Goal: Task Accomplishment & Management: Use online tool/utility

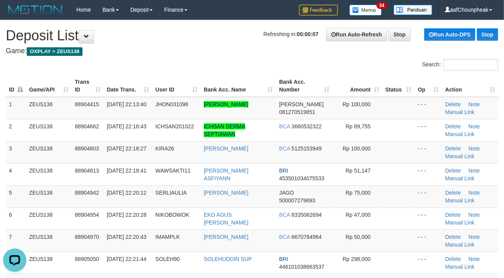
click at [201, 48] on h4 "Game: OXPLAY > ZEUS138" at bounding box center [252, 51] width 492 height 8
drag, startPoint x: 201, startPoint y: 48, endPoint x: 185, endPoint y: 50, distance: 16.3
click at [199, 48] on h4 "Game: OXPLAY > ZEUS138" at bounding box center [252, 51] width 492 height 8
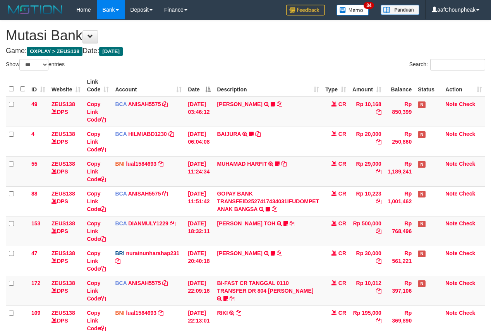
select select "***"
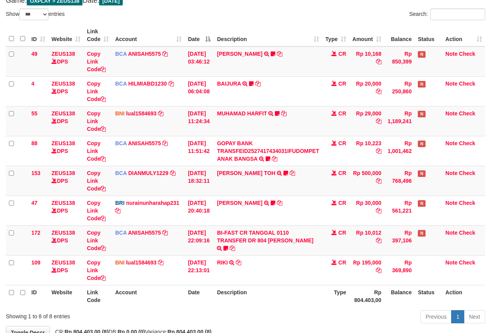
scroll to position [101, 0]
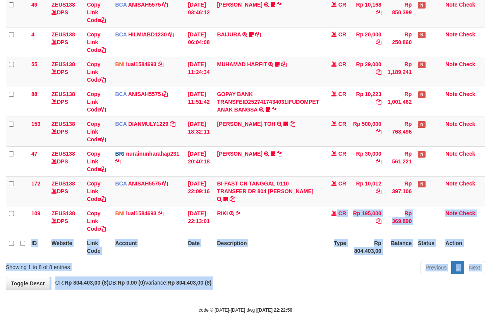
drag, startPoint x: 268, startPoint y: 273, endPoint x: 268, endPoint y: 284, distance: 10.9
click at [270, 291] on body "Toggle navigation Home Bank Account List Mutasi Bank Search Note Mutasi Deposit…" at bounding box center [245, 116] width 491 height 433
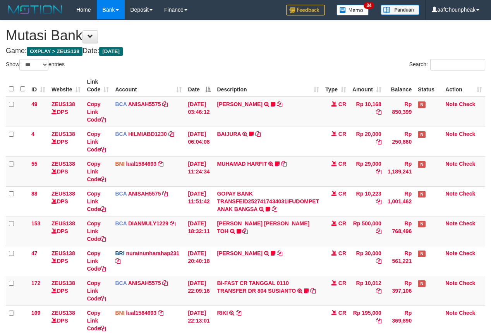
select select "***"
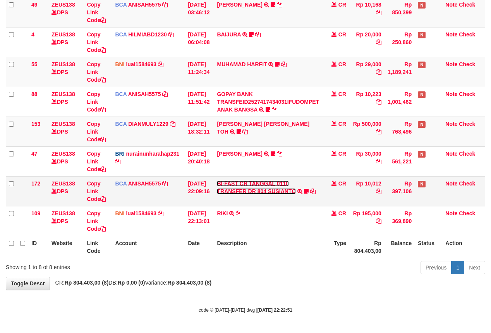
click at [251, 188] on link "BI-FAST CR TANGGAL 0110 TRANSFER DR 804 SUSIANTO" at bounding box center [256, 187] width 79 height 14
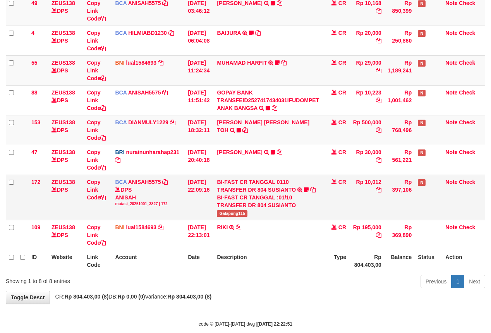
click at [233, 215] on span "Galapung115" at bounding box center [232, 213] width 31 height 7
drag, startPoint x: 233, startPoint y: 215, endPoint x: 249, endPoint y: 203, distance: 19.9
click at [233, 215] on span "Galapung115" at bounding box center [232, 213] width 31 height 7
copy span "Galapung115"
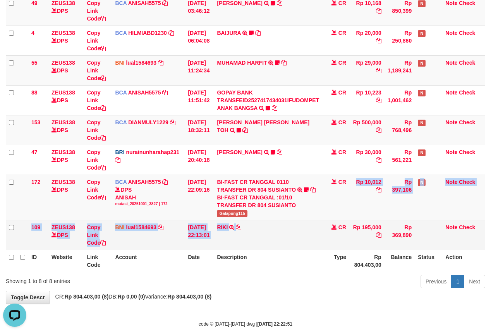
click at [293, 250] on tbody "49 ZEUS138 DPS Copy Link Code BCA ANISAH5575 DPS ANISAH mutasi_20251001_3827 | …" at bounding box center [245, 123] width 479 height 254
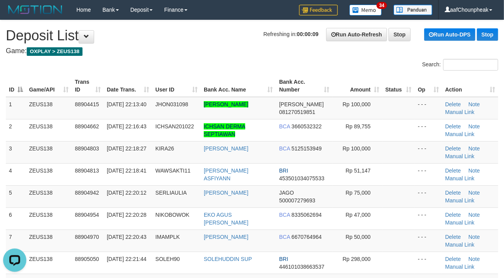
click at [242, 62] on div "Search:" at bounding box center [252, 66] width 504 height 14
drag, startPoint x: 242, startPoint y: 62, endPoint x: 0, endPoint y: 120, distance: 249.1
click at [225, 62] on div "Search:" at bounding box center [252, 66] width 504 height 14
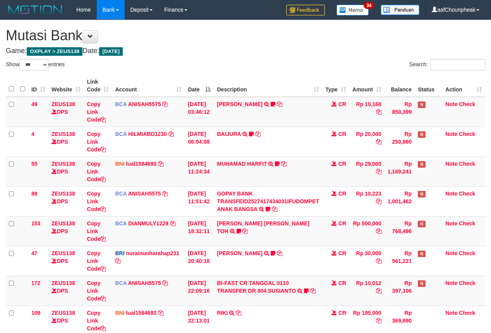
select select "***"
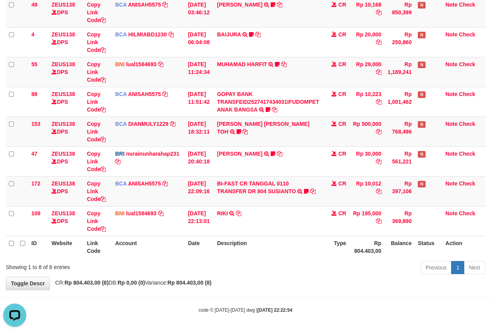
click at [284, 242] on th "Description" at bounding box center [268, 247] width 108 height 22
click at [284, 243] on th "Description" at bounding box center [268, 247] width 108 height 22
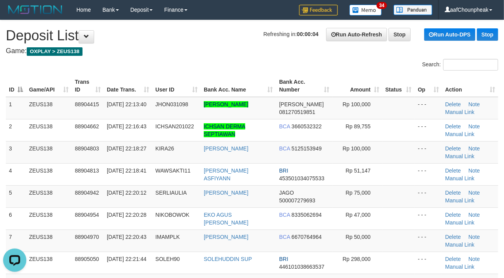
drag, startPoint x: 254, startPoint y: 47, endPoint x: 76, endPoint y: 74, distance: 180.1
click at [203, 51] on h4 "Game: OXPLAY > ZEUS138" at bounding box center [252, 51] width 492 height 8
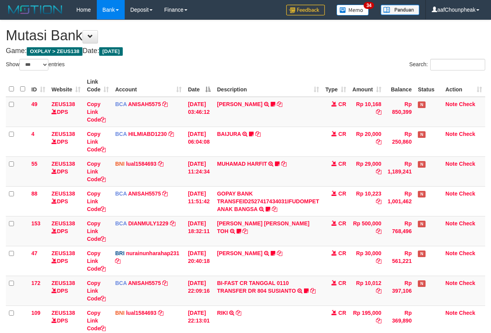
select select "***"
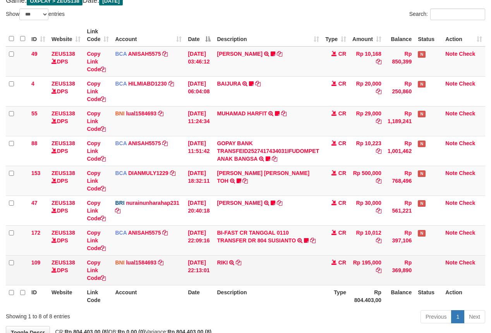
scroll to position [101, 0]
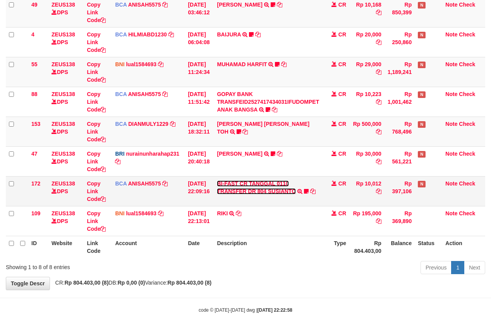
click at [256, 189] on link "BI-FAST CR TANGGAL 0110 TRANSFER DR 804 SUSIANTO" at bounding box center [256, 187] width 79 height 14
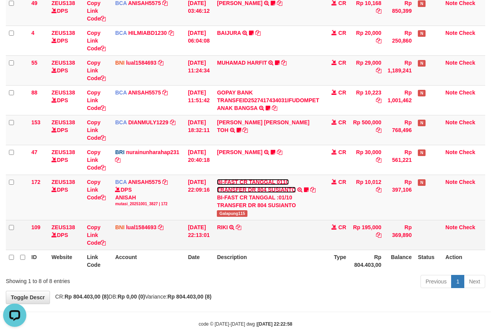
scroll to position [0, 0]
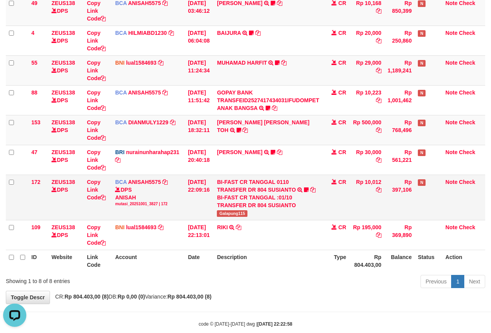
click at [235, 215] on span "Galapung115" at bounding box center [232, 213] width 31 height 7
copy span "Galapung115"
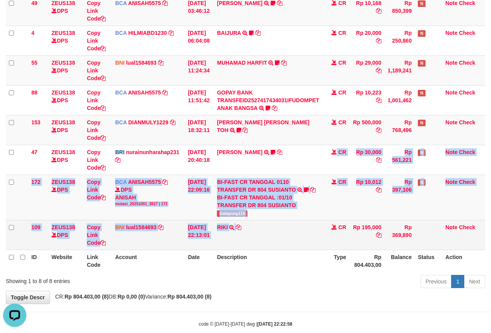
drag, startPoint x: 275, startPoint y: 206, endPoint x: 282, endPoint y: 223, distance: 18.8
click at [282, 223] on tbody "49 ZEUS138 DPS Copy Link Code BCA ANISAH5575 DPS [PERSON_NAME] mutasi_20251001_…" at bounding box center [245, 123] width 479 height 254
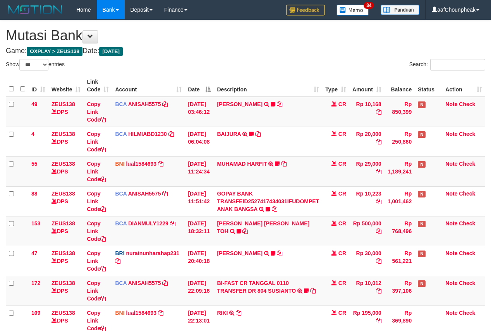
select select "***"
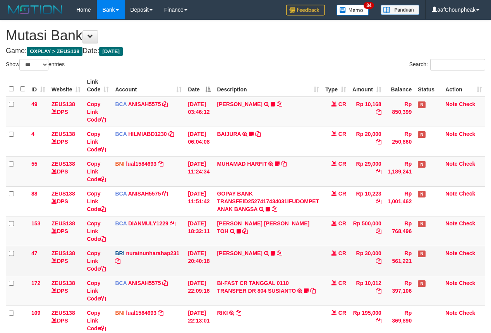
scroll to position [101, 0]
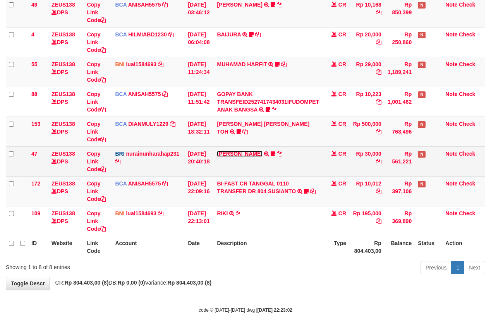
click at [242, 153] on link "[PERSON_NAME]" at bounding box center [239, 154] width 45 height 6
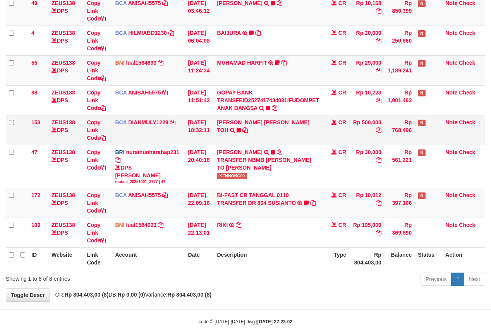
click at [245, 125] on td "CARINA OCTAVIA TOH TRSF E-BANKING CR 0110/FTSCY/WS95031 500000.00CARINA OCTAVIA…" at bounding box center [268, 130] width 108 height 30
click at [245, 122] on link "CARINA OCTAVIA TOH" at bounding box center [263, 126] width 93 height 14
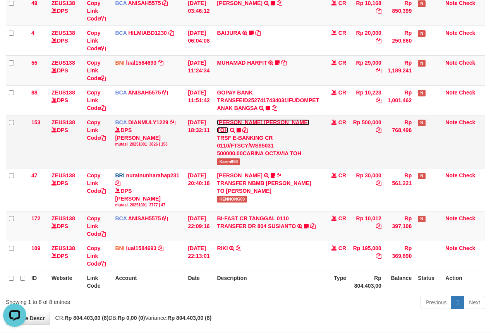
scroll to position [0, 0]
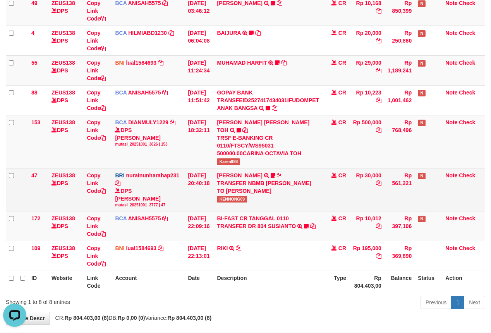
click at [228, 196] on span "KENNONG09" at bounding box center [232, 199] width 30 height 7
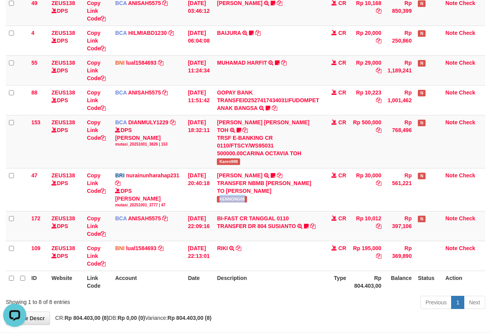
copy span "KENNONG09"
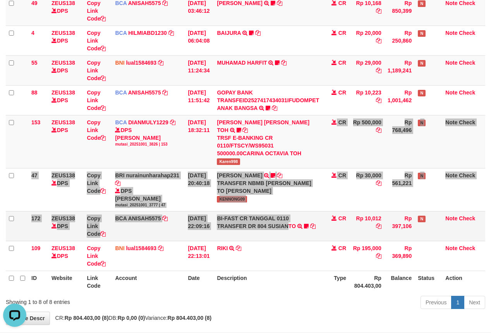
drag, startPoint x: 292, startPoint y: 218, endPoint x: 294, endPoint y: 225, distance: 7.3
click at [294, 225] on tbody "49 ZEUS138 DPS Copy Link Code BCA ANISAH5575 DPS ANISAH mutasi_20251001_3827 | …" at bounding box center [245, 133] width 479 height 275
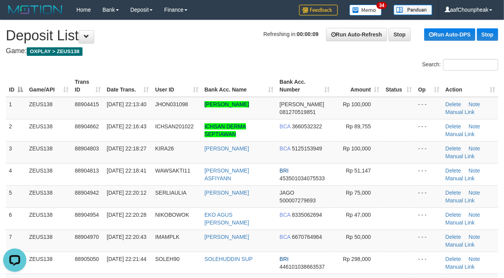
click at [144, 74] on div "ID Game/API Trans ID Date Trans. User ID Bank Acc. Name Bank Acc. Number Amount…" at bounding box center [252, 236] width 504 height 328
click at [165, 67] on div "Search:" at bounding box center [252, 66] width 504 height 14
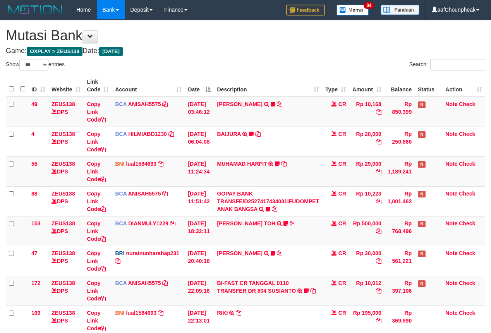
select select "***"
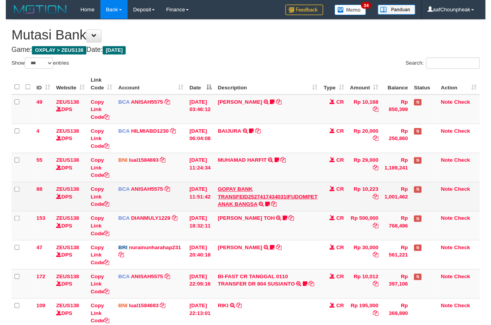
scroll to position [101, 0]
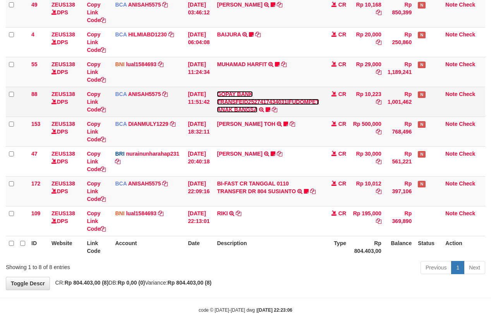
click at [239, 107] on link "GOPAY BANK TRANSFEID2527417434031IFUDOMPET ANAK BANGSA" at bounding box center [268, 102] width 102 height 22
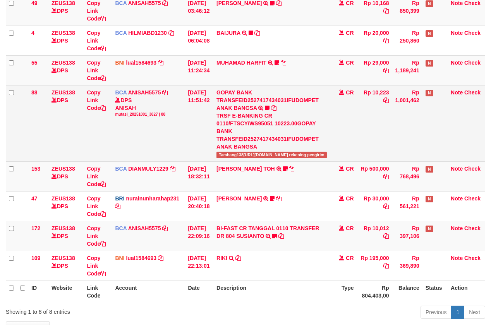
click at [236, 152] on span "Tambang138[URL][DOMAIN_NAME] rekening pengirim" at bounding box center [272, 155] width 110 height 7
click at [236, 152] on span "Tambang138https://prnt.sc/4nfpagdC53AWMenunggu rekening pengirim" at bounding box center [272, 155] width 110 height 7
copy span "Tambang138https"
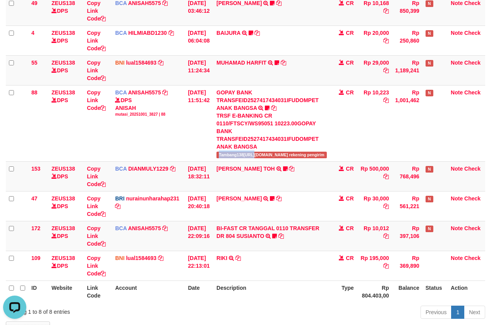
scroll to position [0, 0]
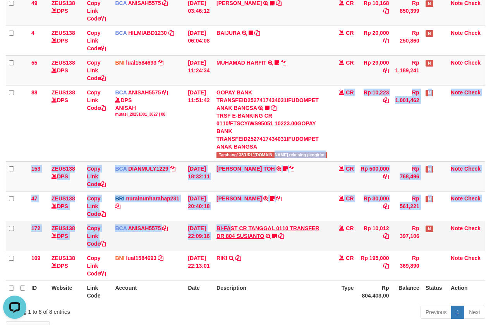
drag, startPoint x: 228, startPoint y: 164, endPoint x: 237, endPoint y: 206, distance: 42.8
click at [237, 206] on tbody "49 ZEUS138 DPS Copy Link Code BCA ANISAH5575 DPS ANISAH mutasi_20251001_3827 | …" at bounding box center [245, 138] width 479 height 285
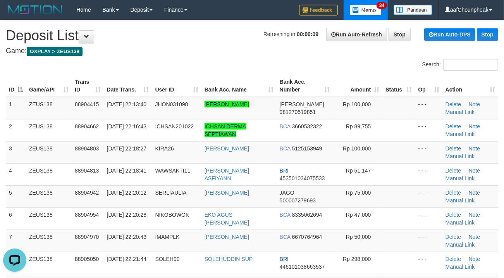
drag, startPoint x: 188, startPoint y: 60, endPoint x: 3, endPoint y: 88, distance: 186.5
click at [166, 61] on div "Search:" at bounding box center [252, 66] width 504 height 14
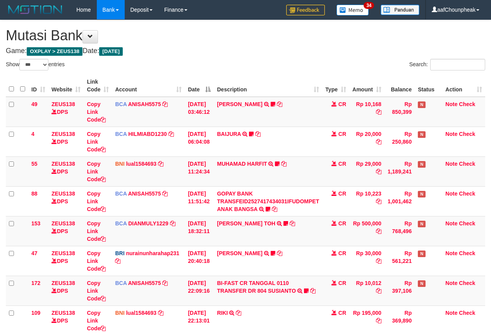
select select "***"
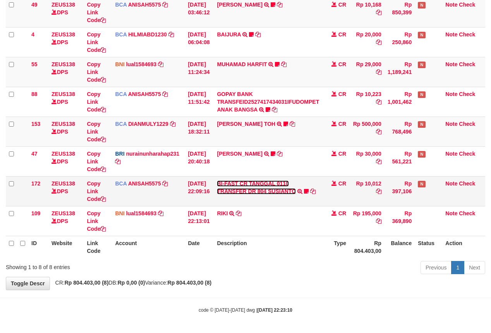
drag, startPoint x: 0, startPoint y: 0, endPoint x: 247, endPoint y: 183, distance: 307.1
click at [247, 183] on link "BI-FAST CR TANGGAL 0110 TRANSFER DR 804 SUSIANTO" at bounding box center [256, 187] width 79 height 14
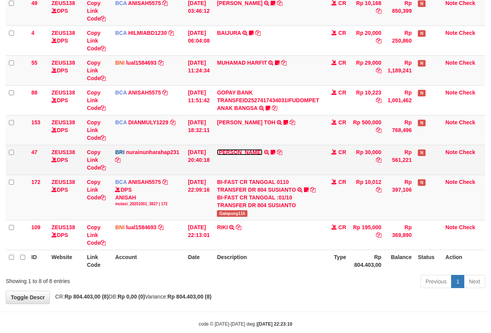
click at [250, 152] on link "[PERSON_NAME]" at bounding box center [239, 152] width 45 height 6
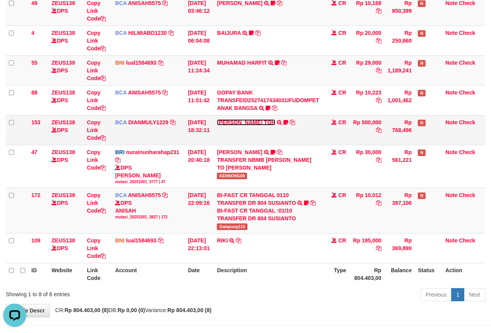
scroll to position [0, 0]
click at [249, 123] on link "CARINA OCTAVIA TOH" at bounding box center [246, 122] width 58 height 6
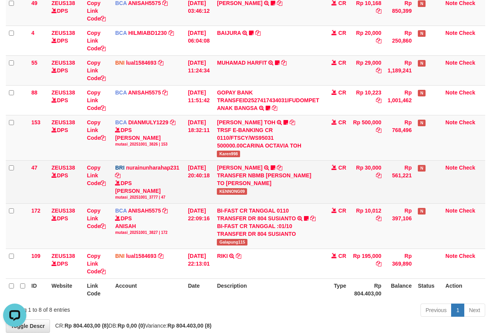
click at [237, 191] on span "KENNONG09" at bounding box center [232, 191] width 30 height 7
copy span "KENNONG09"
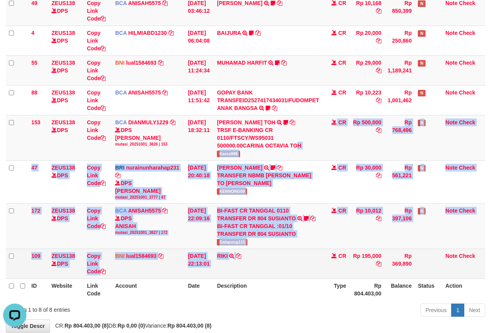
click at [273, 260] on tbody "49 ZEUS138 DPS Copy Link Code BCA ANISAH5575 DPS ANISAH mutasi_20251001_3827 | …" at bounding box center [245, 137] width 479 height 283
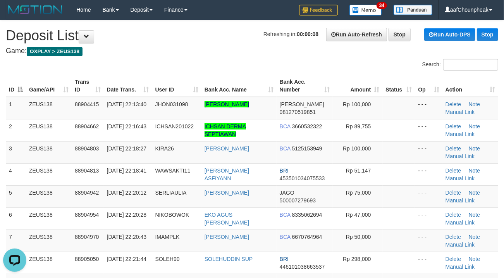
click at [182, 61] on div "Search:" at bounding box center [252, 66] width 504 height 14
drag, startPoint x: 182, startPoint y: 61, endPoint x: 118, endPoint y: 72, distance: 64.8
click at [180, 60] on div "Search:" at bounding box center [252, 66] width 504 height 14
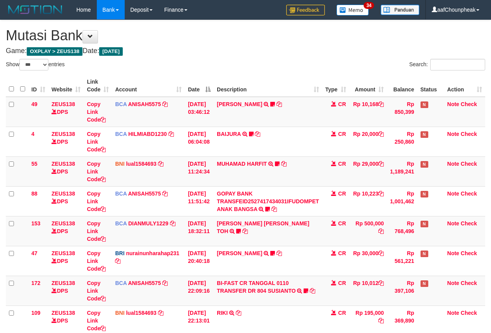
select select "***"
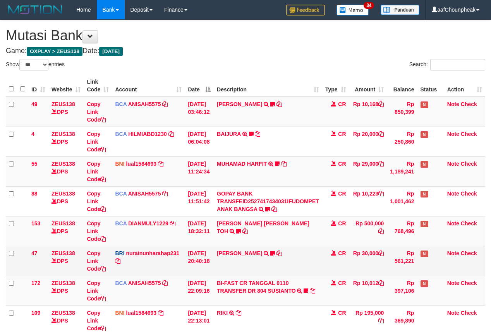
scroll to position [131, 0]
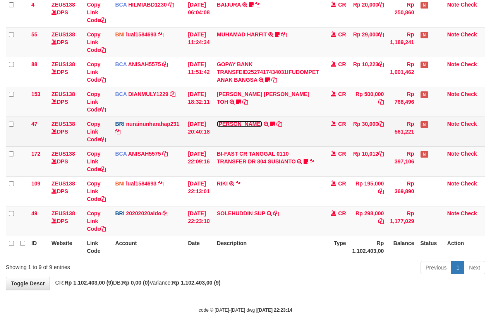
click at [247, 121] on link "[PERSON_NAME]" at bounding box center [239, 124] width 45 height 6
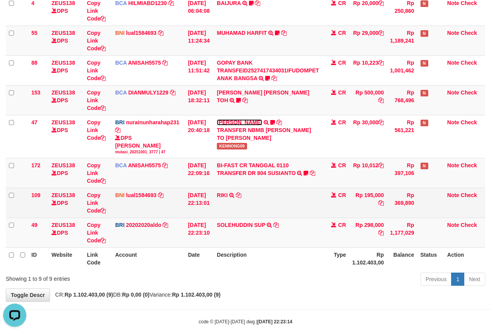
scroll to position [0, 0]
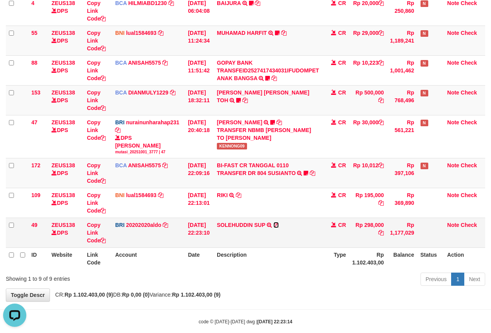
click at [279, 225] on icon at bounding box center [275, 224] width 5 height 5
drag, startPoint x: 281, startPoint y: 225, endPoint x: 496, endPoint y: 143, distance: 230.6
click at [284, 222] on td "SOLEHUDDIN SUP TRANSFER NBMB SOLEHUDDIN SUP TO REVALDO SAGITA" at bounding box center [268, 233] width 108 height 30
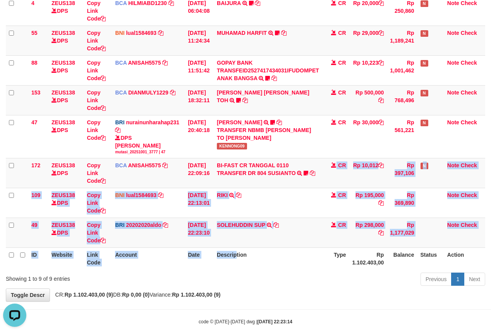
drag, startPoint x: 239, startPoint y: 254, endPoint x: 239, endPoint y: 265, distance: 11.2
click at [239, 265] on table "ID Website Link Code Account Date Description Type Amount Balance Status Action…" at bounding box center [245, 107] width 479 height 326
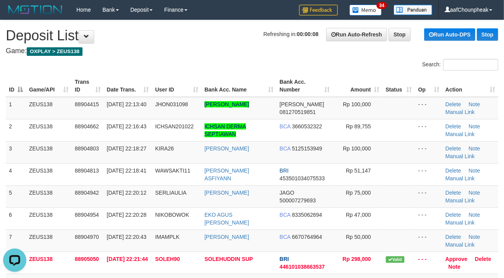
click at [186, 61] on div "Search:" at bounding box center [252, 66] width 504 height 14
drag, startPoint x: 186, startPoint y: 61, endPoint x: 16, endPoint y: 111, distance: 177.1
click at [186, 61] on div "Search:" at bounding box center [252, 66] width 504 height 14
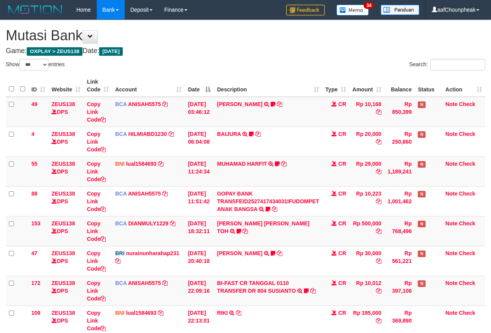
select select "***"
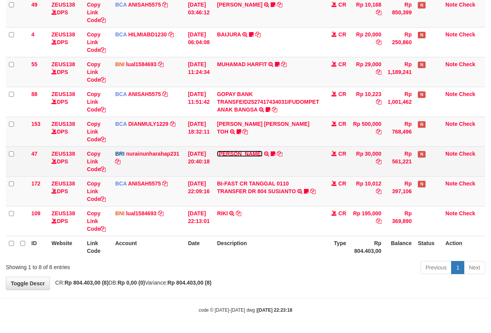
click at [236, 153] on link "[PERSON_NAME]" at bounding box center [239, 154] width 45 height 6
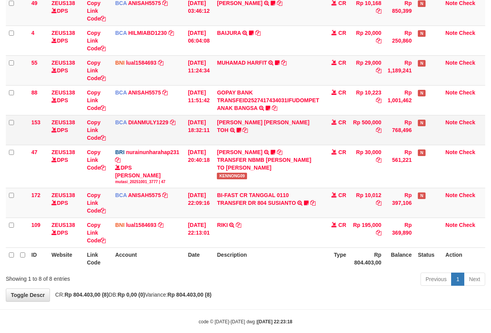
click at [242, 127] on td "CARINA OCTAVIA TOH TRSF E-BANKING CR 0110/FTSCY/WS95031 500000.00CARINA OCTAVIA…" at bounding box center [268, 130] width 108 height 30
click at [243, 124] on link "CARINA OCTAVIA TOH" at bounding box center [263, 126] width 93 height 14
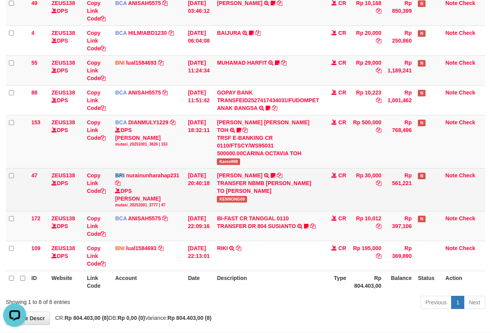
click at [237, 196] on span "KENNONG09" at bounding box center [232, 199] width 30 height 7
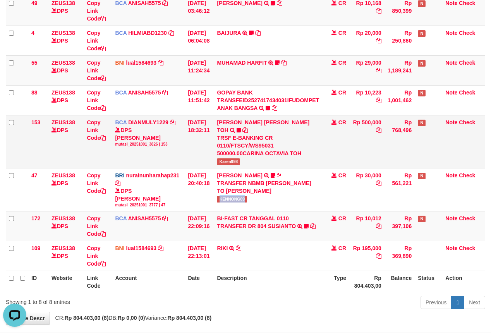
copy span "KENNONG09"
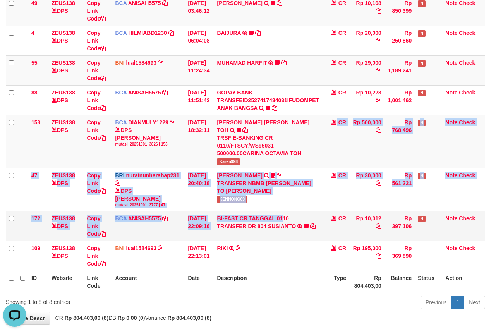
drag, startPoint x: 284, startPoint y: 199, endPoint x: 287, endPoint y: 207, distance: 8.2
click at [287, 207] on tbody "49 ZEUS138 DPS Copy Link Code BCA ANISAH5575 DPS ANISAH mutasi_20251001_3827 | …" at bounding box center [245, 133] width 479 height 275
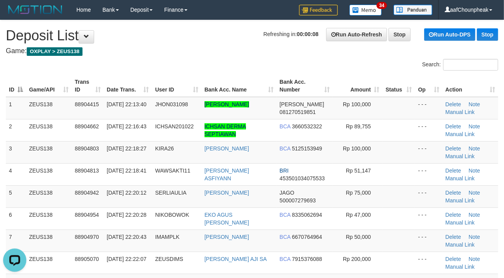
click at [149, 53] on h4 "Game: OXPLAY > ZEUS138" at bounding box center [252, 51] width 492 height 8
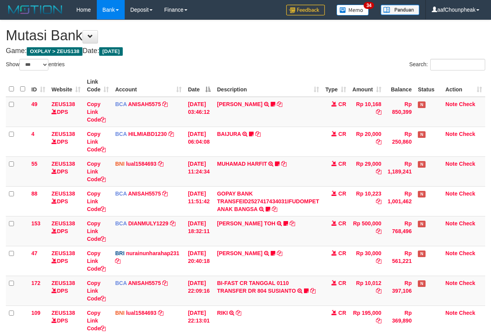
select select "***"
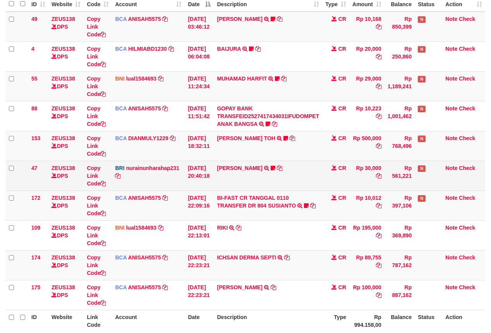
scroll to position [161, 0]
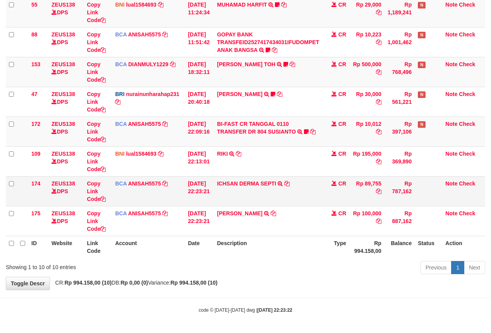
click at [249, 185] on td "ICHSAN DERMA SEPTI TRSF E-BANKING CR 0110/FTSCY/WS95031 89755.00ICHSAN DERMA SE…" at bounding box center [268, 191] width 108 height 30
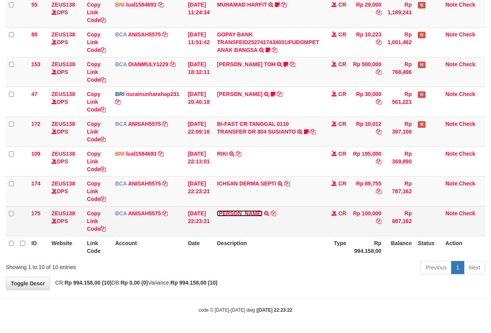
click at [246, 214] on link "[PERSON_NAME]" at bounding box center [239, 213] width 45 height 6
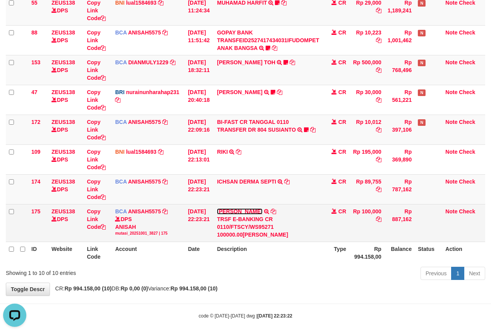
scroll to position [0, 0]
click at [276, 211] on icon at bounding box center [273, 211] width 5 height 5
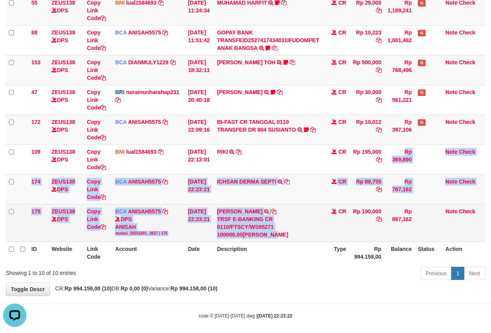
drag, startPoint x: 384, startPoint y: 173, endPoint x: 284, endPoint y: 242, distance: 122.3
click at [284, 242] on tbody "49 ZEUS138 DPS Copy Link Code BCA ANISAH5575 DPS [PERSON_NAME] mutasi_20251001_…" at bounding box center [245, 89] width 479 height 306
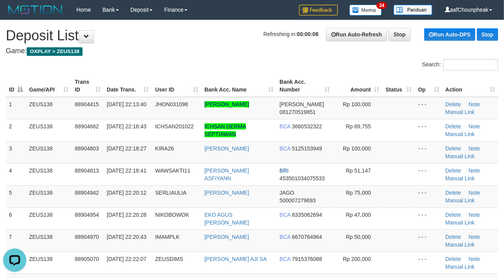
click at [215, 43] on h1 "Refreshing in: 00:00:08 Run Auto-Refresh Stop Run Auto-DPS Stop Deposit List" at bounding box center [252, 35] width 492 height 15
drag, startPoint x: 215, startPoint y: 43, endPoint x: 37, endPoint y: 103, distance: 188.1
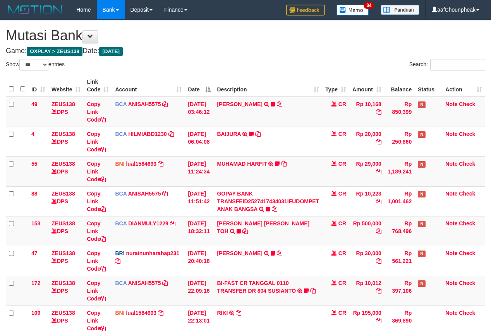
select select "***"
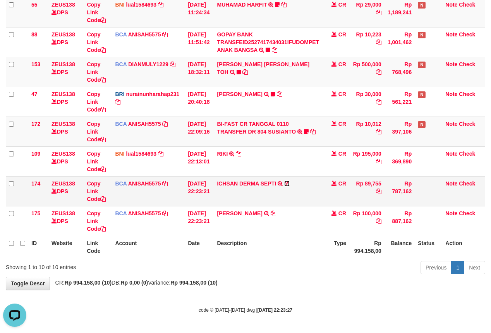
click at [290, 182] on icon at bounding box center [286, 183] width 5 height 5
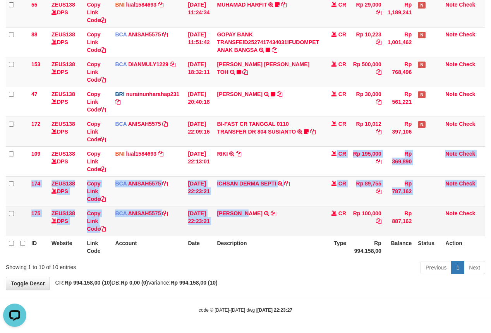
click at [254, 233] on tbody "49 ZEUS138 DPS Copy Link Code BCA ANISAH5575 DPS [PERSON_NAME] mutasi_20251001_…" at bounding box center [245, 87] width 479 height 299
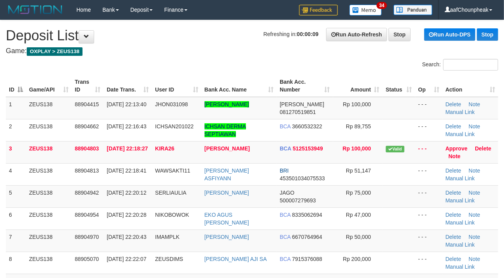
click at [186, 65] on div "Search:" at bounding box center [252, 66] width 504 height 14
drag, startPoint x: 217, startPoint y: 57, endPoint x: 145, endPoint y: 69, distance: 73.4
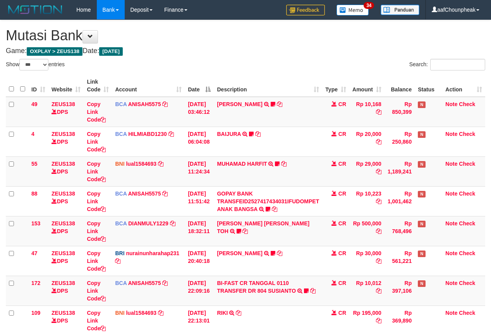
select select "***"
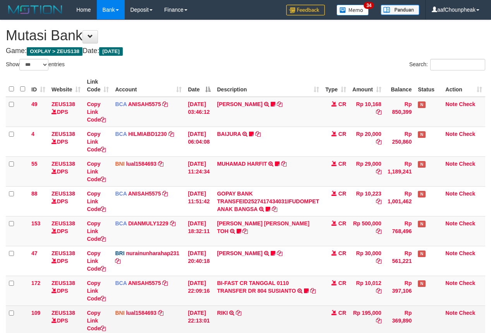
scroll to position [131, 0]
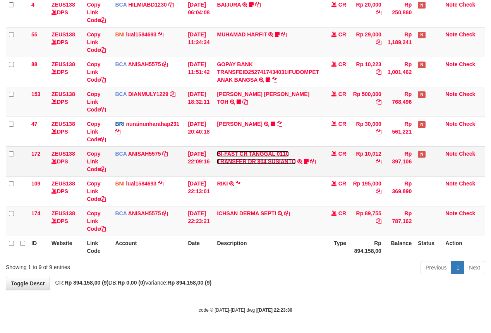
click at [235, 151] on link "BI-FAST CR TANGGAL 0110 TRANSFER DR 804 SUSIANTO" at bounding box center [256, 158] width 79 height 14
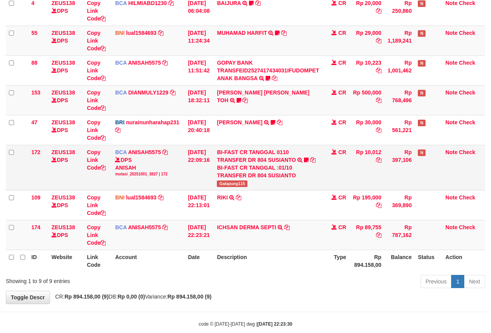
click at [236, 188] on td "BI-FAST CR TANGGAL 0110 TRANSFER DR 804 SUSIANTO BI-FAST CR TANGGAL :01/10 TRAN…" at bounding box center [268, 167] width 108 height 45
copy span "Galapung115"
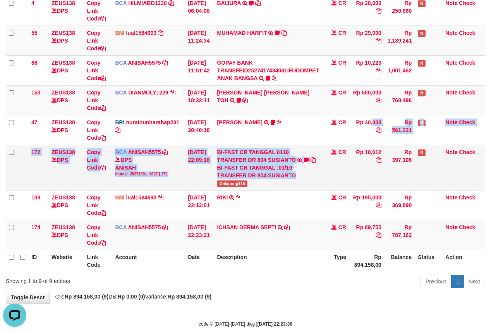
drag, startPoint x: 302, startPoint y: 169, endPoint x: 302, endPoint y: 174, distance: 5.0
click at [302, 174] on tbody "49 ZEUS138 DPS Copy Link Code BCA ANISAH5575 DPS [PERSON_NAME] mutasi_20251001_…" at bounding box center [245, 108] width 479 height 284
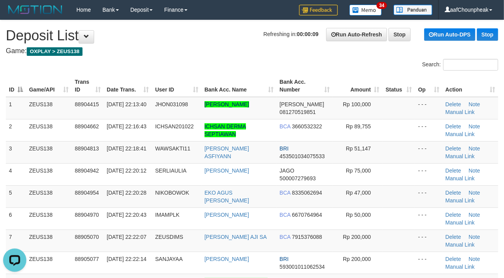
click at [292, 36] on span "Refreshing in: 00:00:09" at bounding box center [290, 34] width 55 height 6
drag, startPoint x: 214, startPoint y: 52, endPoint x: 178, endPoint y: 56, distance: 36.3
click at [186, 55] on h4 "Game: OXPLAY > ZEUS138" at bounding box center [252, 51] width 492 height 8
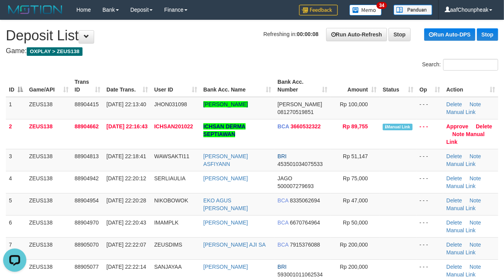
click at [204, 39] on h1 "Refreshing in: 00:00:08 Run Auto-Refresh Stop Run Auto-DPS Stop Deposit List" at bounding box center [252, 35] width 492 height 15
drag, startPoint x: 204, startPoint y: 39, endPoint x: 0, endPoint y: 72, distance: 206.3
click at [202, 39] on h1 "Refreshing in: 00:00:07 Run Auto-Refresh Stop Run Auto-DPS Stop Deposit List" at bounding box center [252, 35] width 492 height 15
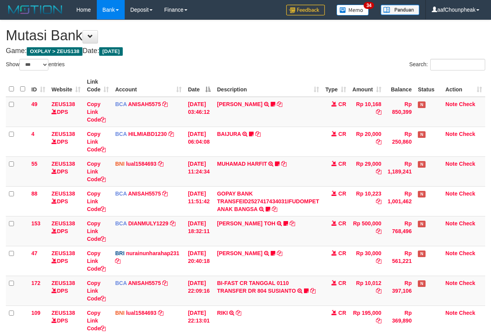
select select "***"
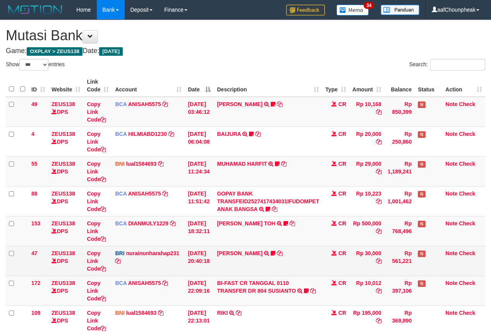
scroll to position [131, 0]
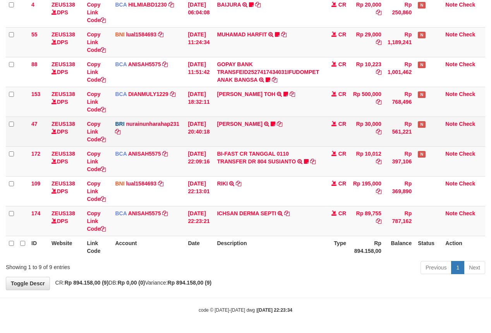
click at [256, 127] on td "[PERSON_NAME] TRANSFER NBMB [PERSON_NAME] TO [PERSON_NAME] KENNONG09" at bounding box center [268, 132] width 108 height 30
click at [256, 126] on td "[PERSON_NAME] TRANSFER NBMB [PERSON_NAME] TO [PERSON_NAME] KENNONG09" at bounding box center [268, 132] width 108 height 30
click at [256, 124] on link "[PERSON_NAME]" at bounding box center [239, 124] width 45 height 6
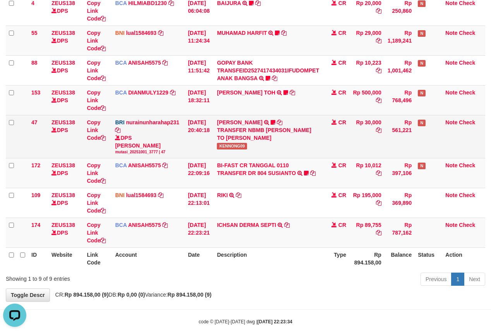
scroll to position [0, 0]
click at [223, 148] on span "KENNONG09" at bounding box center [232, 146] width 30 height 7
copy span "KENNONG09"
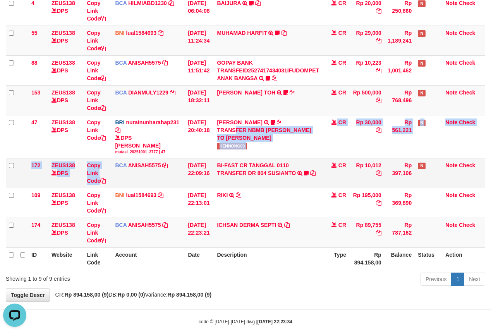
drag, startPoint x: 101, startPoint y: 184, endPoint x: 172, endPoint y: 159, distance: 75.8
click at [101, 183] on tbody "49 ZEUS138 DPS Copy Link Code BCA ANISAH5575 DPS ANISAH mutasi_20251001_3827 | …" at bounding box center [245, 107] width 479 height 282
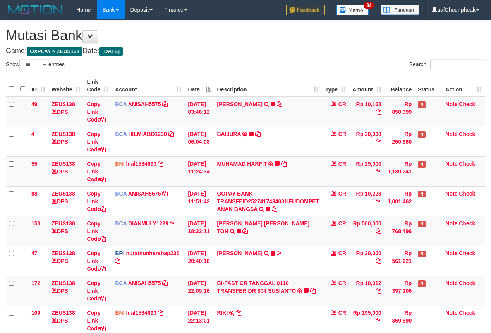
select select "***"
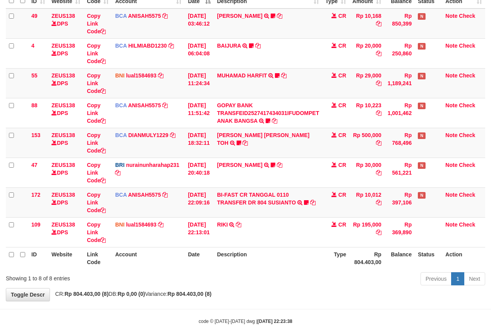
scroll to position [101, 0]
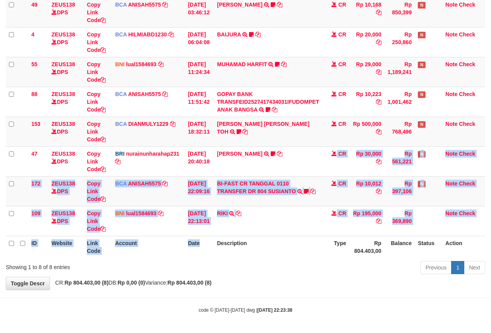
drag, startPoint x: 210, startPoint y: 210, endPoint x: 208, endPoint y: 239, distance: 29.5
click at [208, 239] on table "ID Website Link Code Account Date Description Type Amount Balance Status Action…" at bounding box center [245, 116] width 479 height 283
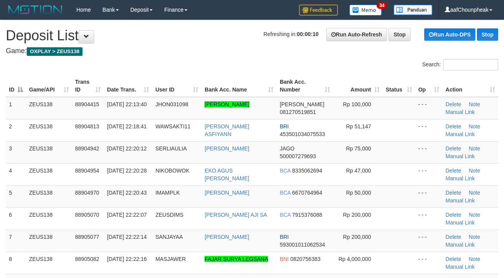
click at [135, 74] on div "ID Game/API Trans ID Date Trans. User ID Bank Acc. Name Bank Acc. Number Amount…" at bounding box center [252, 225] width 504 height 306
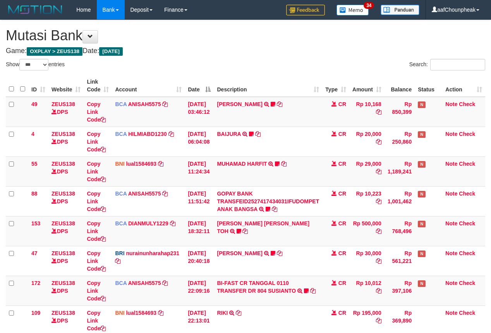
select select "***"
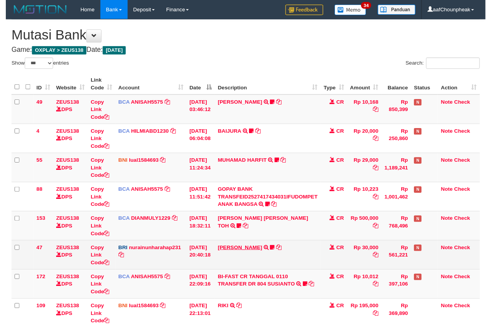
scroll to position [101, 0]
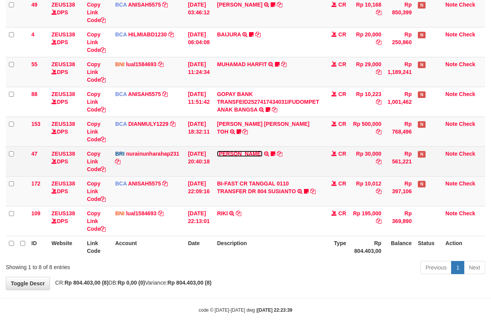
click at [229, 151] on link "RISAL WAHYUDI" at bounding box center [239, 154] width 45 height 6
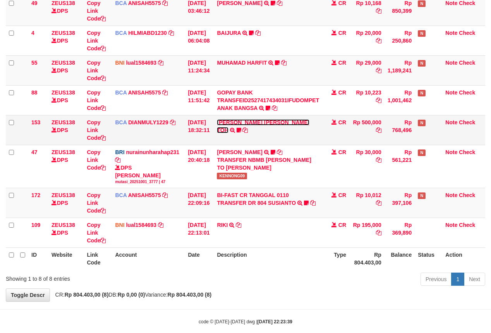
click at [244, 124] on link "CARINA OCTAVIA TOH" at bounding box center [263, 126] width 93 height 14
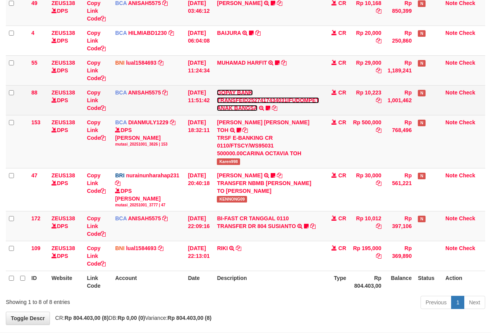
click at [244, 109] on link "GOPAY BANK TRANSFEID2527417434031IFUDOMPET ANAK BANGSA" at bounding box center [268, 100] width 102 height 22
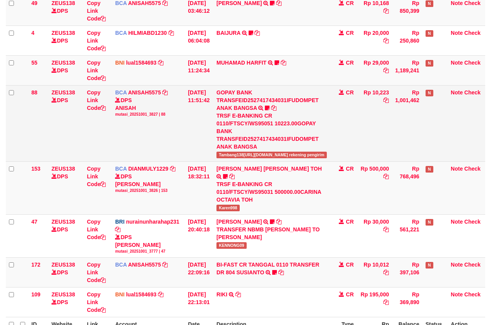
click at [236, 152] on span "Tambang138[URL][DOMAIN_NAME] rekening pengirim" at bounding box center [272, 155] width 110 height 7
click at [236, 152] on span "Tambang138https://prnt.sc/4nfpagdC53AWMenunggu rekening pengirim" at bounding box center [272, 155] width 110 height 7
copy span "Tambang138https"
drag, startPoint x: 239, startPoint y: 154, endPoint x: 407, endPoint y: 112, distance: 172.5
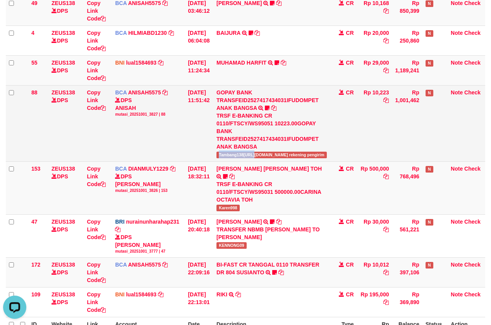
click at [209, 168] on tr "153 ZEUS138 DPS Copy Link Code BCA DIANMULY1229 DPS DIAN MULYADI mutasi_2025100…" at bounding box center [245, 188] width 479 height 53
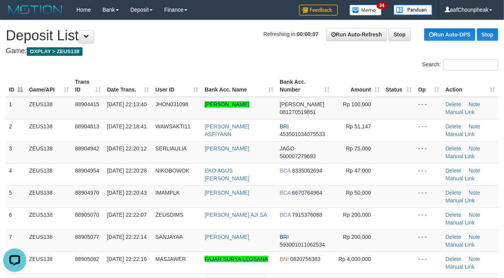
click at [258, 64] on div "Search:" at bounding box center [252, 66] width 504 height 14
drag, startPoint x: 254, startPoint y: 62, endPoint x: 43, endPoint y: 87, distance: 212.2
click at [250, 61] on div "Search:" at bounding box center [252, 66] width 504 height 14
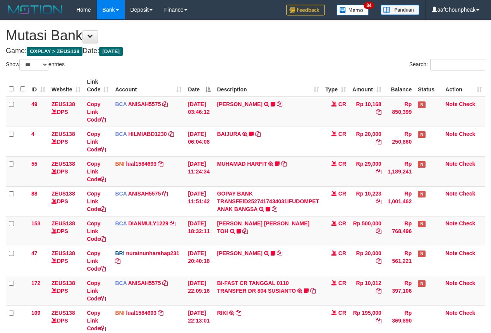
select select "***"
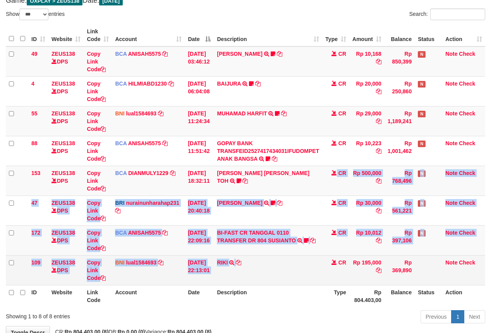
scroll to position [101, 0]
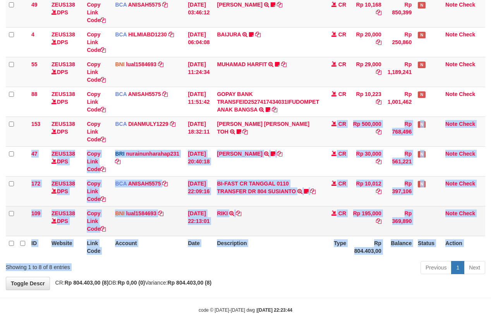
drag, startPoint x: 324, startPoint y: 184, endPoint x: 245, endPoint y: 250, distance: 102.9
click at [245, 269] on div "Show ** ** ** *** entries Search: ID Website Link Code Account Date Description…" at bounding box center [245, 118] width 479 height 318
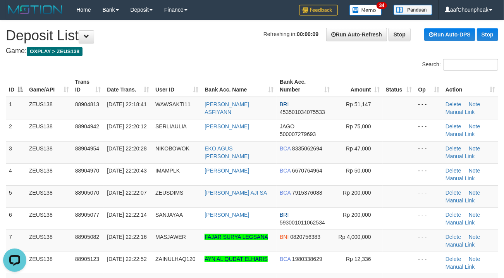
click at [239, 55] on h4 "Game: OXPLAY > ZEUS138" at bounding box center [252, 51] width 492 height 8
drag, startPoint x: 239, startPoint y: 55, endPoint x: 1, endPoint y: 98, distance: 242.6
click at [217, 54] on h4 "Game: OXPLAY > ZEUS138" at bounding box center [252, 51] width 492 height 8
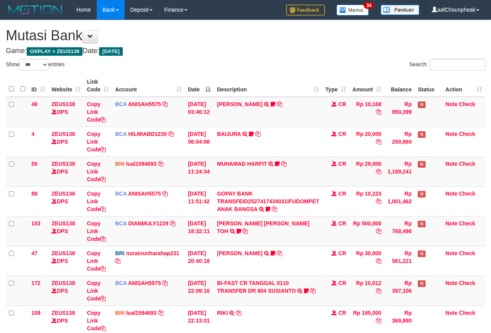
select select "***"
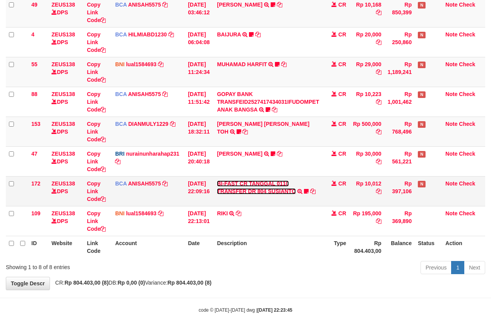
drag, startPoint x: 0, startPoint y: 0, endPoint x: 231, endPoint y: 191, distance: 299.9
click at [231, 191] on link "BI-FAST CR TANGGAL 0110 TRANSFER DR 804 SUSIANTO" at bounding box center [256, 187] width 79 height 14
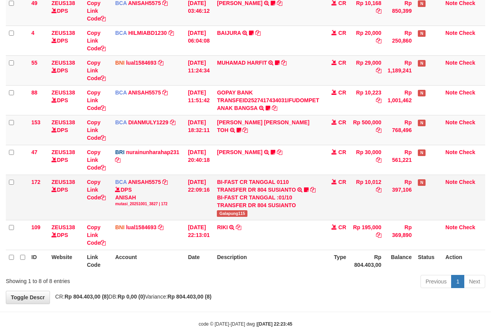
click at [233, 213] on span "Galapung115" at bounding box center [232, 213] width 31 height 7
copy span "Galapung115"
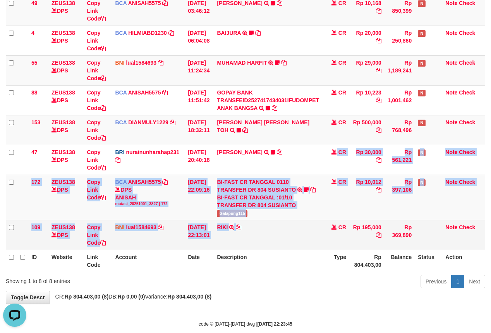
click at [248, 233] on tbody "49 ZEUS138 DPS Copy Link Code BCA ANISAH5575 DPS ANISAH mutasi_20251001_3827 | …" at bounding box center [245, 123] width 479 height 254
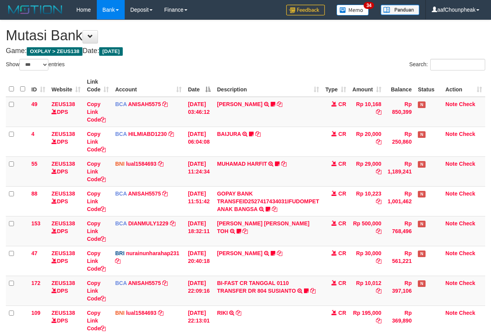
select select "***"
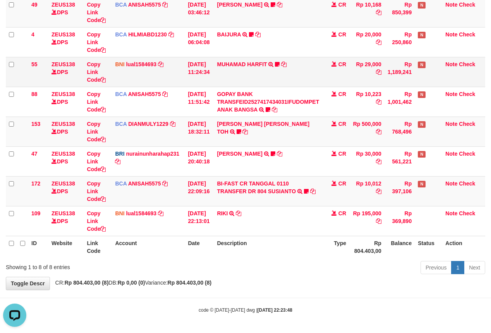
drag, startPoint x: 293, startPoint y: 76, endPoint x: 392, endPoint y: 43, distance: 104.0
click at [311, 62] on td "MUHAMAD HARFIT TRANSFER DARI SDR MUHAMAD HARFIT Sano27" at bounding box center [268, 72] width 108 height 30
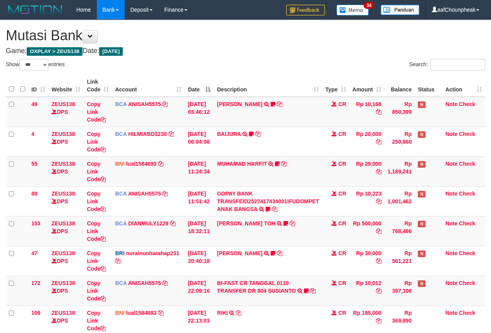
select select "***"
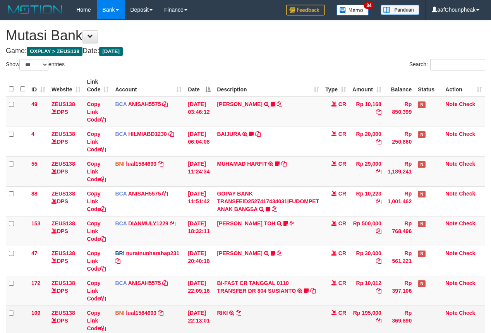
scroll to position [101, 0]
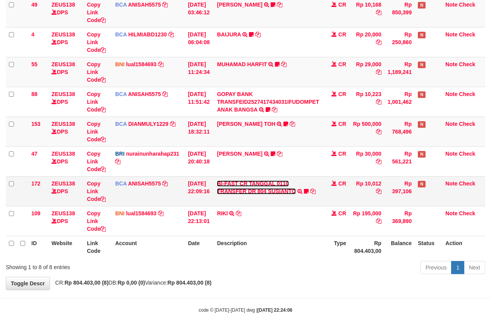
click at [275, 189] on link "BI-FAST CR TANGGAL 0110 TRANSFER DR 804 SUSIANTO" at bounding box center [256, 187] width 79 height 14
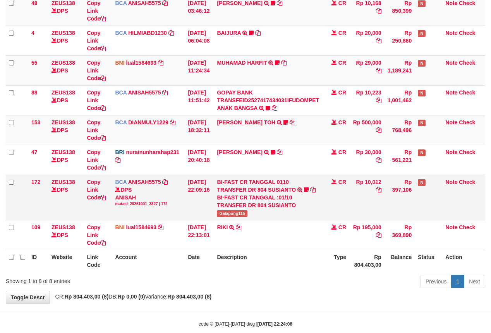
click at [240, 211] on span "Galapung115" at bounding box center [232, 213] width 31 height 7
copy span "Galapung115"
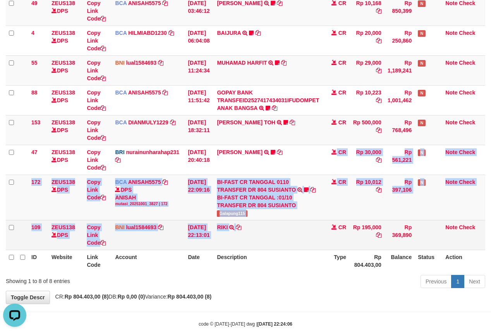
drag, startPoint x: 286, startPoint y: 191, endPoint x: 297, endPoint y: 223, distance: 34.3
click at [297, 223] on tbody "49 ZEUS138 DPS Copy Link Code BCA ANISAH5575 DPS ANISAH mutasi_20251001_3827 | …" at bounding box center [245, 123] width 479 height 254
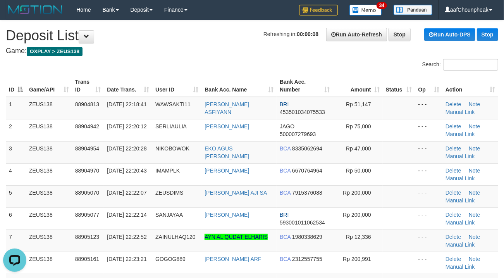
click at [267, 78] on th "Bank Acc. Name" at bounding box center [238, 86] width 75 height 22
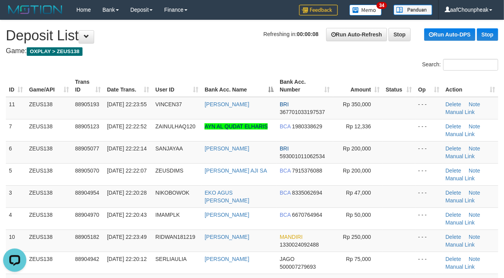
drag, startPoint x: 267, startPoint y: 75, endPoint x: 0, endPoint y: 134, distance: 273.4
click at [204, 83] on th "Bank Acc. Name" at bounding box center [238, 86] width 75 height 22
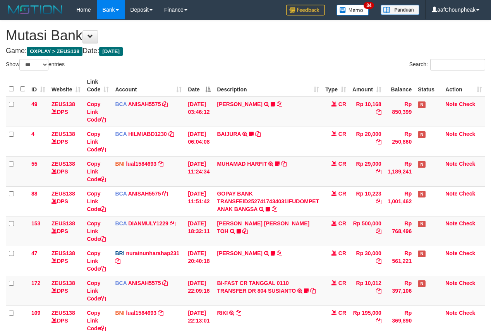
select select "***"
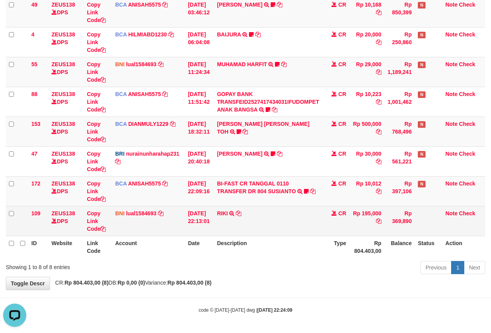
click at [291, 217] on td "RIKI TRANSFER DARI SDR RIKI" at bounding box center [268, 221] width 108 height 30
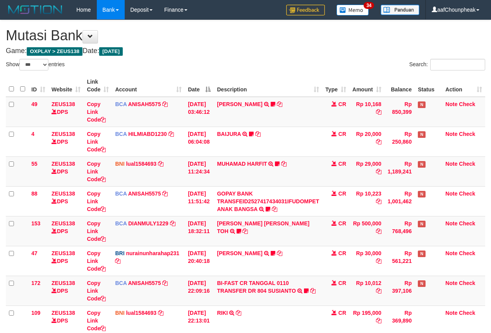
select select "***"
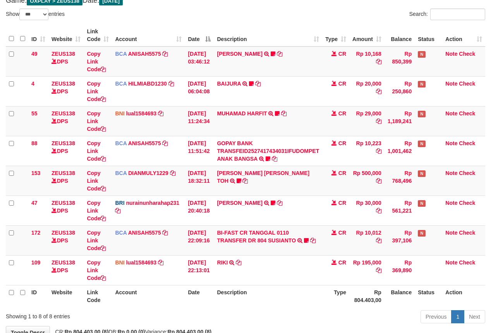
scroll to position [101, 0]
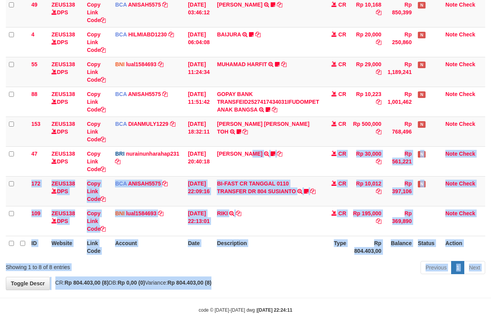
click at [254, 284] on div "**********" at bounding box center [245, 105] width 491 height 369
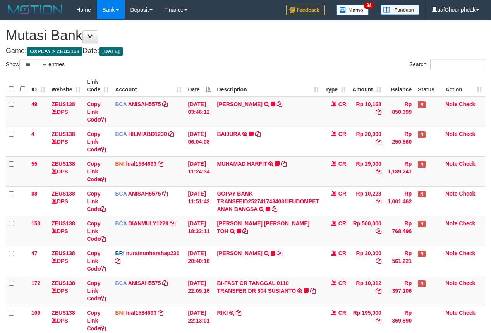
select select "***"
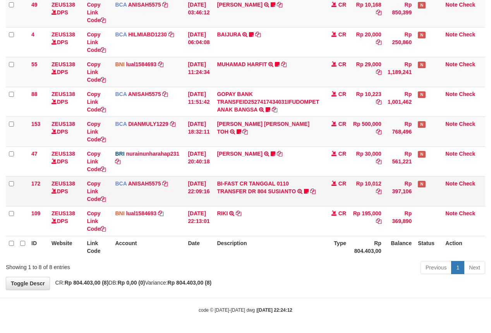
click at [266, 177] on td "BI-FAST CR TANGGAL 0110 TRANSFER DR 804 SUSIANTO BI-FAST CR TANGGAL :01/10 TRAN…" at bounding box center [268, 191] width 108 height 30
click at [258, 187] on link "BI-FAST CR TANGGAL 0110 TRANSFER DR 804 SUSIANTO" at bounding box center [256, 187] width 79 height 14
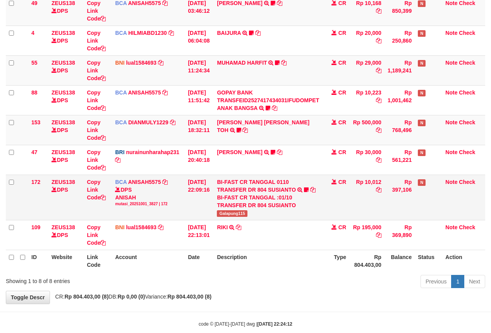
click at [241, 215] on span "Galapung115" at bounding box center [232, 213] width 31 height 7
copy span "Galapung115"
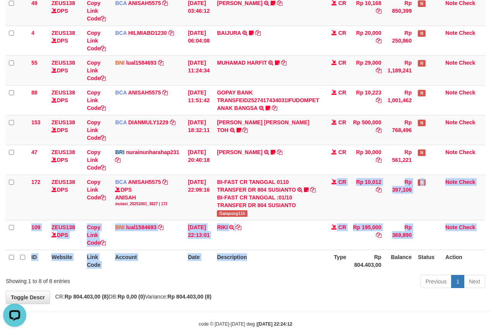
click at [296, 258] on table "ID Website Link Code Account Date Description Type Amount Balance Status Action…" at bounding box center [245, 123] width 479 height 298
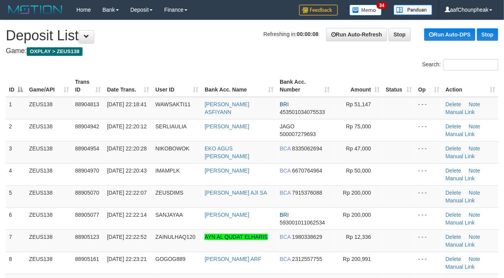
click at [264, 65] on div "Search:" at bounding box center [378, 66] width 241 height 14
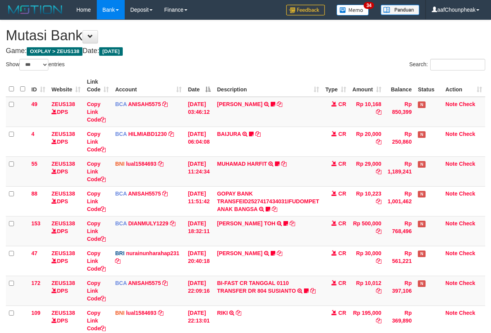
select select "***"
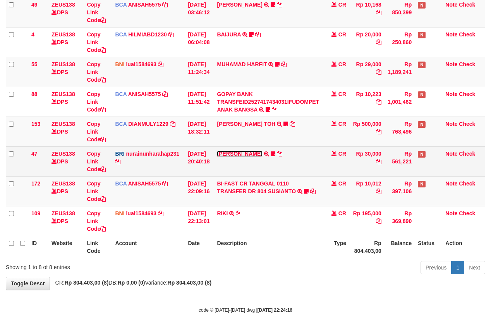
click at [252, 153] on link "RISAL WAHYUDI" at bounding box center [239, 154] width 45 height 6
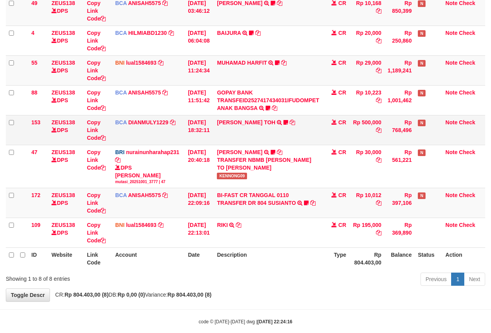
click at [247, 129] on td "CARINA OCTAVIA TOH TRSF E-BANKING CR 0110/FTSCY/WS95031 500000.00CARINA OCTAVIA…" at bounding box center [268, 130] width 108 height 30
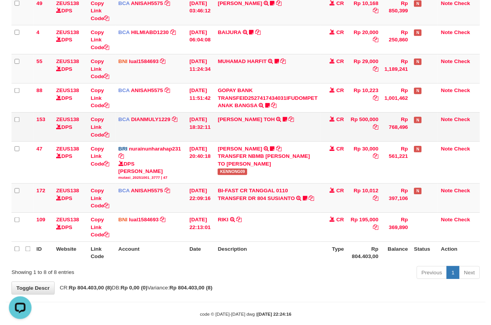
scroll to position [0, 0]
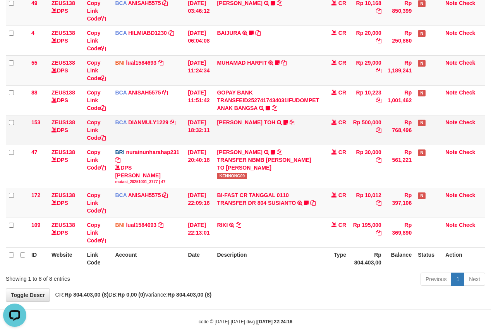
click at [247, 125] on td "CARINA OCTAVIA TOH TRSF E-BANKING CR 0110/FTSCY/WS95031 500000.00CARINA OCTAVIA…" at bounding box center [268, 130] width 108 height 30
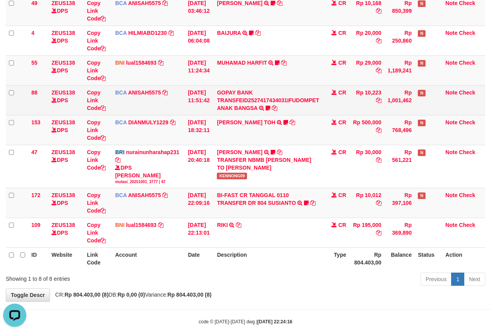
drag, startPoint x: 246, startPoint y: 115, endPoint x: 244, endPoint y: 103, distance: 11.9
click at [246, 112] on td "GOPAY BANK TRANSFEID2527417434031IFUDOMPET ANAK BANGSA TRSF E-BANKING CR 0110/F…" at bounding box center [268, 100] width 108 height 30
click at [244, 103] on td "GOPAY BANK TRANSFEID2527417434031IFUDOMPET ANAK BANGSA TRSF E-BANKING CR 0110/F…" at bounding box center [268, 100] width 108 height 30
click at [243, 105] on link "GOPAY BANK TRANSFEID2527417434031IFUDOMPET ANAK BANGSA" at bounding box center [268, 100] width 102 height 22
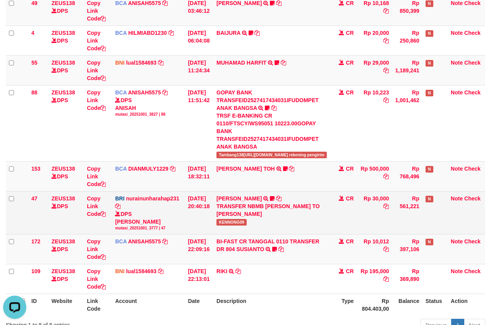
click at [228, 203] on div "TRANSFER NBMB RISAL WAHYUDI TO NURAINUN HARAHAP" at bounding box center [272, 210] width 110 height 15
click at [228, 194] on td "RISAL WAHYUDI TRANSFER NBMB RISAL WAHYUDI TO NURAINUN HARAHAP KENNONG09" at bounding box center [271, 212] width 117 height 43
click at [228, 219] on span "KENNONG09" at bounding box center [232, 222] width 30 height 7
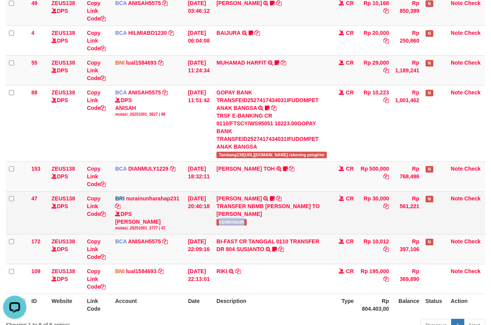
copy span "KENNONG09"
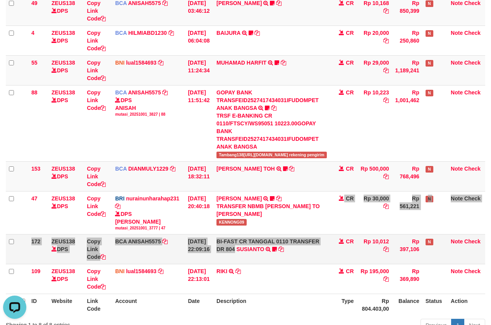
click at [356, 222] on tbody "49 ZEUS138 DPS Copy Link Code BCA ANISAH5575 DPS ANISAH mutasi_20251001_3827 | …" at bounding box center [245, 145] width 479 height 299
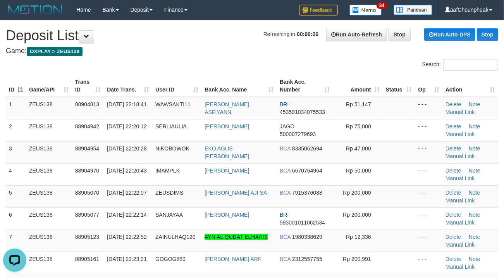
click at [246, 67] on div "Search:" at bounding box center [252, 66] width 504 height 14
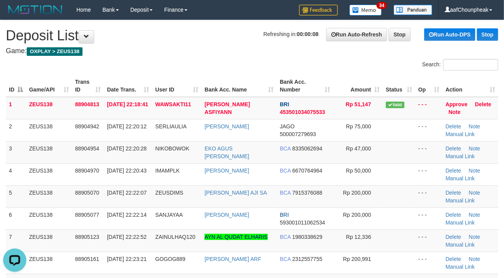
click at [220, 53] on h4 "Game: OXPLAY > ZEUS138" at bounding box center [252, 51] width 492 height 8
click at [217, 53] on h4 "Game: OXPLAY > ZEUS138" at bounding box center [252, 51] width 492 height 8
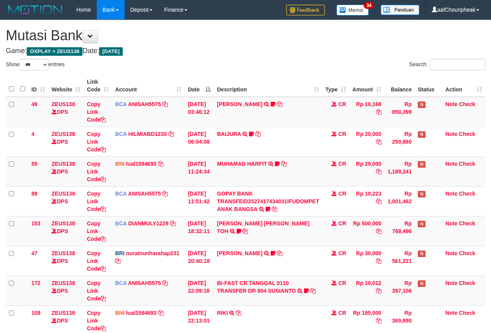
select select "***"
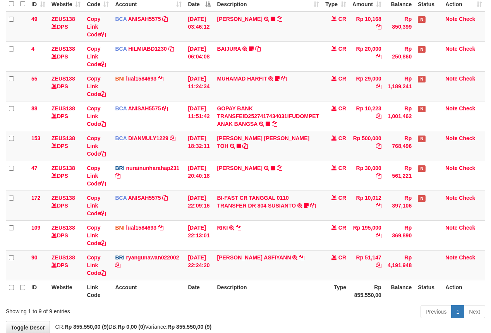
scroll to position [131, 0]
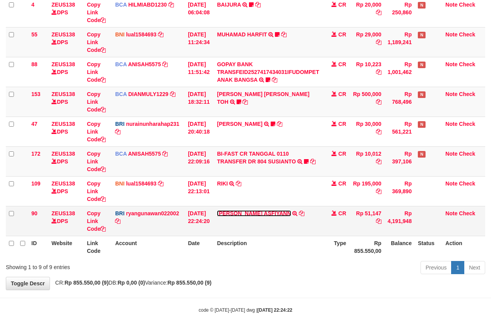
click at [250, 211] on link "[PERSON_NAME] ASFIYANN" at bounding box center [254, 213] width 74 height 6
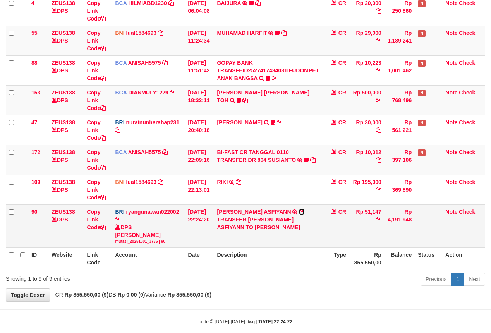
click at [299, 211] on icon at bounding box center [301, 211] width 5 height 5
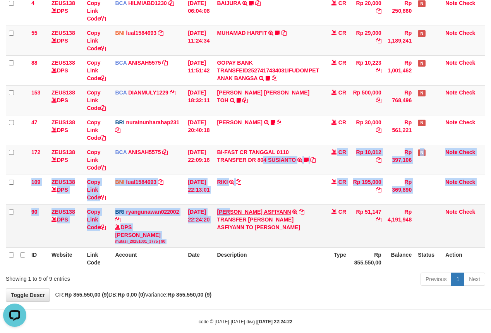
click at [235, 213] on tbody "49 ZEUS138 DPS Copy Link Code BCA ANISAH5575 DPS [PERSON_NAME] mutasi_20251001_…" at bounding box center [245, 107] width 479 height 282
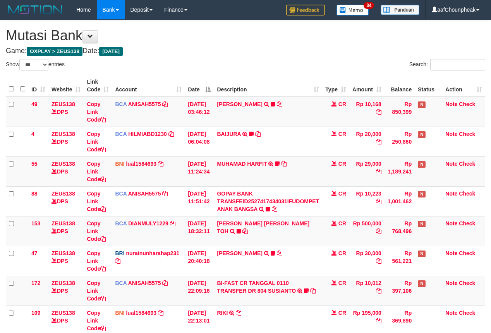
select select "***"
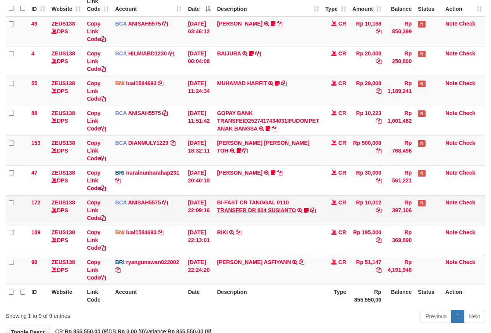
scroll to position [131, 0]
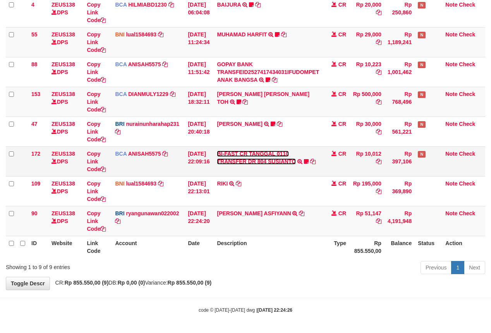
click at [240, 160] on link "BI-FAST CR TANGGAL 0110 TRANSFER DR 804 SUSIANTO" at bounding box center [256, 158] width 79 height 14
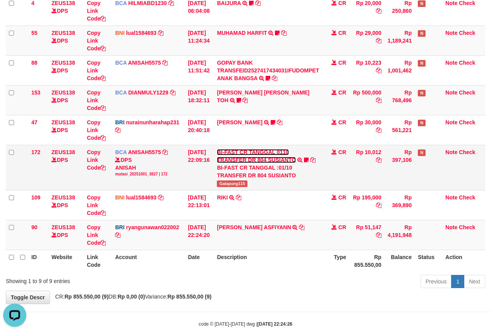
scroll to position [0, 0]
click at [226, 188] on td "BI-FAST CR TANGGAL 0110 TRANSFER DR 804 SUSIANTO BI-FAST CR TANGGAL :01/10 TRAN…" at bounding box center [268, 167] width 108 height 45
click at [225, 188] on td "BI-FAST CR TANGGAL 0110 TRANSFER DR 804 SUSIANTO BI-FAST CR TANGGAL :01/10 TRAN…" at bounding box center [268, 167] width 108 height 45
copy span "Galapung115"
click at [269, 242] on td "YANDI ASFIYANN TRANSFER NBMB YANDI ASFIYANN TO RYAN GUNAWAN" at bounding box center [268, 235] width 108 height 30
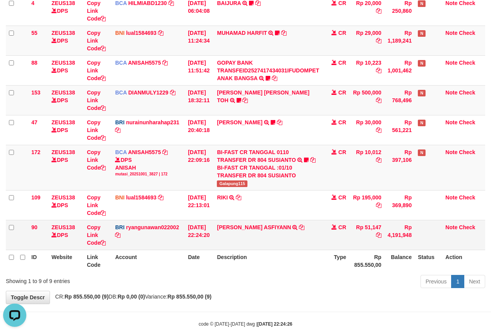
click at [269, 242] on td "YANDI ASFIYANN TRANSFER NBMB YANDI ASFIYANN TO RYAN GUNAWAN" at bounding box center [268, 235] width 108 height 30
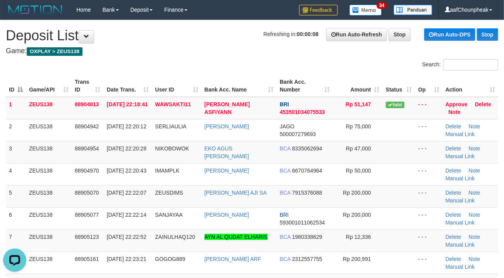
click at [222, 63] on div "Search:" at bounding box center [252, 66] width 504 height 14
drag, startPoint x: 222, startPoint y: 63, endPoint x: 202, endPoint y: 64, distance: 20.2
click at [215, 64] on div "Search:" at bounding box center [252, 66] width 504 height 14
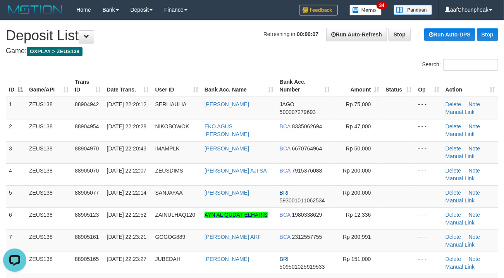
drag, startPoint x: 221, startPoint y: 57, endPoint x: 0, endPoint y: 134, distance: 233.6
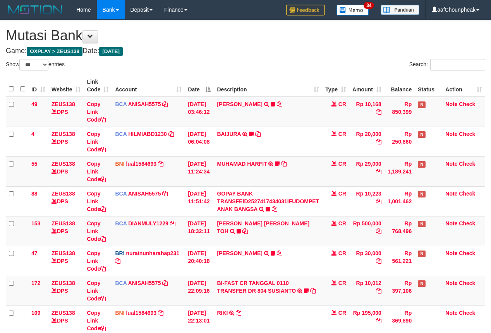
select select "***"
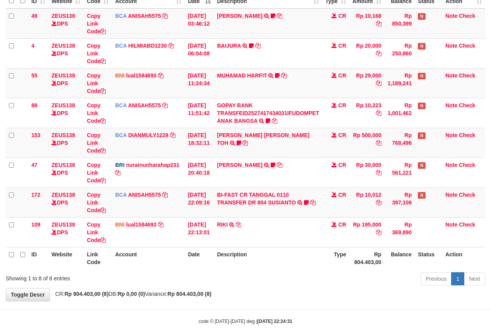
scroll to position [101, 0]
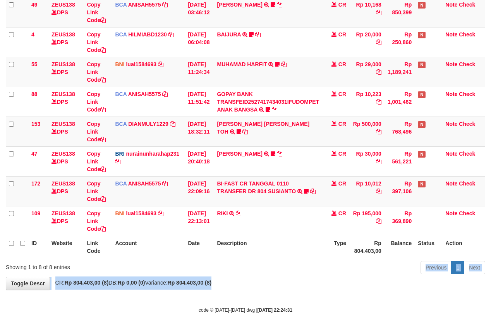
drag, startPoint x: 306, startPoint y: 275, endPoint x: 313, endPoint y: 279, distance: 8.0
click at [313, 279] on div "**********" at bounding box center [245, 105] width 491 height 369
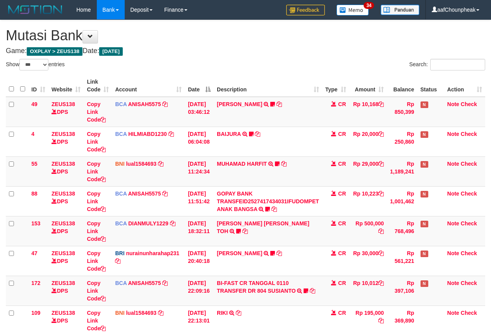
select select "***"
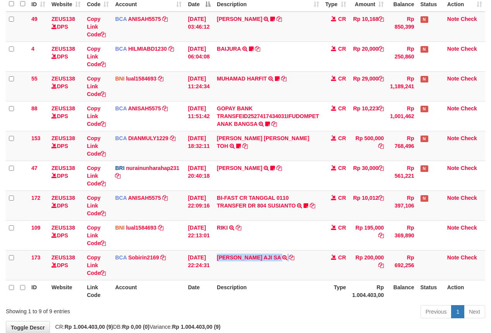
click at [312, 279] on td "DIMAS WAHYU AJI SA TRSF E-BANKING CR 0110/FTSCY/WS95031 200000.00DIMAS WAHYU AJ…" at bounding box center [268, 265] width 108 height 30
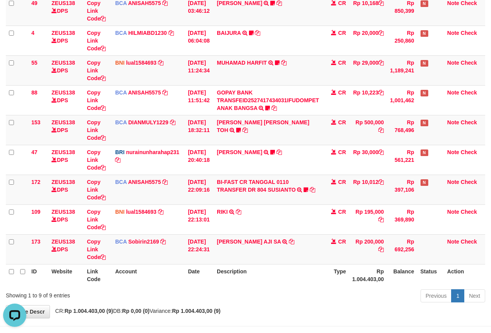
drag, startPoint x: 278, startPoint y: 266, endPoint x: 282, endPoint y: 272, distance: 6.9
click at [282, 272] on th "Description" at bounding box center [268, 275] width 108 height 22
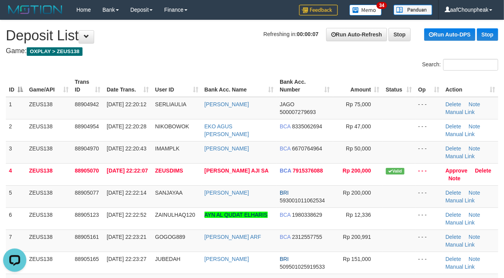
click at [162, 92] on th "User ID" at bounding box center [176, 86] width 49 height 22
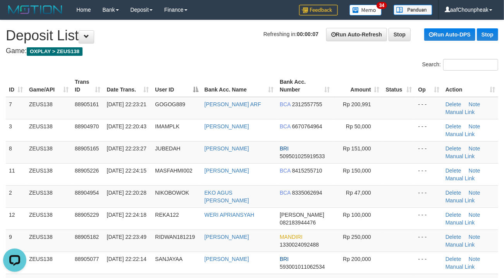
scroll to position [209, 0]
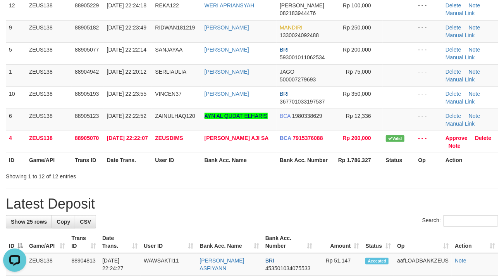
drag, startPoint x: 195, startPoint y: 45, endPoint x: 0, endPoint y: 103, distance: 203.6
click at [188, 46] on td "SANJAYAA" at bounding box center [176, 53] width 49 height 22
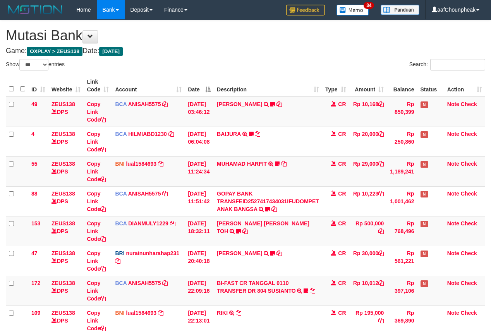
select select "***"
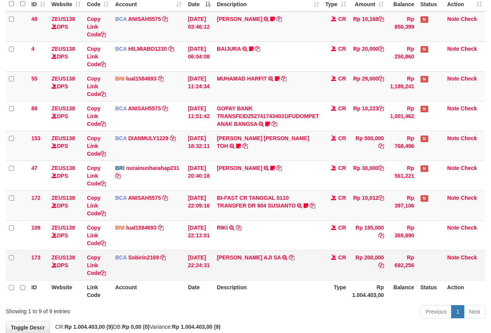
scroll to position [101, 0]
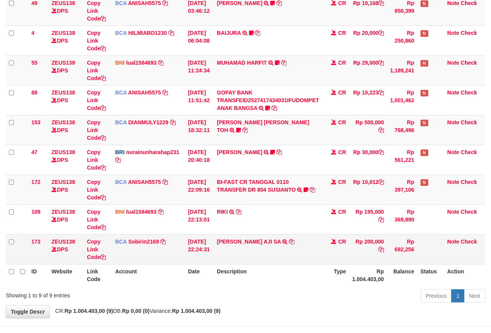
click at [290, 259] on td "DIMAS WAHYU AJI SA TRSF E-BANKING CR 0110/FTSCY/WS95031 200000.00DIMAS WAHYU AJ…" at bounding box center [268, 249] width 108 height 30
click at [290, 244] on icon at bounding box center [291, 241] width 5 height 5
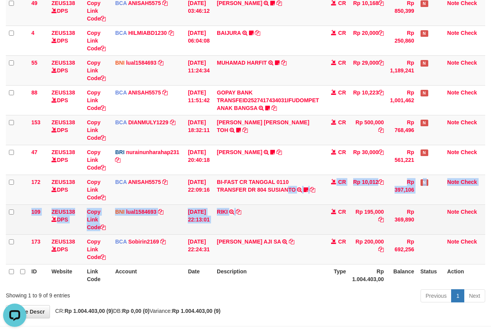
drag, startPoint x: 279, startPoint y: 216, endPoint x: 278, endPoint y: 234, distance: 17.9
click at [278, 234] on tbody "49 ZEUS138 DPS Copy Link Code BCA ANISAH5575 DPS ANISAH mutasi_20251001_3827 | …" at bounding box center [245, 130] width 479 height 269
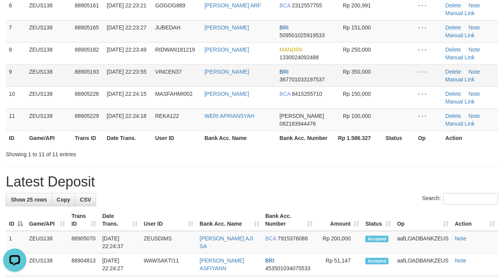
click at [169, 77] on td "VINCEN37" at bounding box center [176, 75] width 49 height 22
drag, startPoint x: 180, startPoint y: 64, endPoint x: 142, endPoint y: 69, distance: 38.3
click at [168, 64] on td "RIDWAN181219" at bounding box center [176, 53] width 49 height 22
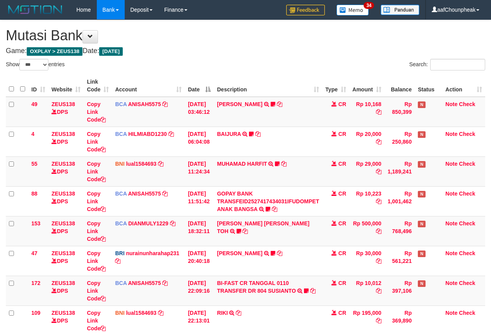
select select "***"
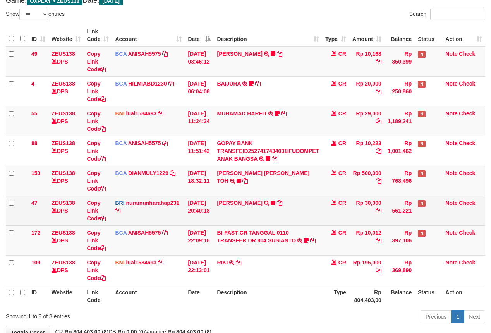
click at [257, 196] on td "RISAL WAHYUDI TRANSFER NBMB RISAL WAHYUDI TO NURAINUN HARAHAP KENNONG09" at bounding box center [268, 211] width 108 height 30
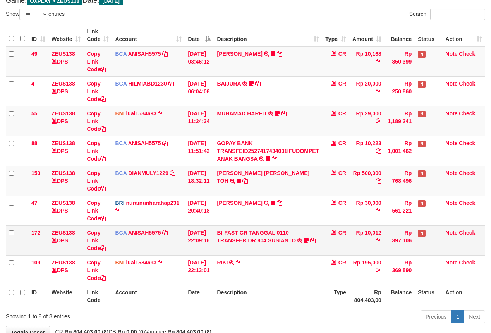
scroll to position [101, 0]
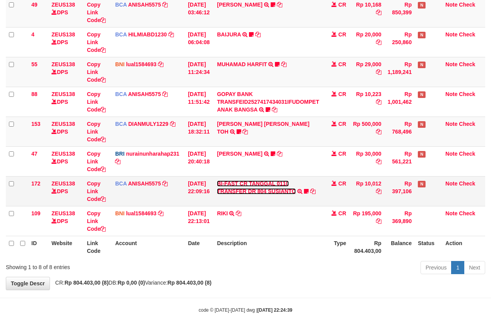
click at [249, 184] on link "BI-FAST CR TANGGAL 0110 TRANSFER DR 804 SUSIANTO" at bounding box center [256, 187] width 79 height 14
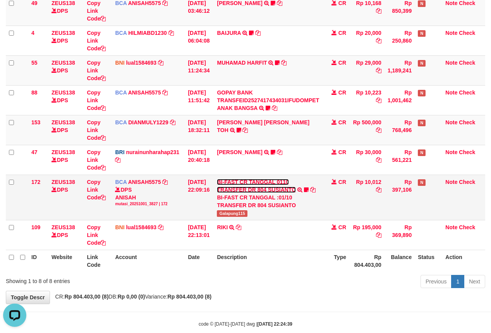
scroll to position [0, 0]
click at [227, 211] on span "Galapung115" at bounding box center [232, 213] width 31 height 7
copy span "Galapung115"
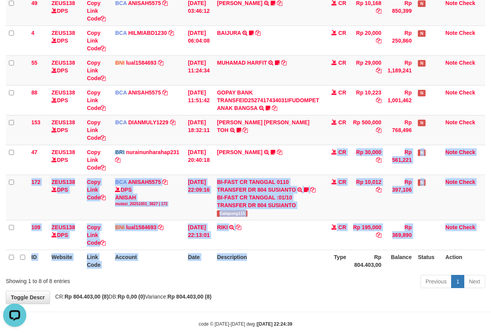
drag, startPoint x: 261, startPoint y: 242, endPoint x: 261, endPoint y: 250, distance: 8.5
click at [261, 250] on table "ID Website Link Code Account Date Description Type Amount Balance Status Action…" at bounding box center [245, 123] width 479 height 298
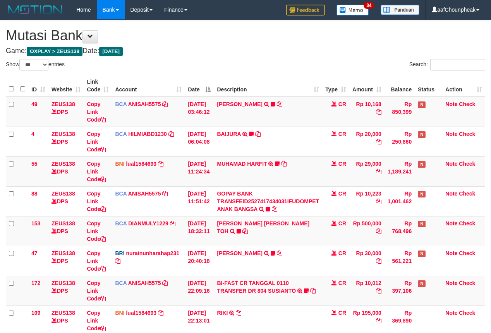
select select "***"
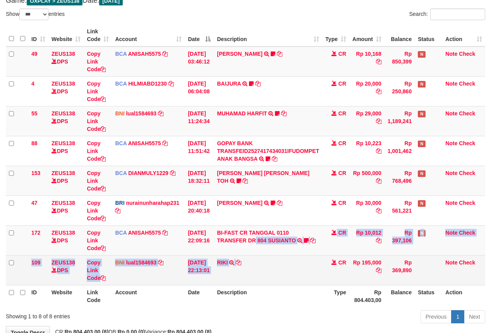
click at [261, 256] on tbody "49 ZEUS138 DPS Copy Link Code BCA ANISAH5575 DPS [PERSON_NAME] mutasi_20251001_…" at bounding box center [245, 165] width 479 height 239
click at [261, 256] on td "RIKI TRANSFER DARI SDR RIKI" at bounding box center [268, 270] width 108 height 30
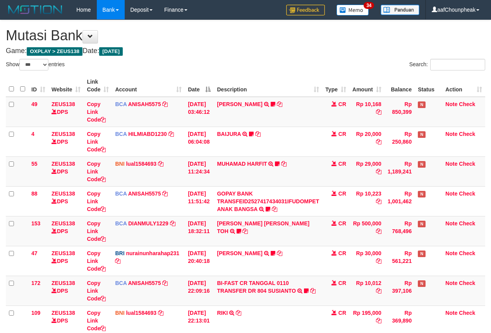
select select "***"
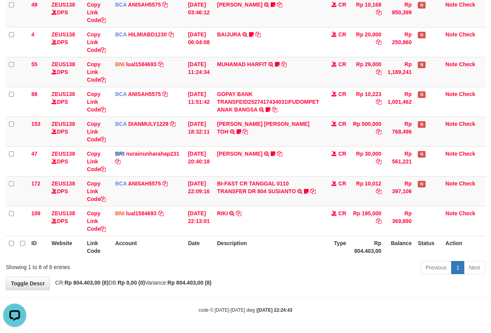
click at [419, 287] on div "**********" at bounding box center [245, 105] width 491 height 369
drag, startPoint x: 419, startPoint y: 287, endPoint x: 424, endPoint y: 286, distance: 4.8
click at [423, 289] on div "**********" at bounding box center [245, 105] width 491 height 369
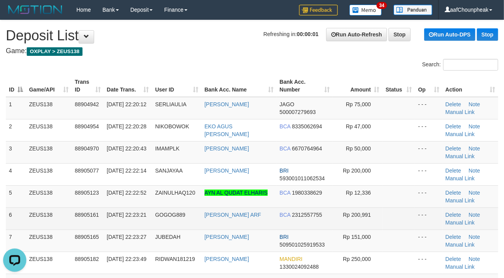
click at [194, 220] on td "GOGOG889" at bounding box center [176, 218] width 49 height 22
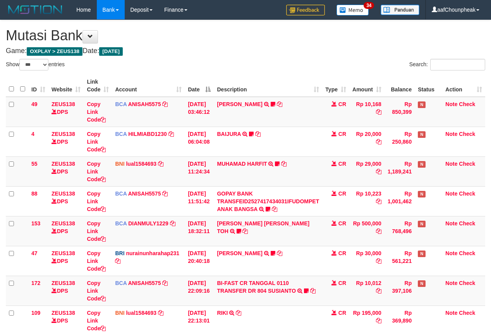
select select "***"
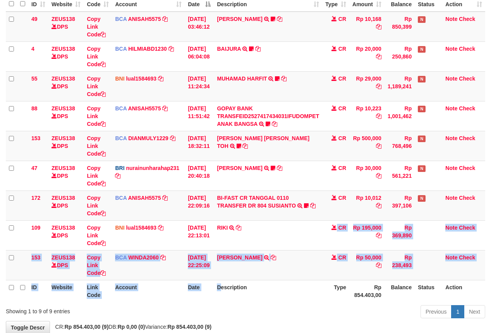
scroll to position [85, 0]
click at [225, 290] on table "ID Website Link Code Account Date Description Type Amount Balance Status Action…" at bounding box center [245, 146] width 479 height 313
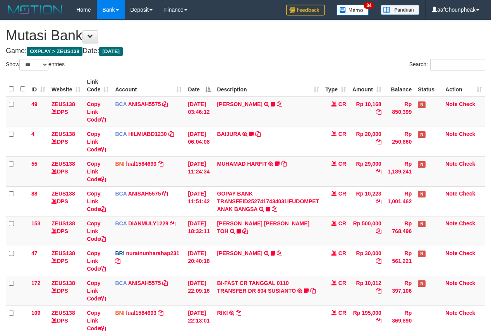
select select "***"
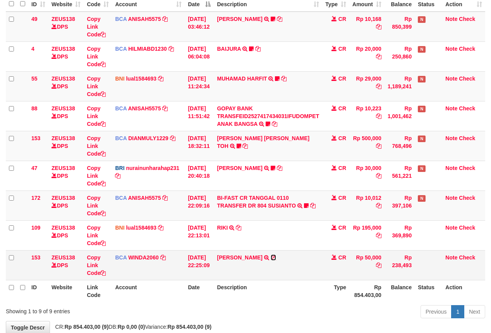
scroll to position [101, 0]
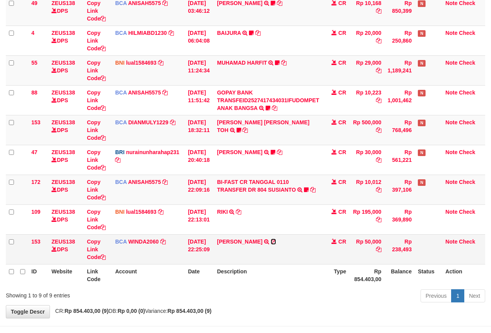
click at [273, 256] on td "IMAM [PERSON_NAME] TRSF E-BANKING CR 0110/FTSCY/WS95031 50000.00IMAM [PERSON_NA…" at bounding box center [268, 249] width 108 height 30
click at [273, 241] on icon at bounding box center [273, 241] width 5 height 5
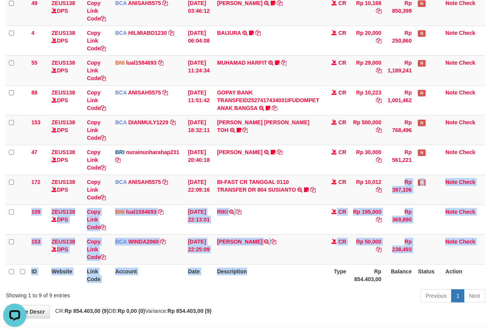
drag, startPoint x: 292, startPoint y: 269, endPoint x: 292, endPoint y: 283, distance: 13.9
click at [292, 283] on table "ID Website Link Code Account Date Description Type Amount Balance Status Action…" at bounding box center [245, 130] width 479 height 313
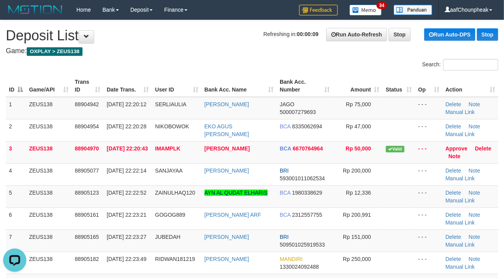
click at [175, 82] on th "User ID" at bounding box center [176, 86] width 49 height 22
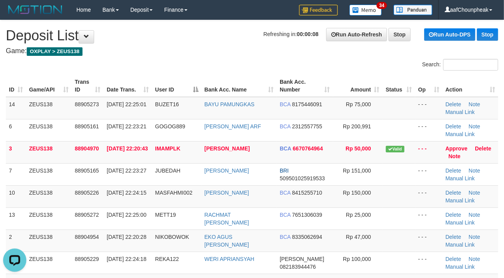
drag, startPoint x: 175, startPoint y: 65, endPoint x: 3, endPoint y: 127, distance: 182.4
click at [168, 65] on div "Search:" at bounding box center [252, 66] width 504 height 14
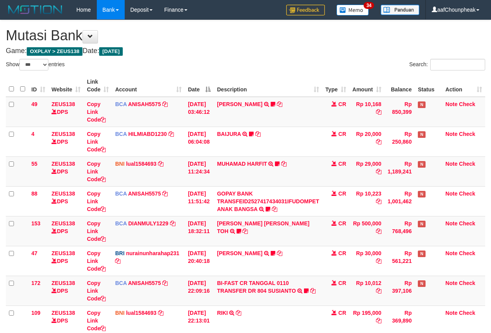
select select "***"
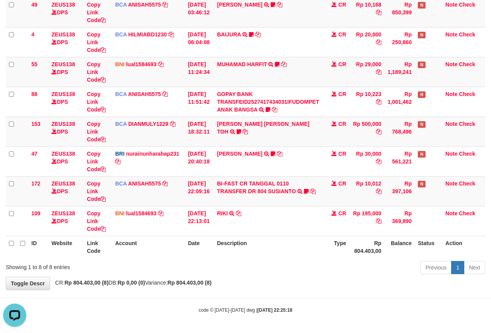
drag, startPoint x: 267, startPoint y: 70, endPoint x: 496, endPoint y: 39, distance: 231.0
click at [289, 61] on td "MUHAMAD HARFIT TRANSFER DARI SDR MUHAMAD HARFIT Sano27" at bounding box center [268, 72] width 108 height 30
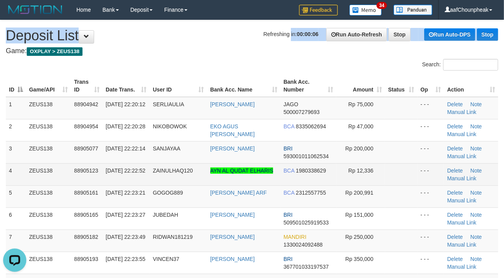
drag, startPoint x: 276, startPoint y: 43, endPoint x: 39, endPoint y: 166, distance: 267.3
click at [276, 43] on h1 "Refreshing in: 00:00:06 Run Auto-Refresh Stop Run Auto-DPS Stop Deposit List" at bounding box center [252, 35] width 492 height 15
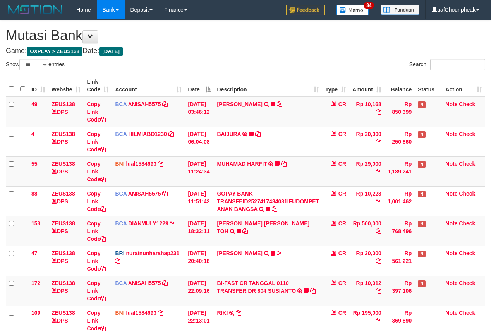
select select "***"
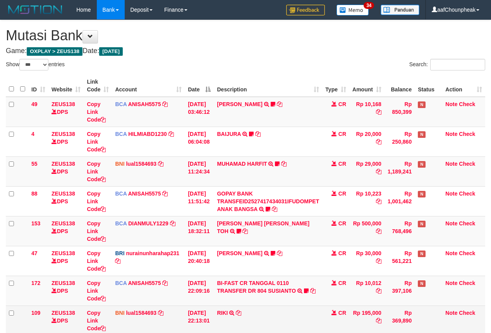
scroll to position [50, 0]
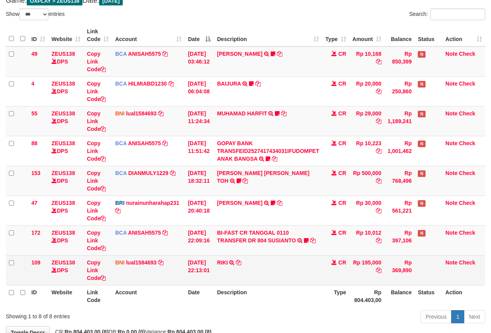
click at [252, 279] on td "RIKI TRANSFER DARI SDR RIKI" at bounding box center [268, 270] width 108 height 30
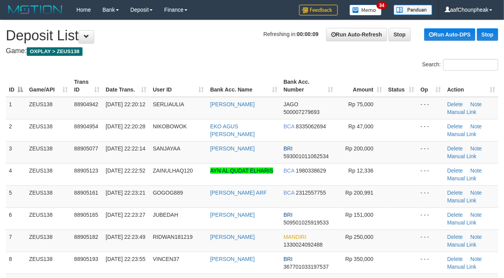
drag, startPoint x: 156, startPoint y: 78, endPoint x: 2, endPoint y: 150, distance: 170.1
click at [146, 81] on tr "ID Game/API Trans ID Date Trans. User ID Bank Acc. Name Bank Acc. Number Amount…" at bounding box center [252, 86] width 492 height 22
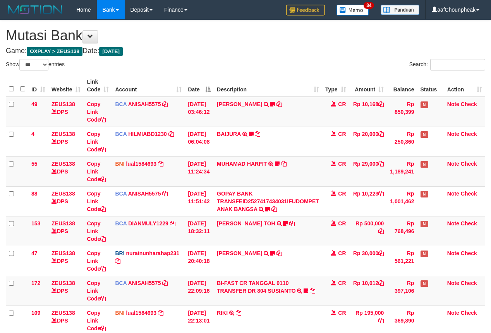
select select "***"
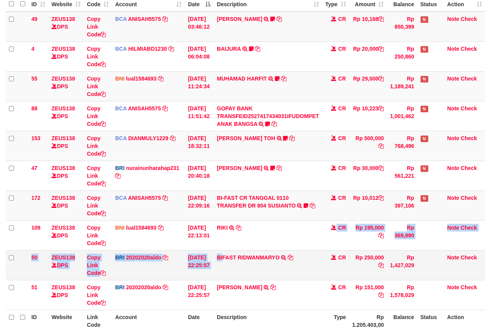
scroll to position [101, 0]
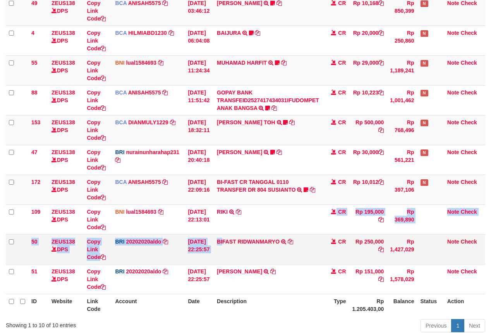
click at [227, 255] on tbody "49 ZEUS138 DPS Copy Link Code BCA ANISAH5575 DPS ANISAH mutasi_20251001_3827 | …" at bounding box center [245, 145] width 479 height 299
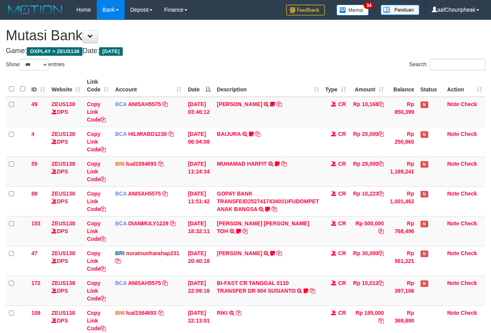
select select "***"
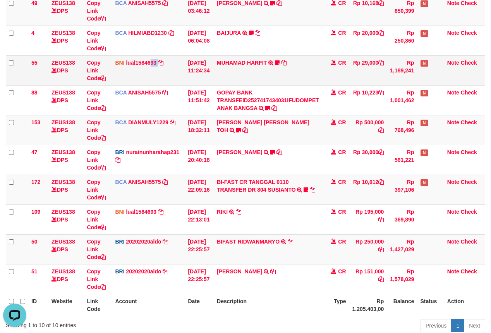
click at [149, 67] on td "BNI lual1584693 DPS LUCKY ALAMSYAH mutasi_20251001_2414 | 55 mutasi_20251001_24…" at bounding box center [148, 70] width 73 height 30
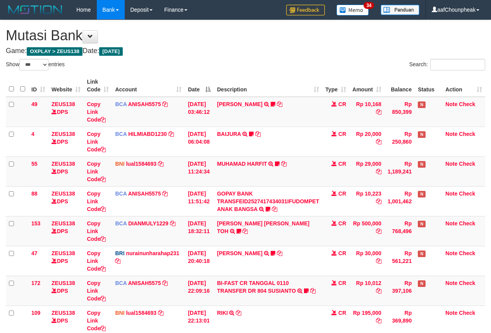
select select "***"
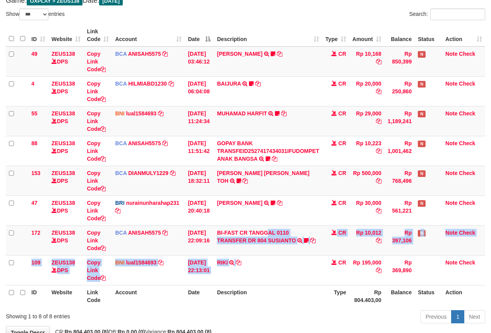
click at [275, 283] on tbody "49 ZEUS138 DPS Copy Link Code BCA ANISAH5575 DPS ANISAH mutasi_20251001_3827 | …" at bounding box center [245, 165] width 479 height 239
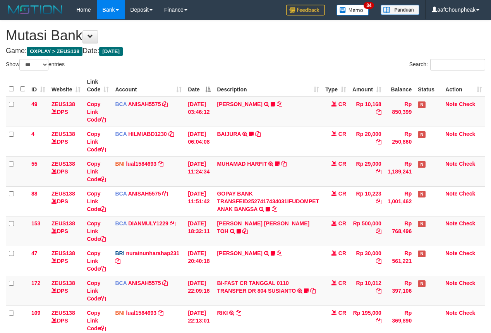
select select "***"
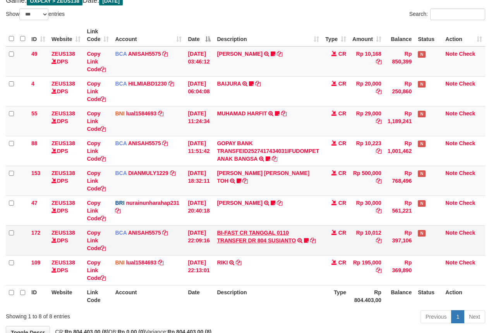
scroll to position [101, 0]
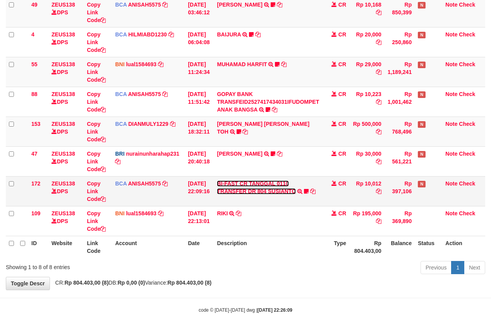
click at [242, 191] on link "BI-FAST CR TANGGAL 0110 TRANSFER DR 804 SUSIANTO" at bounding box center [256, 187] width 79 height 14
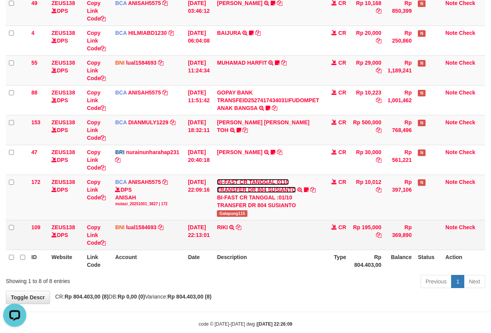
scroll to position [0, 0]
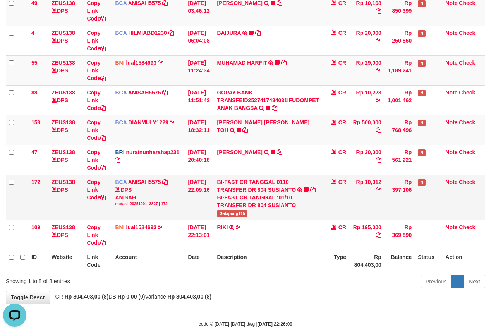
click at [232, 215] on span "Galapung115" at bounding box center [232, 213] width 31 height 7
copy span "Galapung115"
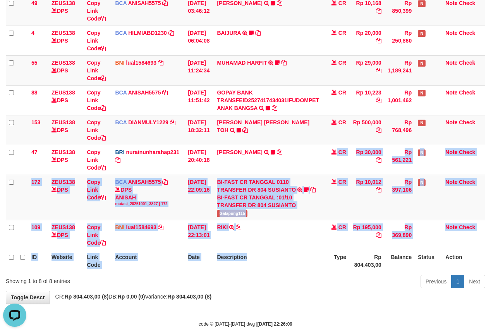
drag, startPoint x: 276, startPoint y: 242, endPoint x: 278, endPoint y: 253, distance: 11.5
click at [278, 253] on table "ID Website Link Code Account Date Description Type Amount Balance Status Action…" at bounding box center [245, 123] width 479 height 298
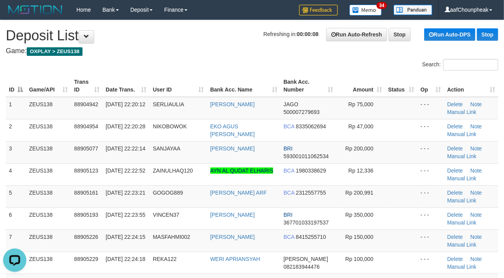
click at [244, 38] on h1 "Refreshing in: 00:00:08 Run Auto-Refresh Stop Run Auto-DPS Stop Deposit List" at bounding box center [252, 35] width 492 height 15
drag, startPoint x: 230, startPoint y: 43, endPoint x: 201, endPoint y: 45, distance: 28.3
drag, startPoint x: 176, startPoint y: 46, endPoint x: 2, endPoint y: 88, distance: 178.7
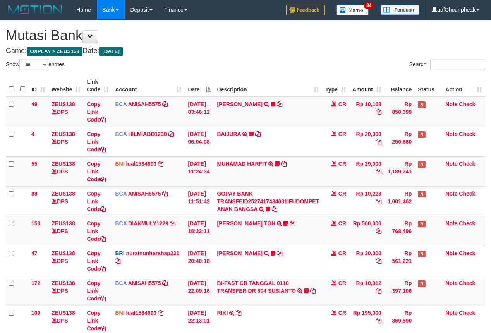
select select "***"
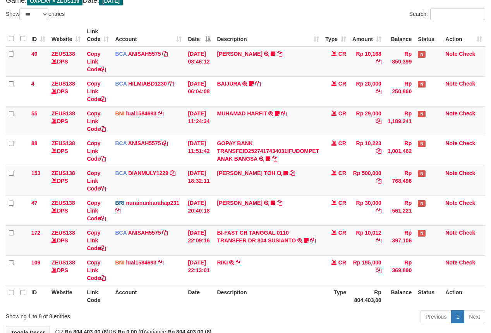
scroll to position [101, 0]
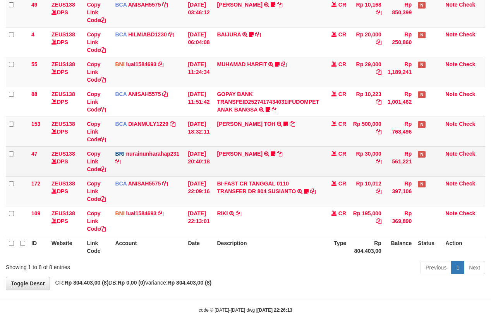
click at [229, 155] on td "[PERSON_NAME] TRANSFER NBMB [PERSON_NAME] TO [PERSON_NAME] KENNONG09" at bounding box center [268, 161] width 108 height 30
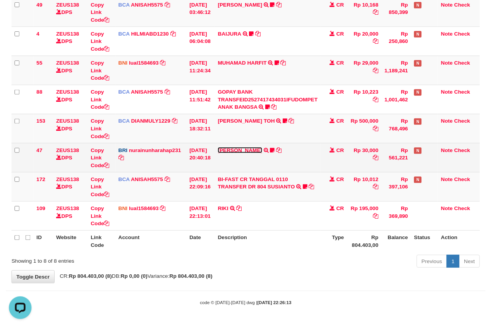
scroll to position [0, 0]
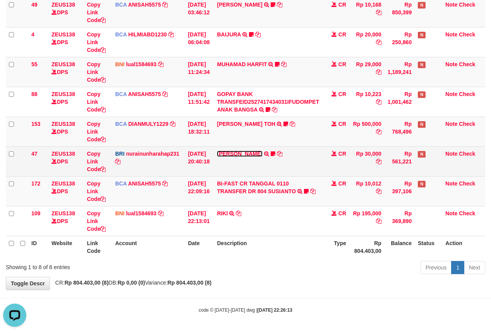
click at [229, 152] on link "RISAL WAHYUDI" at bounding box center [239, 154] width 45 height 6
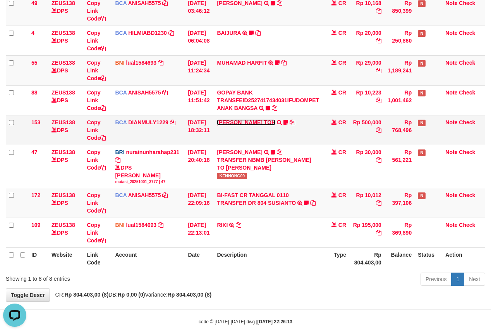
click at [235, 123] on link "CARINA OCTAVIA TOH" at bounding box center [246, 122] width 58 height 6
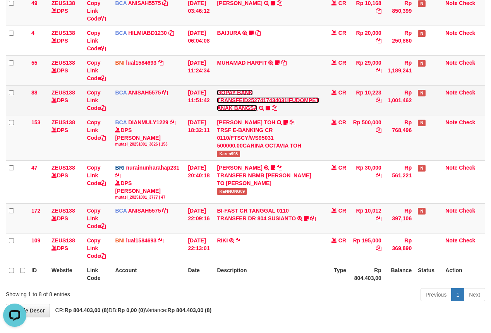
click at [235, 109] on link "GOPAY BANK TRANSFEID2527417434031IFUDOMPET ANAK BANGSA" at bounding box center [268, 100] width 102 height 22
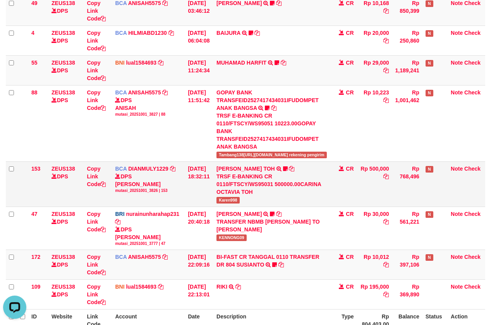
click at [233, 197] on span "Karen998" at bounding box center [228, 200] width 23 height 7
copy span "Karen998"
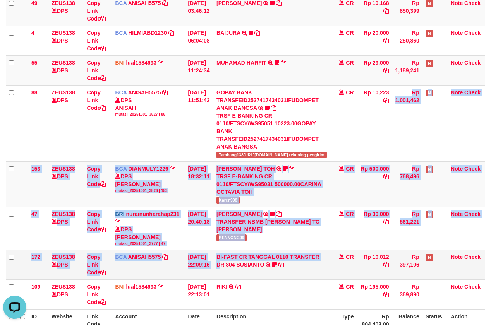
drag, startPoint x: 332, startPoint y: 216, endPoint x: 331, endPoint y: 222, distance: 5.5
click at [331, 222] on tbody "49 ZEUS138 DPS Copy Link Code BCA ANISAH5575 DPS ANISAH mutasi_20251001_3827 | …" at bounding box center [245, 153] width 479 height 314
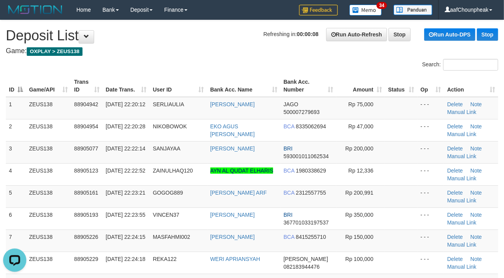
drag, startPoint x: 206, startPoint y: 76, endPoint x: 214, endPoint y: 75, distance: 7.8
click at [214, 75] on tr "ID Game/API Trans ID Date Trans. User ID Bank Acc. Name Bank Acc. Number Amount…" at bounding box center [252, 86] width 492 height 22
drag, startPoint x: 219, startPoint y: 65, endPoint x: 182, endPoint y: 76, distance: 39.2
click at [218, 65] on div "Search:" at bounding box center [252, 66] width 504 height 14
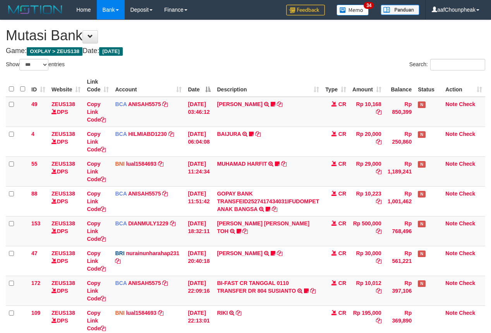
select select "***"
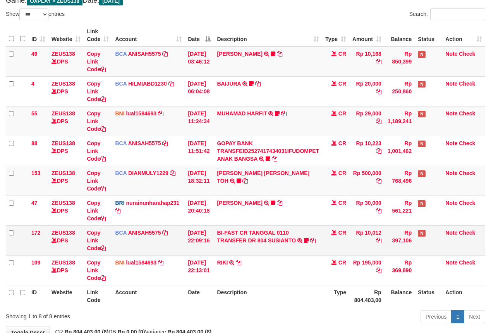
scroll to position [101, 0]
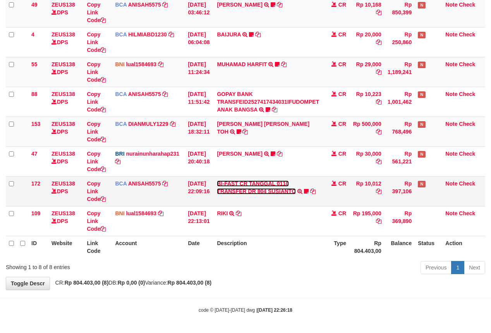
click at [271, 189] on link "BI-FAST CR TANGGAL 0110 TRANSFER DR 804 SUSIANTO" at bounding box center [256, 187] width 79 height 14
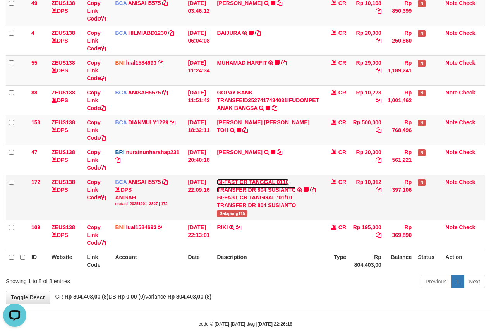
scroll to position [0, 0]
click at [228, 211] on span "Galapung115" at bounding box center [232, 213] width 31 height 7
copy span "Galapung115"
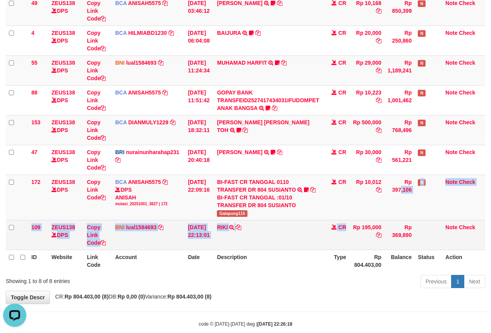
click at [349, 236] on tbody "49 ZEUS138 DPS Copy Link Code BCA ANISAH5575 DPS ANISAH mutasi_20251001_3827 | …" at bounding box center [245, 123] width 479 height 254
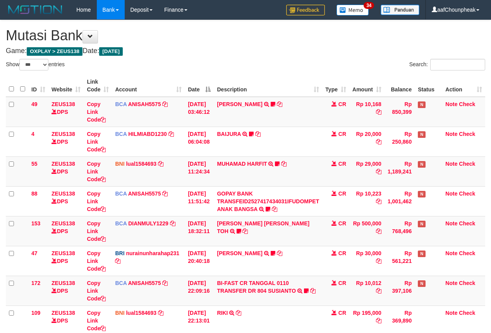
select select "***"
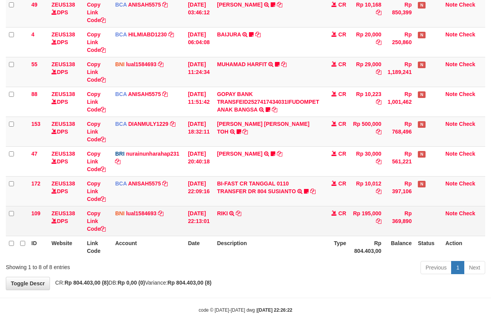
scroll to position [101, 0]
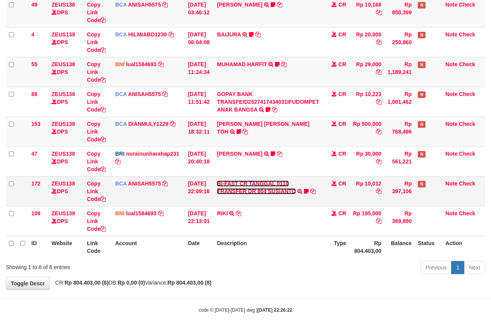
click at [262, 187] on link "BI-FAST CR TANGGAL 0110 TRANSFER DR 804 SUSIANTO" at bounding box center [256, 187] width 79 height 14
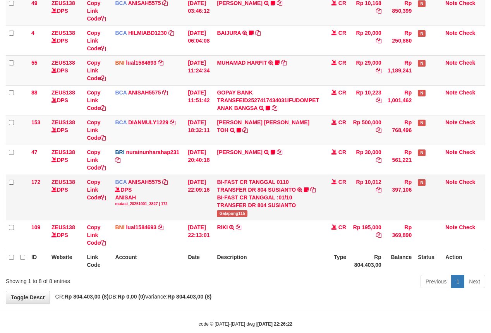
click at [239, 212] on span "Galapung115" at bounding box center [232, 213] width 31 height 7
copy span "Galapung115"
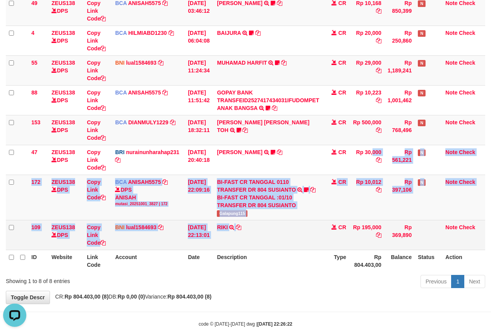
drag, startPoint x: 284, startPoint y: 185, endPoint x: 284, endPoint y: 227, distance: 41.8
click at [284, 227] on tbody "49 ZEUS138 DPS Copy Link Code BCA ANISAH5575 DPS ANISAH mutasi_20251001_3827 | …" at bounding box center [245, 123] width 479 height 254
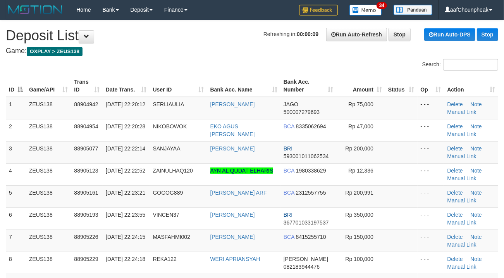
drag, startPoint x: 287, startPoint y: 49, endPoint x: 0, endPoint y: 105, distance: 292.1
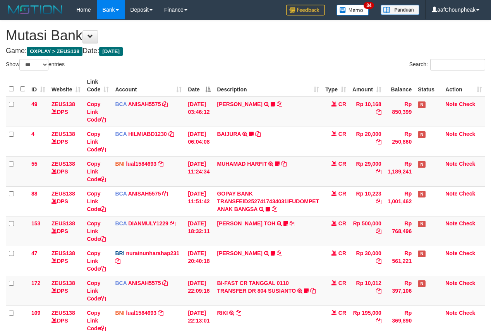
select select "***"
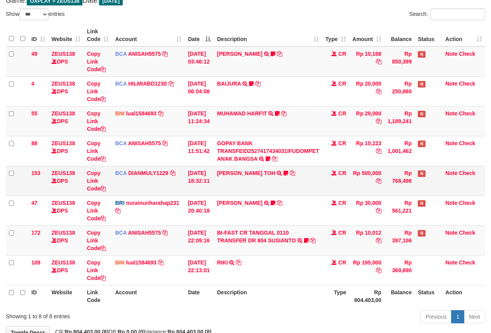
scroll to position [101, 0]
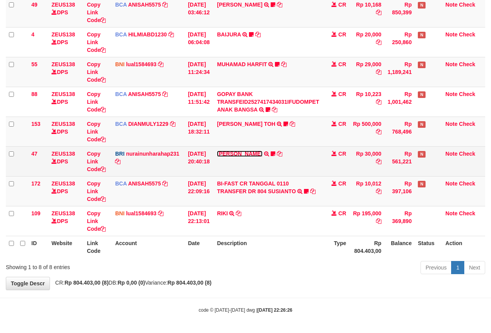
click at [237, 155] on link "RISAL WAHYUDI" at bounding box center [239, 154] width 45 height 6
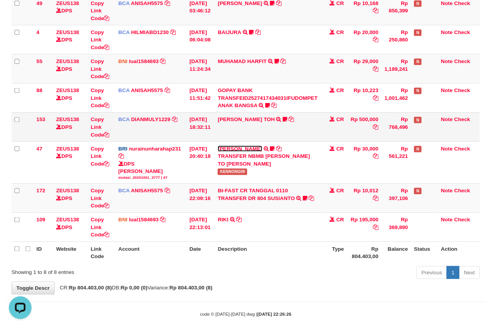
scroll to position [0, 0]
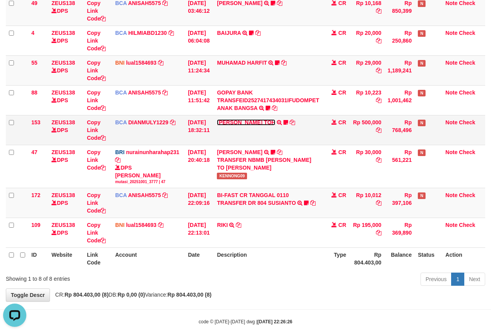
click at [237, 119] on link "CARINA OCTAVIA TOH" at bounding box center [246, 122] width 58 height 6
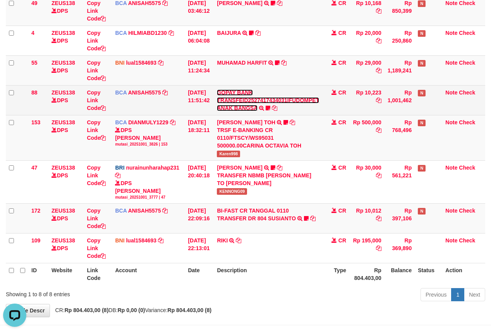
click at [236, 105] on link "GOPAY BANK TRANSFEID2527417434031IFUDOMPET ANAK BANGSA" at bounding box center [268, 100] width 102 height 22
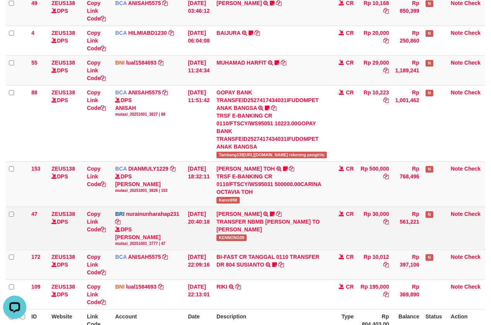
click at [225, 211] on td "RISAL WAHYUDI TRANSFER NBMB RISAL WAHYUDI TO NURAINUN HARAHAP KENNONG09" at bounding box center [271, 228] width 117 height 43
click at [225, 235] on span "KENNONG09" at bounding box center [232, 238] width 30 height 7
copy span "KENNONG09"
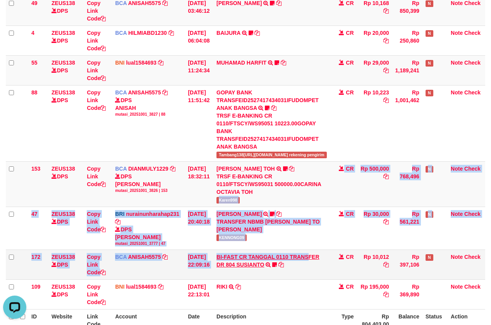
click at [314, 223] on tbody "49 ZEUS138 DPS Copy Link Code BCA ANISAH5575 DPS ANISAH mutasi_20251001_3827 | …" at bounding box center [245, 153] width 479 height 314
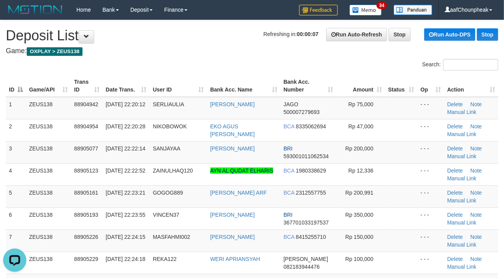
click at [209, 60] on div "Search:" at bounding box center [252, 66] width 504 height 14
drag, startPoint x: 209, startPoint y: 60, endPoint x: 171, endPoint y: 65, distance: 38.3
click at [204, 60] on div "Search:" at bounding box center [252, 66] width 504 height 14
drag, startPoint x: 225, startPoint y: 74, endPoint x: 233, endPoint y: 90, distance: 18.0
click at [227, 81] on th "Bank Acc. Name" at bounding box center [243, 86] width 73 height 22
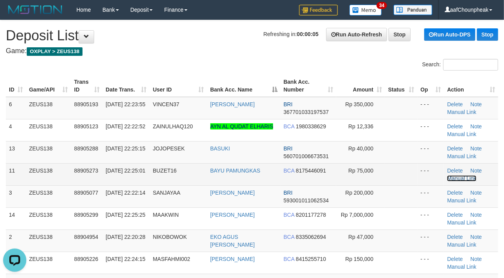
click at [450, 178] on link "Manual Link" at bounding box center [461, 178] width 29 height 6
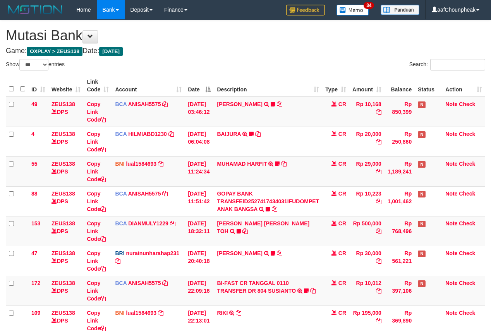
select select "***"
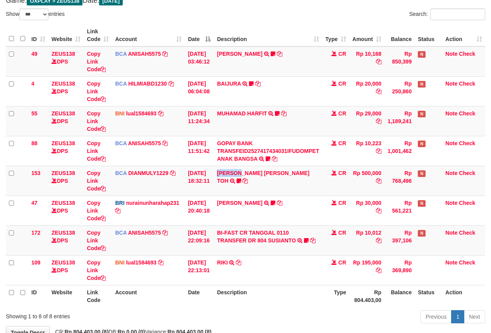
click at [228, 169] on td "CARINA OCTAVIA TOH TRSF E-BANKING CR 0110/FTSCY/WS95031 500000.00CARINA OCTAVIA…" at bounding box center [268, 181] width 108 height 30
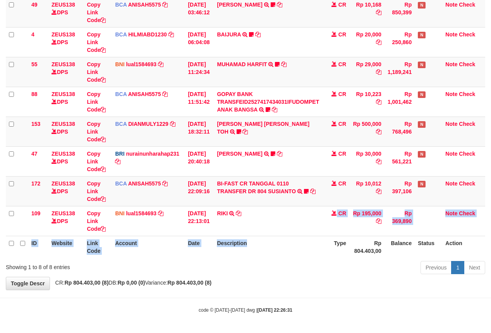
drag, startPoint x: 305, startPoint y: 221, endPoint x: 321, endPoint y: 235, distance: 21.7
click at [321, 235] on table "ID Website Link Code Account Date Description Type Amount Balance Status Action…" at bounding box center [245, 116] width 479 height 283
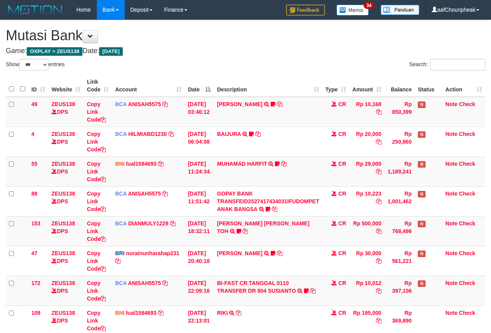
select select "***"
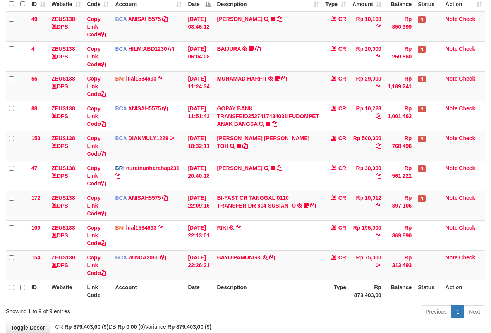
click at [322, 236] on td "RIKI TRANSFER DARI SDR RIKI" at bounding box center [268, 235] width 108 height 30
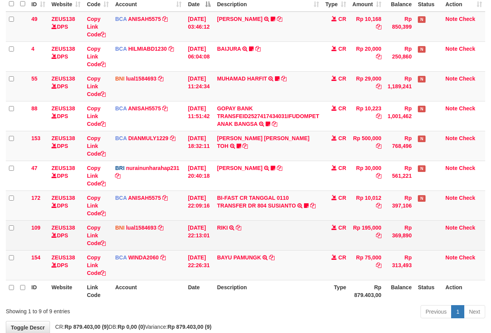
click at [322, 236] on td "RIKI TRANSFER DARI SDR RIKI" at bounding box center [268, 235] width 108 height 30
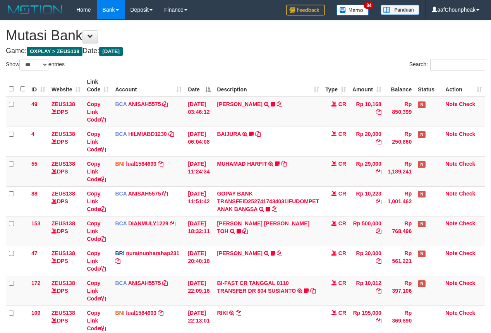
select select "***"
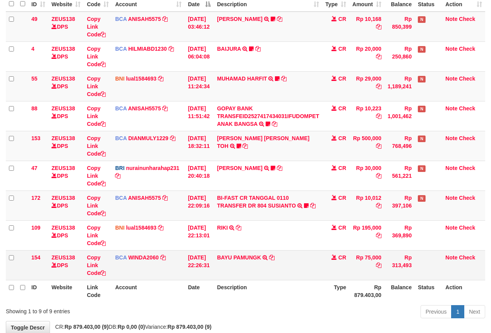
scroll to position [101, 0]
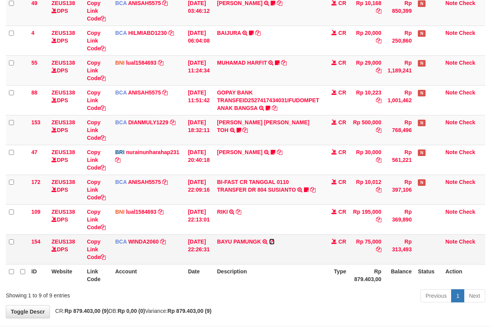
click at [273, 242] on icon at bounding box center [271, 241] width 5 height 5
click at [95, 258] on link "Copy Link Code" at bounding box center [96, 250] width 19 height 22
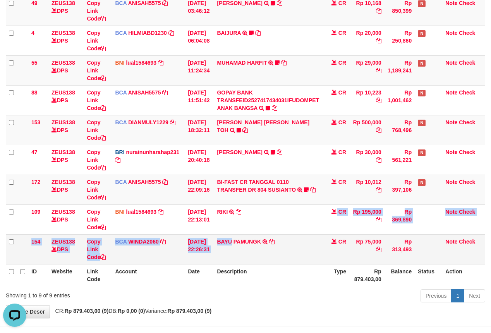
click at [235, 253] on tbody "49 ZEUS138 DPS Copy Link Code BCA ANISAH5575 DPS [PERSON_NAME] mutasi_20251001_…" at bounding box center [245, 130] width 479 height 269
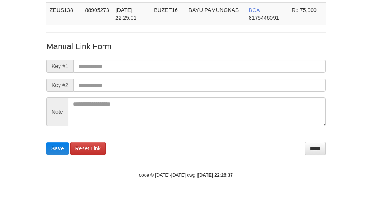
scroll to position [57, 0]
drag, startPoint x: 167, startPoint y: 50, endPoint x: 161, endPoint y: 64, distance: 15.6
click at [167, 51] on p "Manual Link Form" at bounding box center [185, 46] width 279 height 11
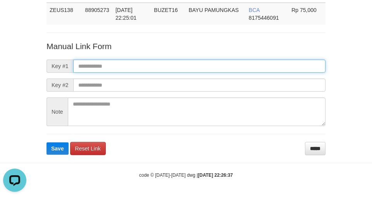
scroll to position [0, 0]
paste input "**********"
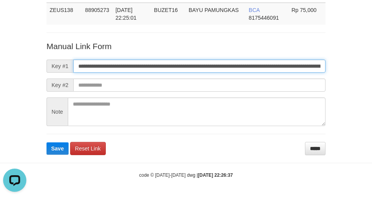
click at [160, 67] on input "**********" at bounding box center [199, 66] width 252 height 13
type input "**********"
click at [46, 143] on button "Save" at bounding box center [57, 149] width 22 height 12
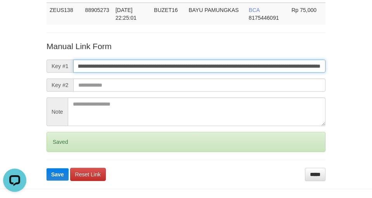
click at [46, 168] on button "Save" at bounding box center [57, 174] width 22 height 12
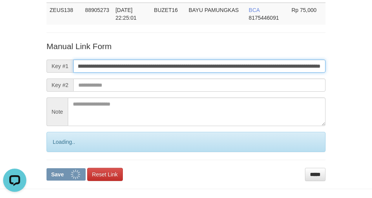
click at [46, 168] on button "Save" at bounding box center [65, 174] width 39 height 12
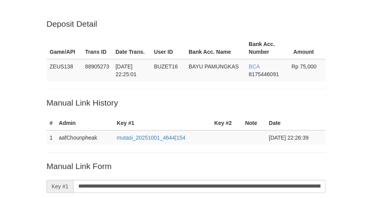
scroll to position [157, 0]
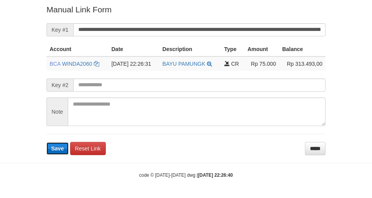
click at [57, 152] on button "Save" at bounding box center [57, 149] width 22 height 12
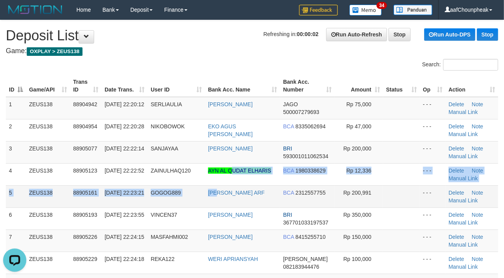
drag, startPoint x: 221, startPoint y: 189, endPoint x: 73, endPoint y: 192, distance: 147.6
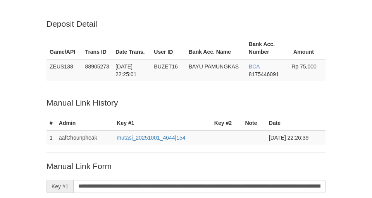
scroll to position [157, 0]
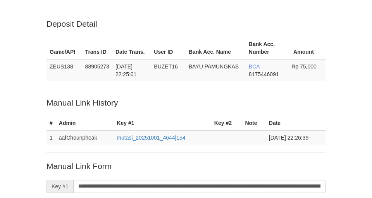
scroll to position [157, 0]
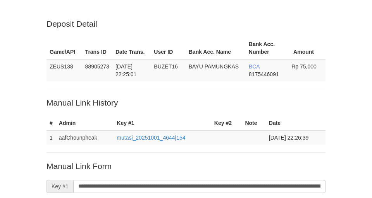
scroll to position [157, 0]
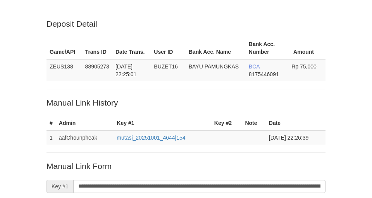
scroll to position [157, 0]
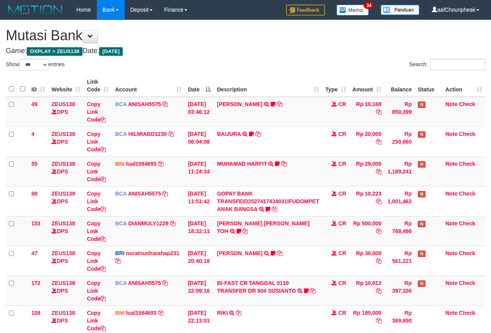
select select "***"
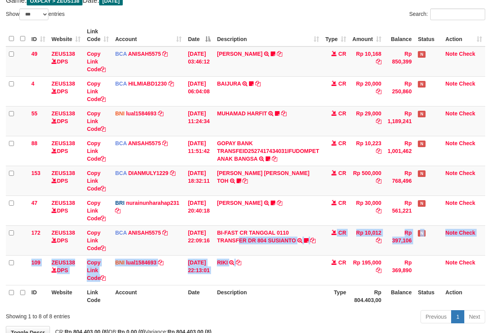
click at [265, 260] on tbody "49 ZEUS138 DPS Copy Link Code BCA ANISAH5575 DPS [PERSON_NAME] mutasi_20251001_…" at bounding box center [245, 165] width 479 height 239
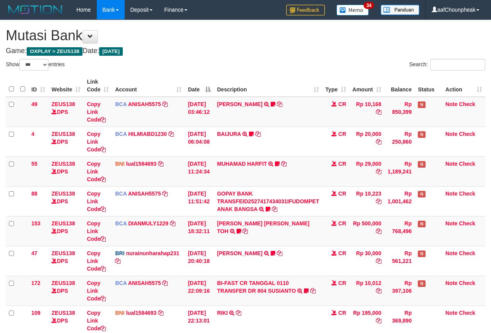
select select "***"
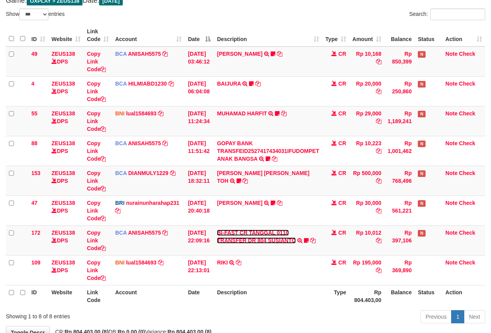
scroll to position [101, 0]
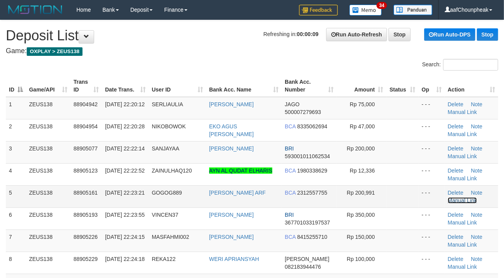
click at [458, 200] on link "Manual Link" at bounding box center [462, 200] width 29 height 6
click at [463, 200] on link "Manual Link" at bounding box center [462, 200] width 29 height 6
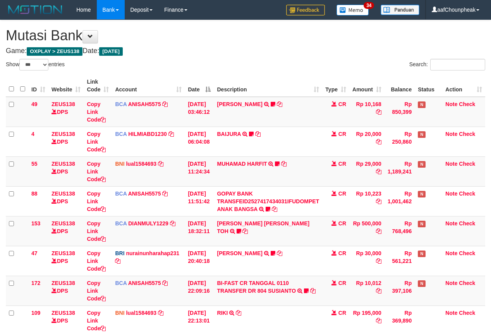
select select "***"
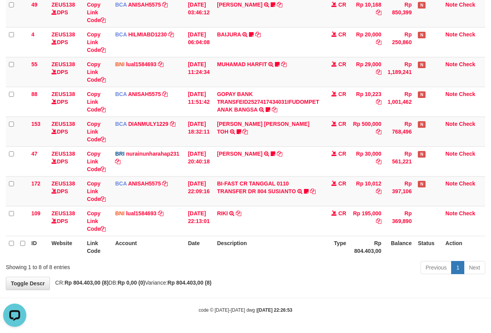
click at [295, 318] on body "Toggle navigation Home Bank Account List Mutasi Bank Search Note Mutasi Deposit…" at bounding box center [245, 116] width 491 height 433
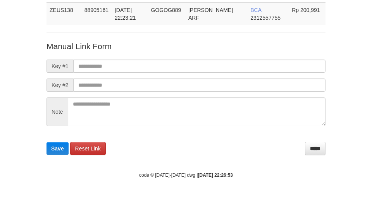
scroll to position [57, 0]
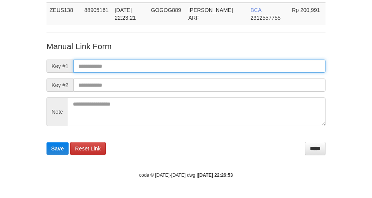
click at [169, 60] on input "text" at bounding box center [199, 66] width 252 height 13
type input "**********"
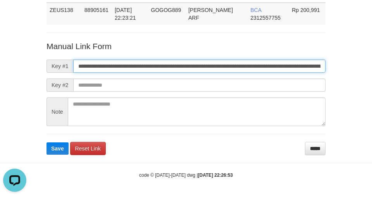
scroll to position [0, 0]
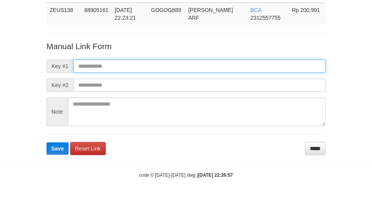
scroll to position [57, 0]
click at [152, 61] on input "text" at bounding box center [199, 66] width 252 height 13
click at [232, 61] on input "text" at bounding box center [199, 66] width 252 height 13
click at [231, 66] on input "text" at bounding box center [199, 66] width 252 height 13
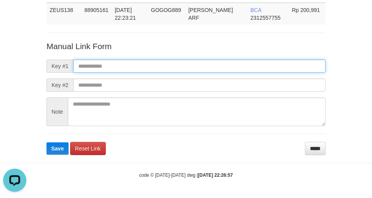
click at [235, 67] on input "text" at bounding box center [199, 66] width 252 height 13
click at [233, 70] on input "text" at bounding box center [199, 66] width 252 height 13
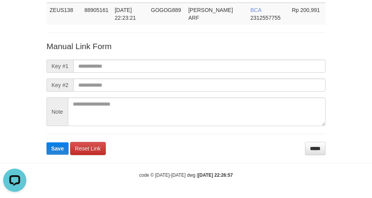
click at [237, 73] on form "Manual Link Form Key #1 Key #2 Note Save Reset Link *****" at bounding box center [185, 98] width 279 height 115
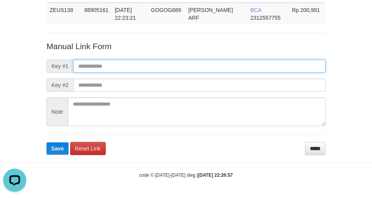
click at [237, 70] on input "text" at bounding box center [199, 66] width 252 height 13
click at [235, 68] on input "text" at bounding box center [199, 66] width 252 height 13
click at [233, 67] on input "text" at bounding box center [199, 66] width 252 height 13
click at [235, 72] on input "text" at bounding box center [199, 66] width 252 height 13
click at [236, 69] on input "text" at bounding box center [199, 66] width 252 height 13
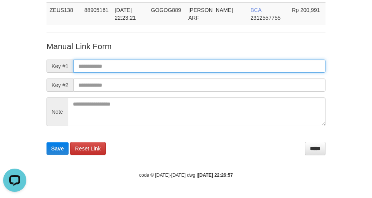
click at [239, 67] on input "text" at bounding box center [199, 66] width 252 height 13
drag, startPoint x: 239, startPoint y: 67, endPoint x: 239, endPoint y: 73, distance: 6.2
click at [239, 67] on input "text" at bounding box center [199, 66] width 252 height 13
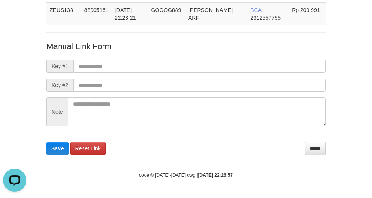
click at [239, 73] on form "Manual Link Form Key #1 Key #2 Note Save Reset Link *****" at bounding box center [185, 98] width 279 height 115
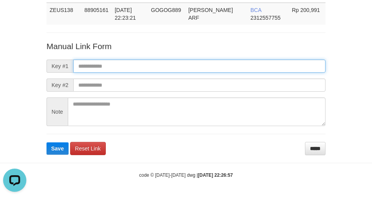
click at [239, 71] on input "text" at bounding box center [199, 66] width 252 height 13
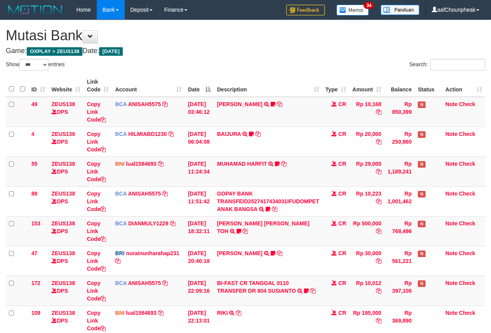
select select "***"
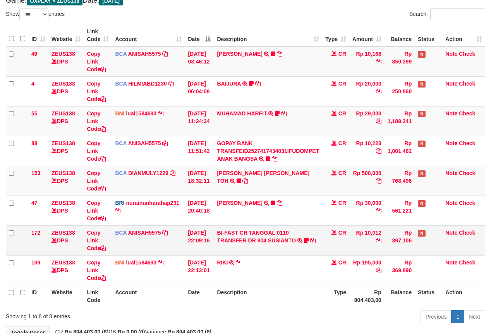
scroll to position [101, 0]
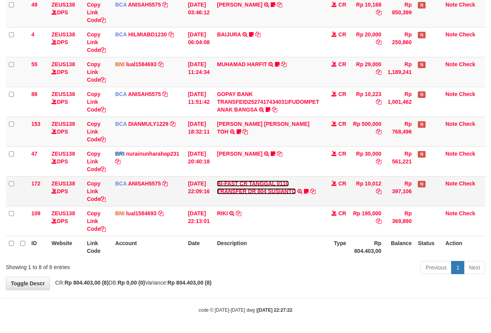
click at [253, 191] on link "BI-FAST CR TANGGAL 0110 TRANSFER DR 804 SUSIANTO" at bounding box center [256, 187] width 79 height 14
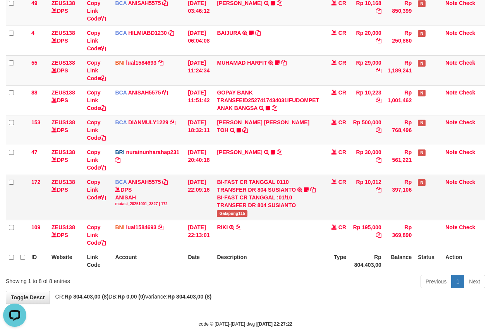
click at [239, 215] on span "Galapung115" at bounding box center [232, 213] width 31 height 7
copy span "Galapung115"
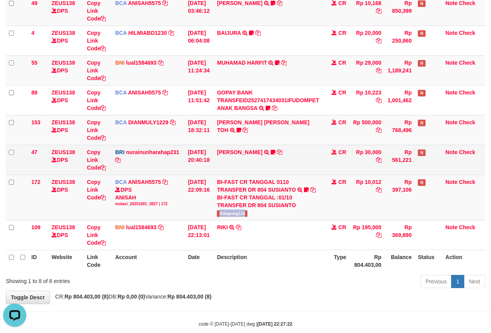
drag, startPoint x: 211, startPoint y: 189, endPoint x: 308, endPoint y: 154, distance: 103.5
click at [215, 183] on tbody "49 ZEUS138 DPS Copy Link Code BCA ANISAH5575 DPS ANISAH mutasi_20251001_3827 | …" at bounding box center [245, 123] width 479 height 254
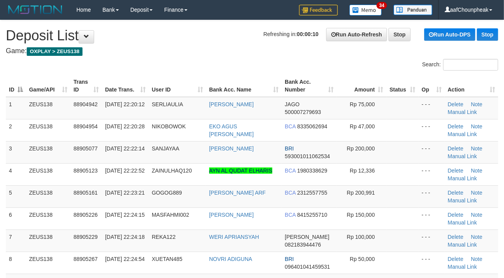
click at [179, 64] on div "Search:" at bounding box center [252, 66] width 504 height 14
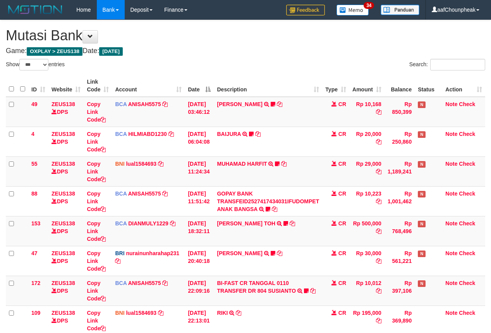
select select "***"
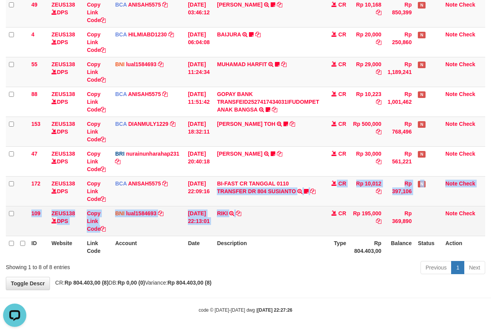
drag, startPoint x: 298, startPoint y: 217, endPoint x: 298, endPoint y: 222, distance: 4.3
click at [298, 222] on tbody "49 ZEUS138 DPS Copy Link Code BCA ANISAH5575 DPS ANISAH mutasi_20251001_3827 | …" at bounding box center [245, 116] width 479 height 239
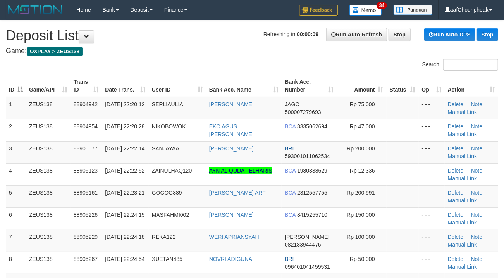
drag, startPoint x: 176, startPoint y: 65, endPoint x: 2, endPoint y: 126, distance: 184.2
click at [167, 67] on div "Search:" at bounding box center [252, 66] width 504 height 14
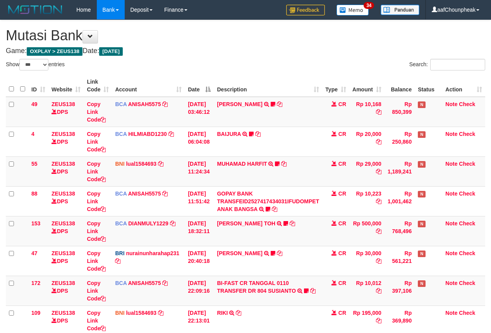
select select "***"
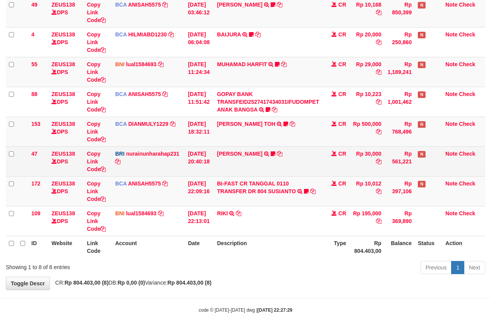
click at [237, 158] on td "RISAL WAHYUDI TRANSFER NBMB RISAL WAHYUDI TO NURAINUN HARAHAP KENNONG09" at bounding box center [268, 161] width 108 height 30
click at [237, 153] on link "[PERSON_NAME]" at bounding box center [239, 154] width 45 height 6
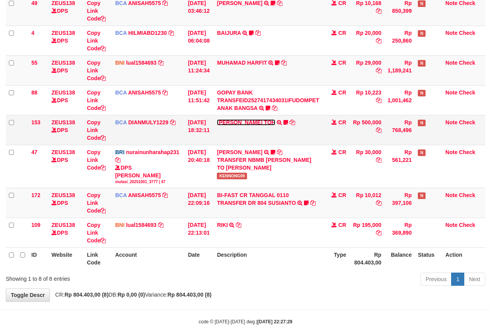
click at [239, 125] on link "CARINA OCTAVIA TOH" at bounding box center [246, 122] width 58 height 6
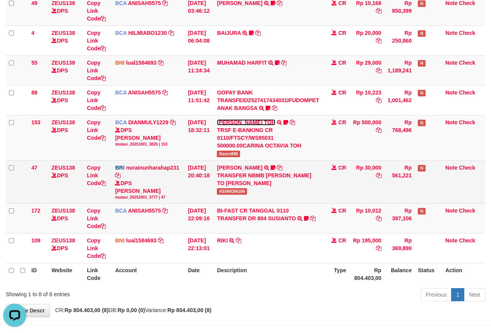
scroll to position [0, 0]
click at [231, 191] on span "KENNONG09" at bounding box center [232, 191] width 30 height 7
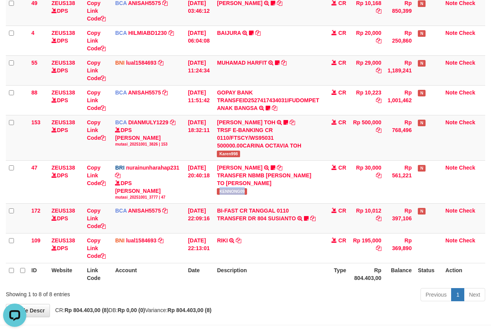
copy span "KENNONG09"
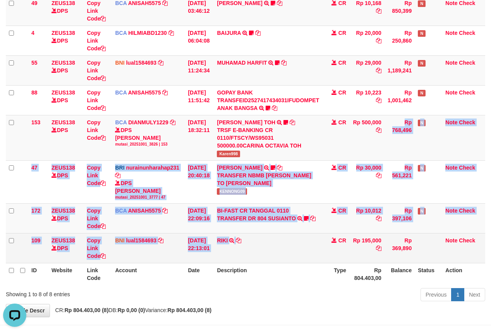
click at [338, 256] on tbody "49 ZEUS138 DPS Copy Link Code BCA ANISAH5575 DPS ANISAH mutasi_20251001_3827 | …" at bounding box center [245, 130] width 479 height 268
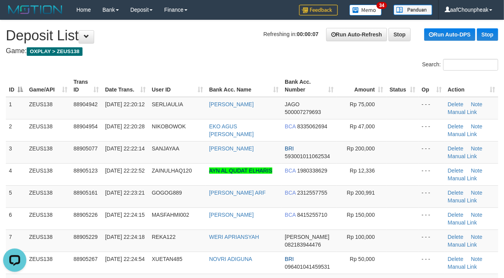
click at [227, 65] on div "Search:" at bounding box center [252, 66] width 504 height 14
drag, startPoint x: 219, startPoint y: 55, endPoint x: 0, endPoint y: 109, distance: 225.1
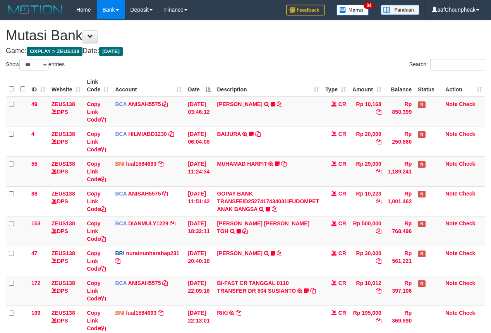
select select "***"
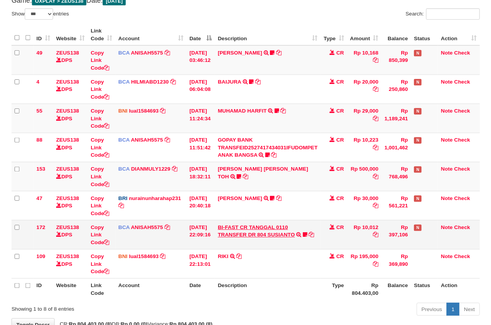
scroll to position [101, 0]
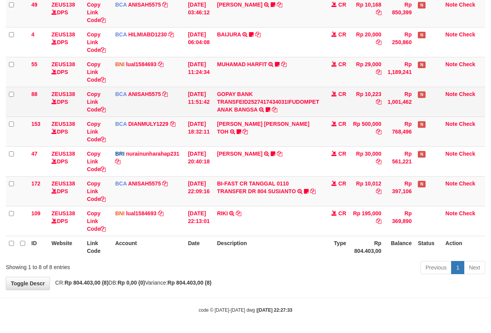
click at [249, 111] on td "GOPAY BANK TRANSFEID2527417434031IFUDOMPET ANAK BANGSA TRSF E-BANKING CR 0110/F…" at bounding box center [268, 102] width 108 height 30
click at [249, 109] on link "GOPAY BANK TRANSFEID2527417434031IFUDOMPET ANAK BANGSA" at bounding box center [268, 102] width 102 height 22
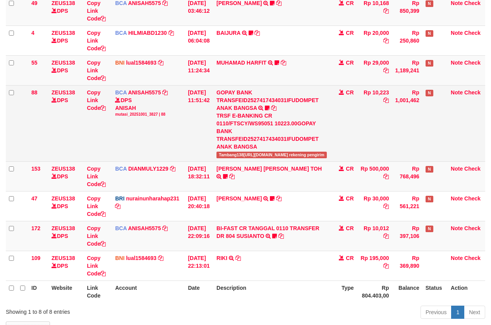
click at [236, 152] on span "Tambang138[URL][DOMAIN_NAME] rekening pengirim" at bounding box center [272, 155] width 110 height 7
click at [236, 152] on span "Tambang138https://prnt.sc/4nfpagdC53AWMenunggu rekening pengirim" at bounding box center [272, 155] width 110 height 7
copy span "Tambang138https"
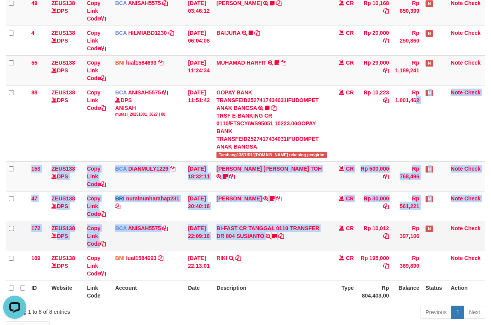
drag, startPoint x: 440, startPoint y: 118, endPoint x: 376, endPoint y: 225, distance: 124.7
click at [376, 225] on tbody "49 ZEUS138 DPS Copy Link Code BCA ANISAH5575 DPS ANISAH mutasi_20251001_3827 | …" at bounding box center [245, 138] width 479 height 285
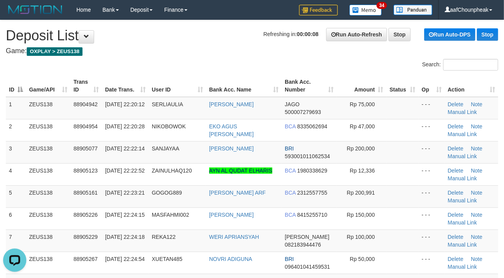
drag, startPoint x: 221, startPoint y: 57, endPoint x: 160, endPoint y: 61, distance: 61.3
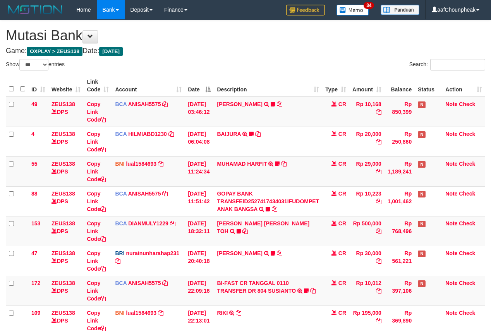
select select "***"
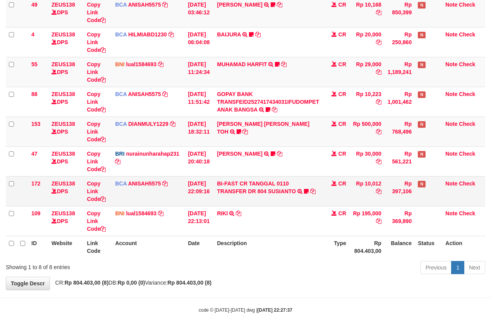
scroll to position [101, 0]
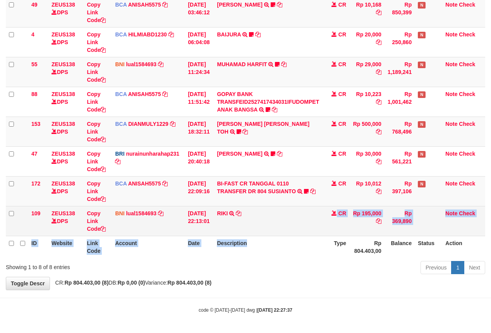
drag, startPoint x: 299, startPoint y: 220, endPoint x: 287, endPoint y: 222, distance: 12.1
click at [299, 245] on table "ID Website Link Code Account Date Description Type Amount Balance Status Action…" at bounding box center [245, 116] width 479 height 283
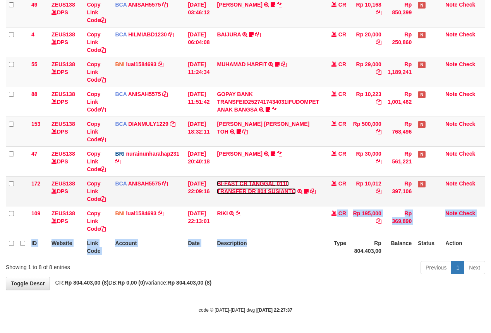
click at [265, 189] on link "BI-FAST CR TANGGAL 0110 TRANSFER DR 804 SUSIANTO" at bounding box center [256, 187] width 79 height 14
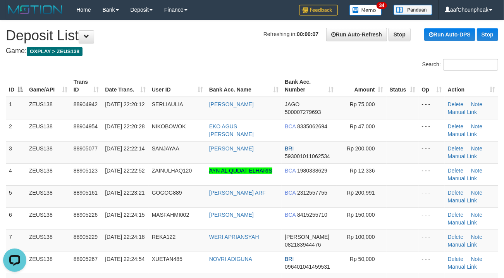
drag, startPoint x: 256, startPoint y: 45, endPoint x: 245, endPoint y: 44, distance: 10.5
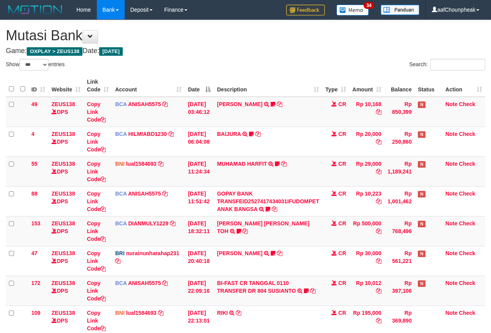
select select "***"
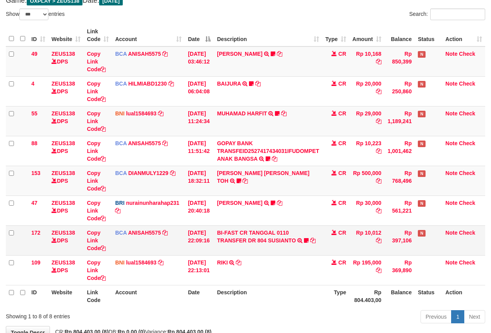
scroll to position [101, 0]
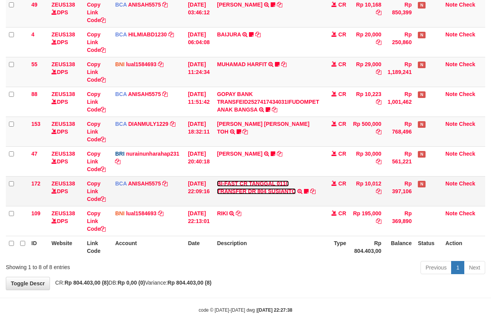
click at [234, 189] on link "BI-FAST CR TANGGAL 0110 TRANSFER DR 804 SUSIANTO" at bounding box center [256, 187] width 79 height 14
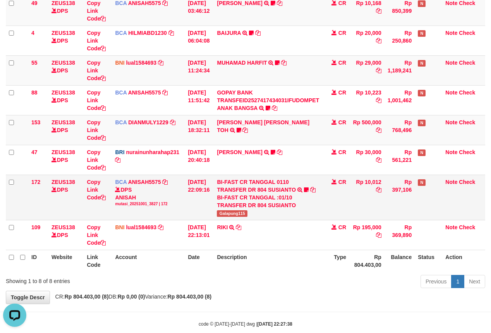
scroll to position [0, 0]
click at [228, 212] on span "Galapung115" at bounding box center [232, 213] width 31 height 7
copy span "Galapung115"
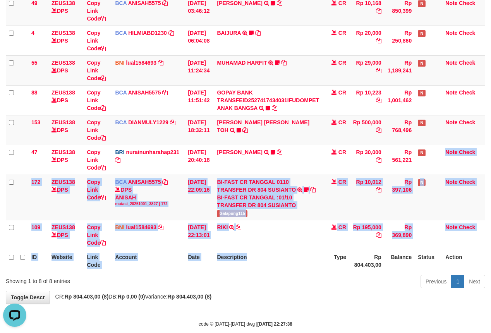
click at [314, 266] on table "ID Website Link Code Account Date Description Type Amount Balance Status Action…" at bounding box center [245, 123] width 479 height 298
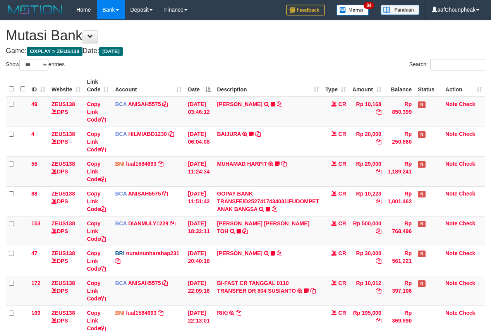
select select "***"
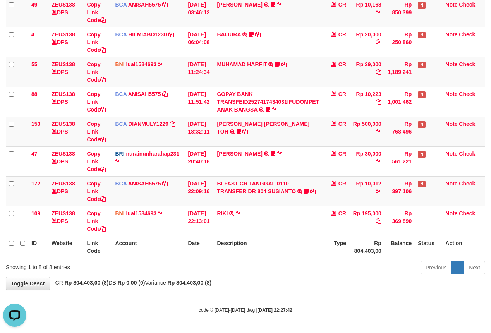
click at [296, 268] on div "Previous 1 Next" at bounding box center [347, 268] width 275 height 17
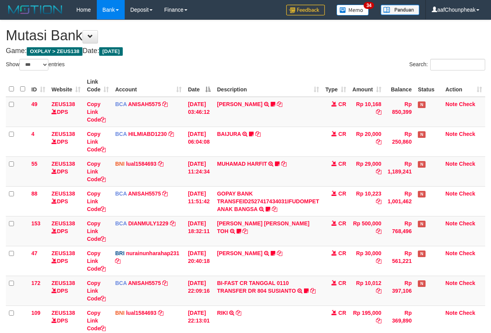
select select "***"
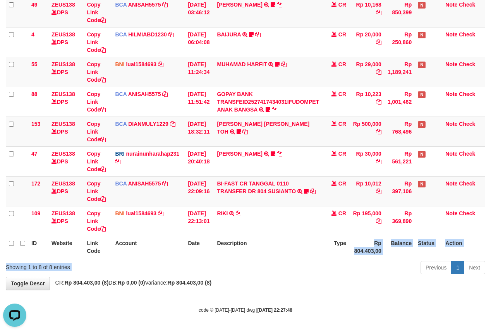
drag, startPoint x: 350, startPoint y: 252, endPoint x: 367, endPoint y: 274, distance: 28.2
click at [367, 274] on div "Show ** ** ** *** entries Search: ID Website Link Code Account Date Description…" at bounding box center [245, 118] width 479 height 318
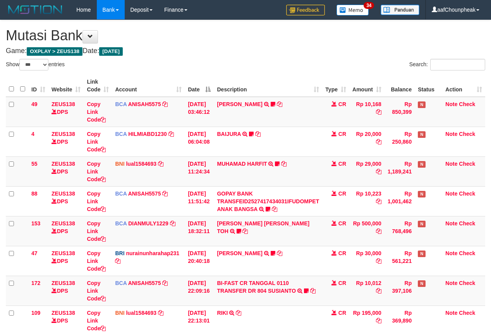
select select "***"
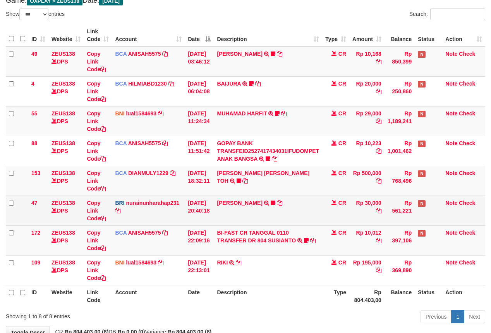
scroll to position [101, 0]
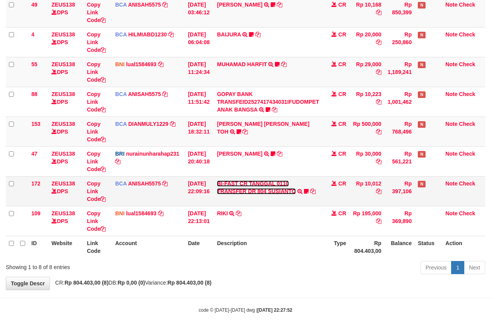
click at [264, 188] on link "BI-FAST CR TANGGAL 0110 TRANSFER DR 804 SUSIANTO" at bounding box center [256, 187] width 79 height 14
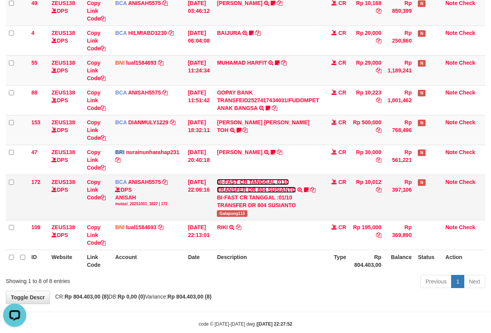
scroll to position [0, 0]
click at [239, 218] on td "BI-FAST CR TANGGAL 0110 TRANSFER DR 804 SUSIANTO BI-FAST CR TANGGAL :01/10 TRAN…" at bounding box center [268, 197] width 108 height 45
copy span "Galapung115"
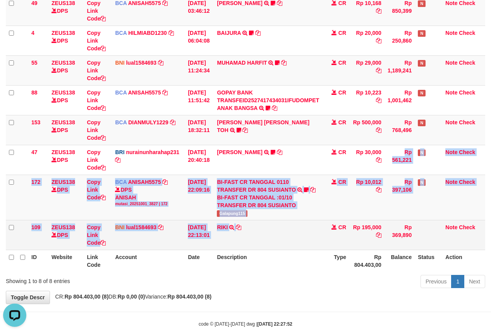
drag, startPoint x: 277, startPoint y: 219, endPoint x: 277, endPoint y: 226, distance: 7.0
click at [277, 226] on tbody "49 ZEUS138 DPS Copy Link Code BCA ANISAH5575 DPS ANISAH mutasi_20251001_3827 | …" at bounding box center [245, 123] width 479 height 254
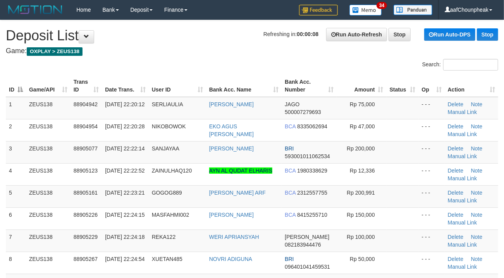
click at [222, 59] on div "Search:" at bounding box center [252, 66] width 504 height 14
click at [224, 60] on div "Search:" at bounding box center [252, 66] width 504 height 14
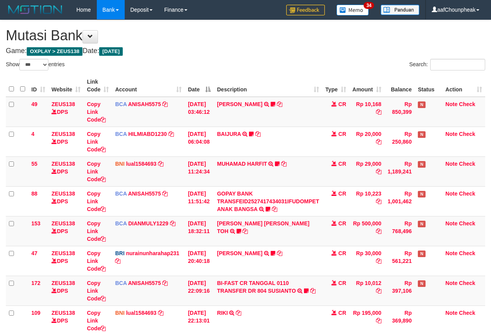
select select "***"
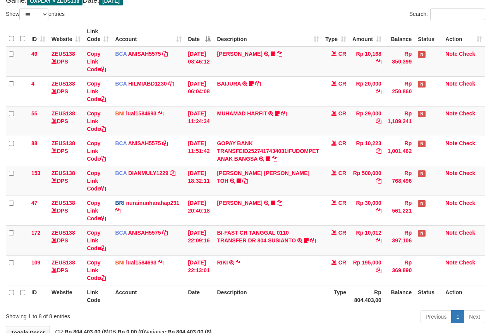
scroll to position [101, 0]
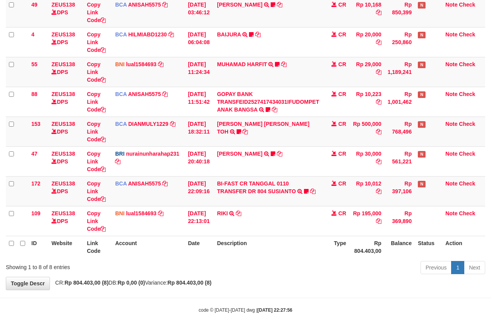
click at [278, 247] on th "Description" at bounding box center [268, 247] width 108 height 22
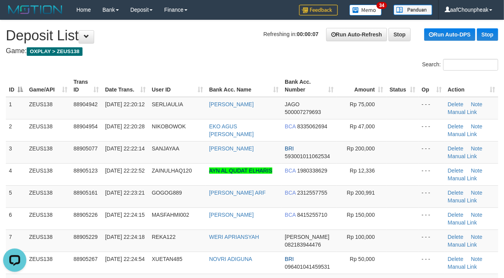
click at [167, 36] on h1 "Refreshing in: 00:00:07 Run Auto-Refresh Stop Run Auto-DPS Stop Deposit List" at bounding box center [252, 35] width 492 height 15
drag, startPoint x: 169, startPoint y: 37, endPoint x: 140, endPoint y: 48, distance: 31.0
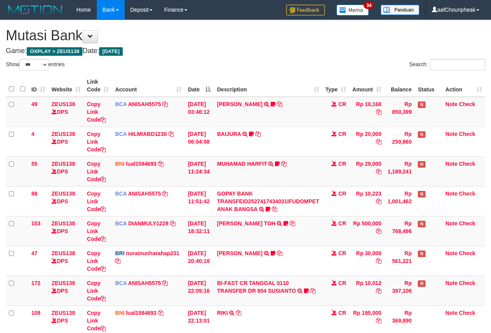
select select "***"
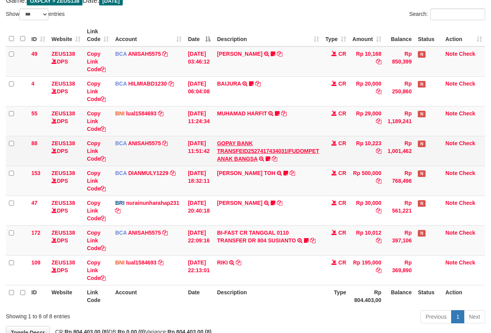
scroll to position [101, 0]
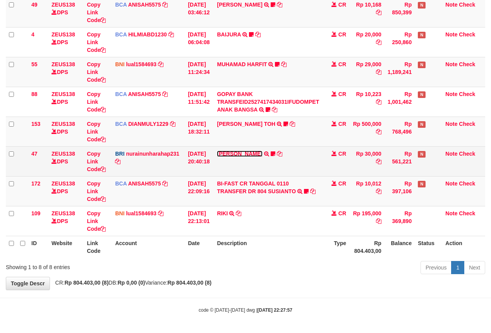
click at [234, 151] on link "RISAL WAHYUDI" at bounding box center [239, 154] width 45 height 6
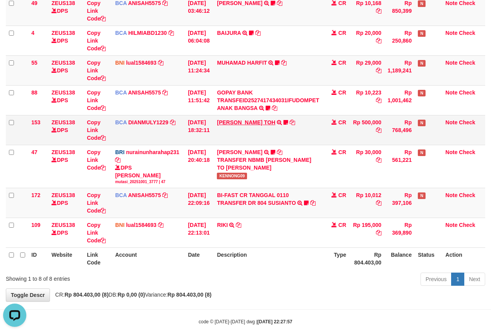
scroll to position [0, 0]
drag, startPoint x: 238, startPoint y: 131, endPoint x: 242, endPoint y: 121, distance: 11.1
click at [238, 131] on td "CARINA OCTAVIA TOH TRSF E-BANKING CR 0110/FTSCY/WS95031 500000.00CARINA OCTAVIA…" at bounding box center [268, 130] width 108 height 30
click at [242, 120] on link "[PERSON_NAME] [PERSON_NAME] TOH" at bounding box center [246, 122] width 58 height 6
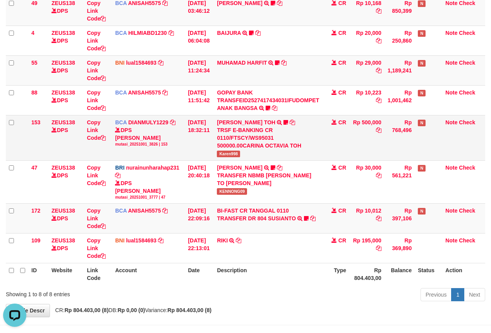
click at [231, 152] on span "Karen998" at bounding box center [228, 154] width 23 height 7
copy span "Karen998"
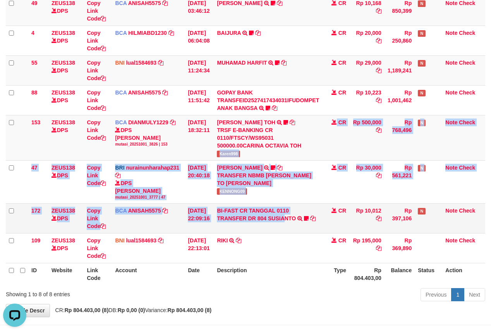
drag, startPoint x: 284, startPoint y: 219, endPoint x: 287, endPoint y: 228, distance: 9.2
click at [287, 228] on tbody "49 ZEUS138 DPS Copy Link Code BCA ANISAH5575 DPS ANISAH mutasi_20251001_3827 | …" at bounding box center [245, 130] width 479 height 268
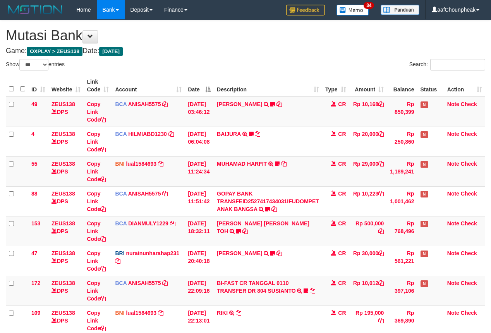
select select "***"
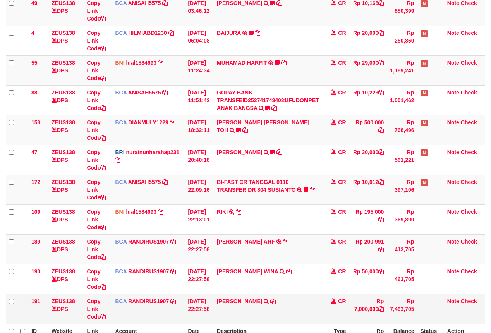
scroll to position [191, 0]
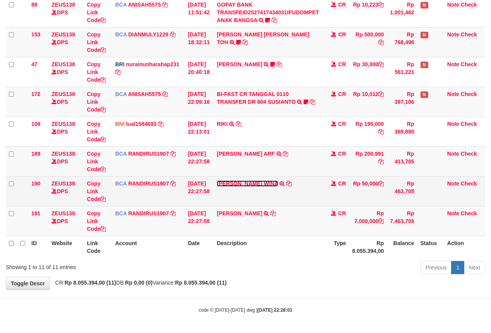
click at [247, 184] on link "[PERSON_NAME] WINA" at bounding box center [247, 183] width 61 height 6
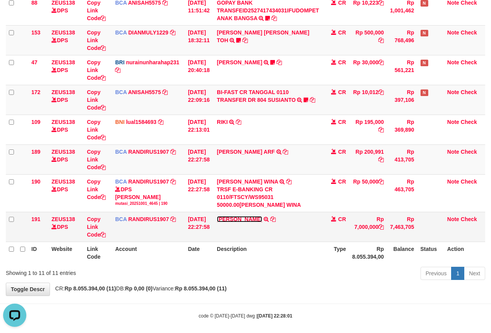
click at [236, 219] on link "[PERSON_NAME]" at bounding box center [239, 219] width 45 height 6
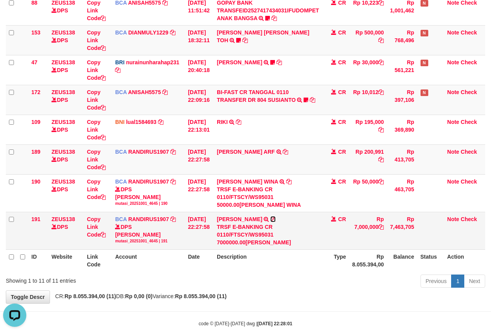
click at [270, 220] on icon at bounding box center [272, 219] width 5 height 5
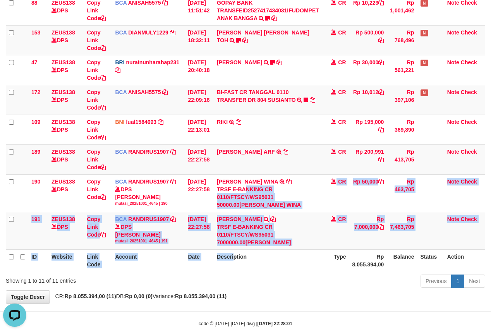
drag, startPoint x: 237, startPoint y: 258, endPoint x: 239, endPoint y: 264, distance: 5.9
click at [239, 264] on table "ID Website Link Code Account Date Description Type Amount Balance Status Action…" at bounding box center [245, 78] width 479 height 388
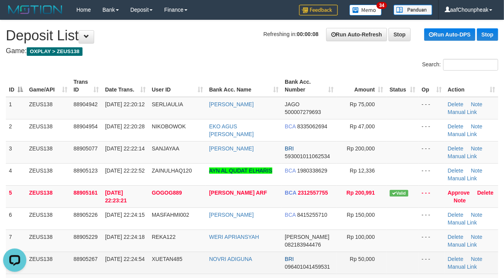
scroll to position [187, 0]
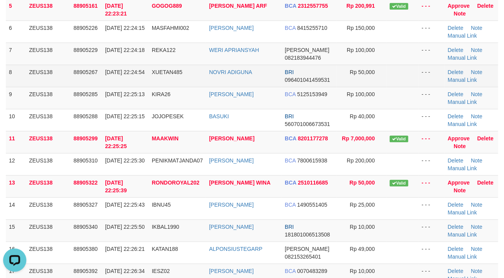
click at [109, 68] on td "01/10/2025 22:24:54" at bounding box center [125, 76] width 47 height 22
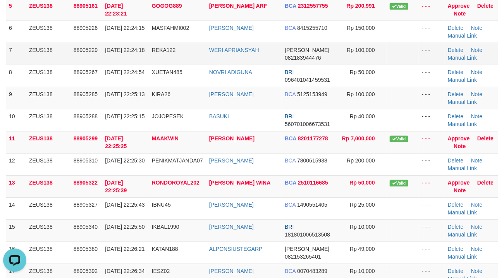
click at [149, 50] on td "REKA122" at bounding box center [177, 54] width 57 height 22
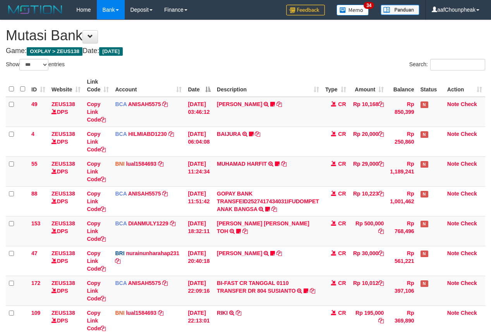
select select "***"
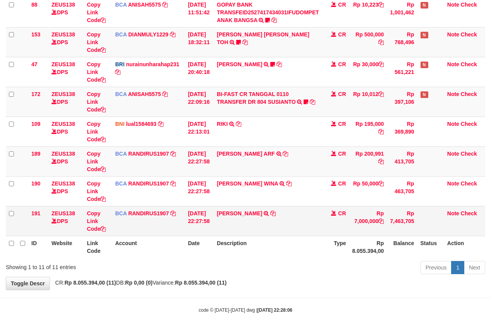
scroll to position [191, 0]
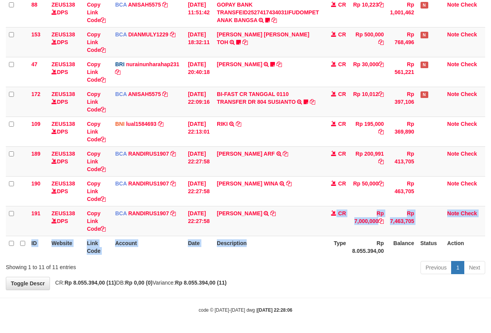
drag, startPoint x: 262, startPoint y: 226, endPoint x: 263, endPoint y: 239, distance: 13.2
click at [266, 242] on table "ID Website Link Code Account Date Description Type Amount Balance Status Action…" at bounding box center [245, 72] width 479 height 372
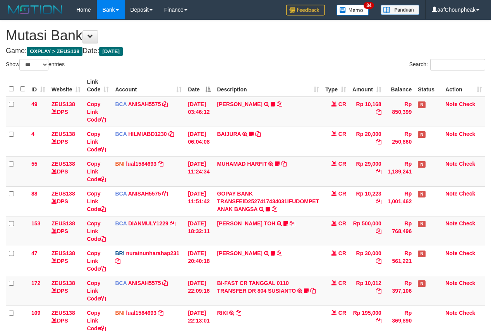
select select "***"
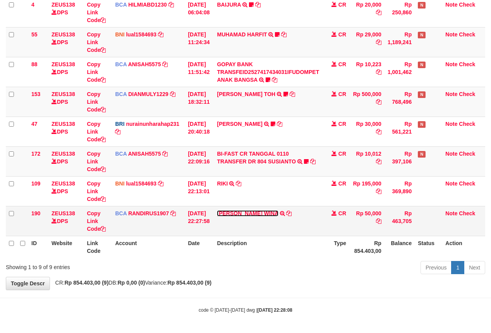
click at [242, 214] on link "[PERSON_NAME] WINA" at bounding box center [247, 213] width 61 height 6
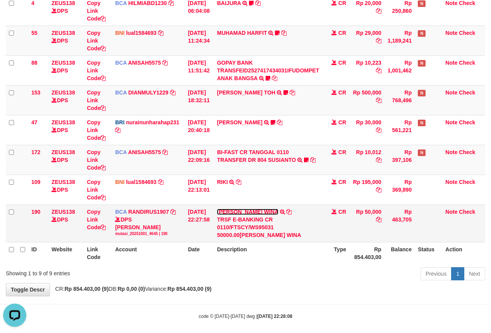
scroll to position [0, 0]
click at [292, 211] on icon at bounding box center [288, 211] width 5 height 5
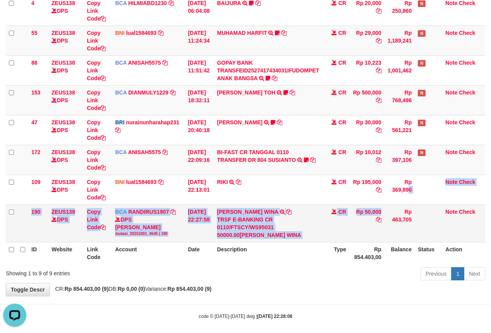
drag, startPoint x: 377, startPoint y: 206, endPoint x: 380, endPoint y: 225, distance: 19.2
click at [380, 225] on tbody "49 ZEUS138 DPS Copy Link Code BCA ANISAH5575 DPS ANISAH mutasi_20251001_3827 | …" at bounding box center [245, 104] width 479 height 277
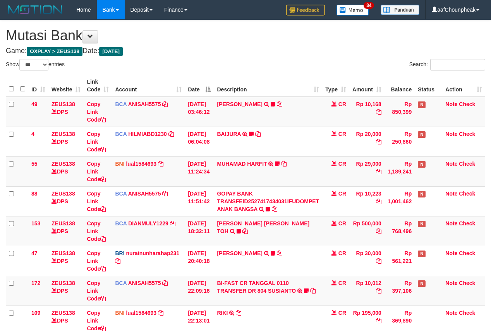
select select "***"
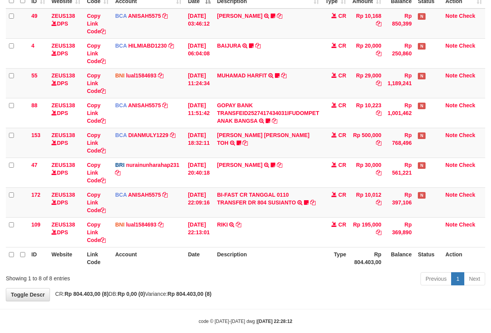
scroll to position [101, 0]
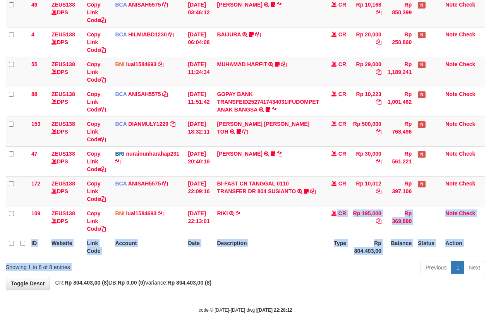
drag, startPoint x: 294, startPoint y: 245, endPoint x: 267, endPoint y: 236, distance: 27.9
click at [290, 264] on div "Show ** ** ** *** entries Search: ID Website Link Code Account Date Description…" at bounding box center [245, 118] width 479 height 318
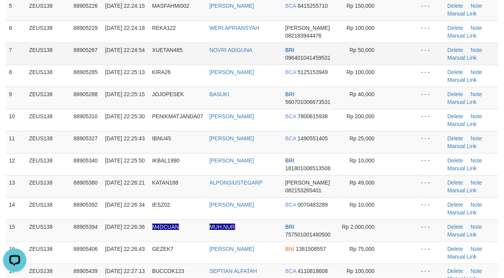
click at [135, 60] on td "01/10/2025 22:24:54" at bounding box center [125, 54] width 47 height 22
drag, startPoint x: 135, startPoint y: 60, endPoint x: 127, endPoint y: 63, distance: 8.5
click at [133, 62] on td "01/10/2025 22:24:54" at bounding box center [125, 54] width 47 height 22
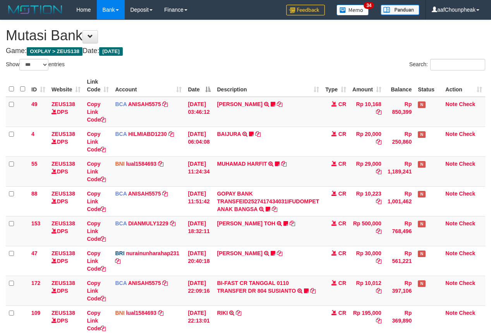
select select "***"
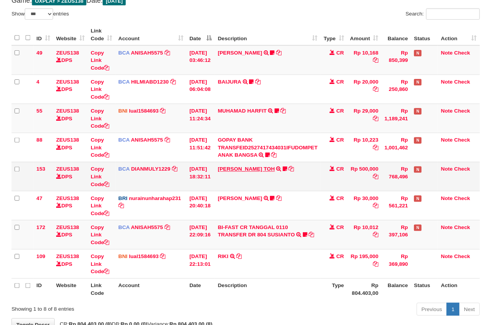
scroll to position [101, 0]
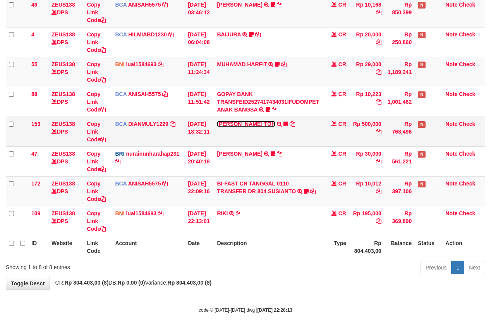
click at [225, 124] on link "[PERSON_NAME] TOH" at bounding box center [246, 124] width 58 height 6
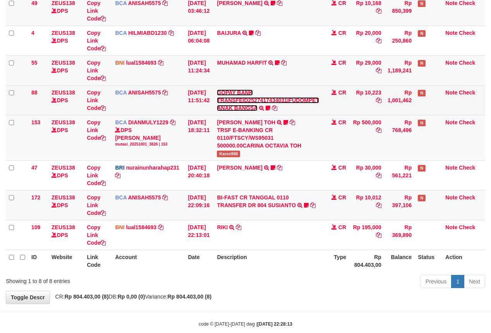
click at [228, 105] on link "GOPAY BANK TRANSFEID2527417434031IFUDOMPET ANAK BANGSA" at bounding box center [268, 100] width 102 height 22
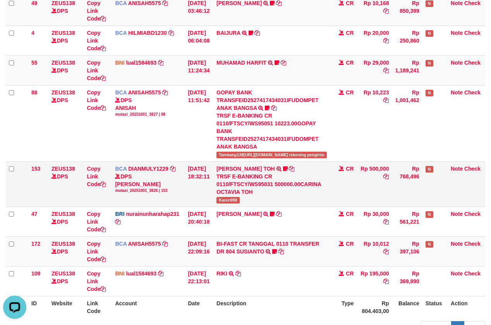
scroll to position [0, 0]
click at [240, 197] on span "Karen998" at bounding box center [228, 200] width 23 height 7
click at [239, 197] on span "Karen998" at bounding box center [228, 200] width 23 height 7
copy span "Karen998"
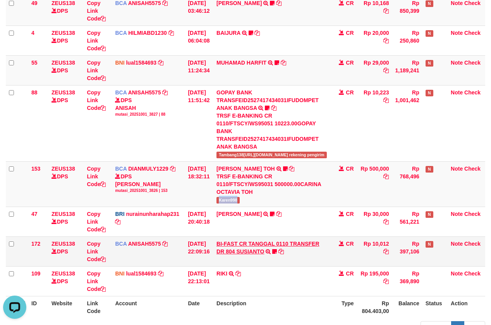
drag, startPoint x: 318, startPoint y: 193, endPoint x: 325, endPoint y: 215, distance: 22.9
click at [325, 215] on tbody "49 ZEUS138 DPS Copy Link Code BCA ANISAH5575 DPS ANISAH mutasi_20251001_3827 | …" at bounding box center [245, 146] width 479 height 301
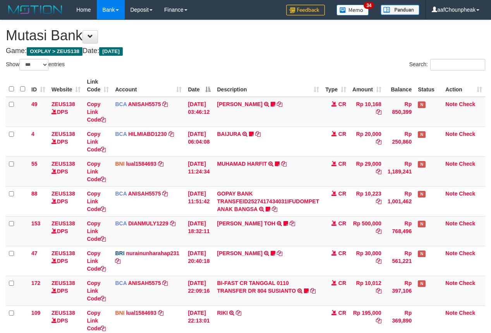
select select "***"
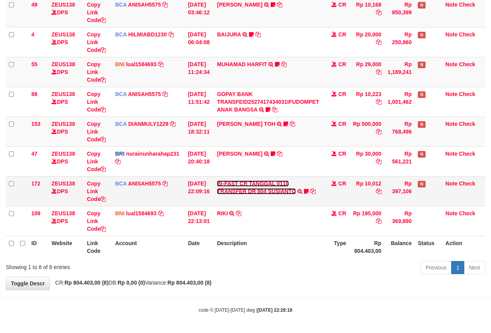
click at [247, 191] on link "BI-FAST CR TANGGAL 0110 TRANSFER DR 804 SUSIANTO" at bounding box center [256, 187] width 79 height 14
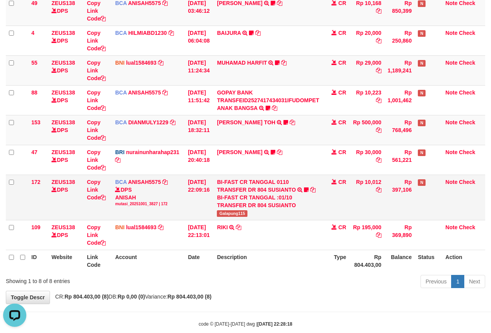
scroll to position [0, 0]
click at [231, 216] on span "Galapung115" at bounding box center [232, 213] width 31 height 7
copy span "Galapung115"
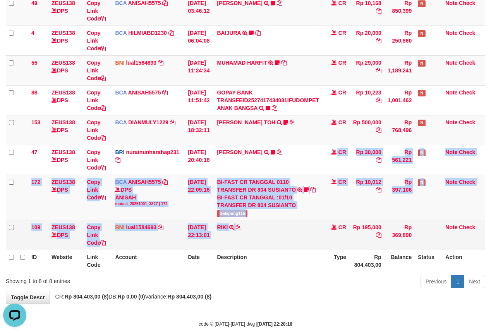
click at [304, 223] on tbody "49 ZEUS138 DPS Copy Link Code BCA ANISAH5575 DPS ANISAH mutasi_20251001_3827 | …" at bounding box center [245, 123] width 479 height 254
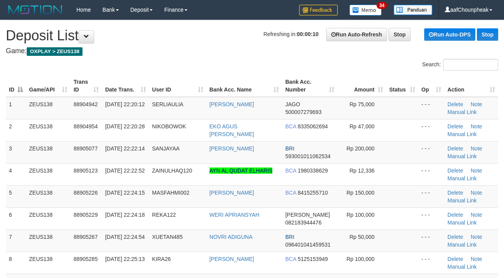
scroll to position [187, 0]
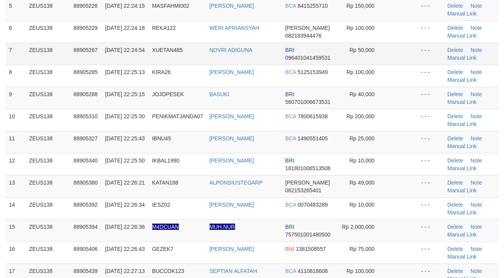
click at [168, 53] on span "XUETAN485" at bounding box center [167, 50] width 31 height 6
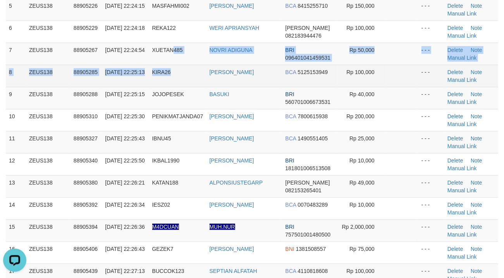
drag, startPoint x: 174, startPoint y: 64, endPoint x: 107, endPoint y: 76, distance: 68.2
click at [141, 70] on tbody "1 ZEUS138 88904942 01/10/2025 22:20:12 SERLIAULIA SITI KHOTIMAH JAGO 5000072796…" at bounding box center [252, 153] width 492 height 486
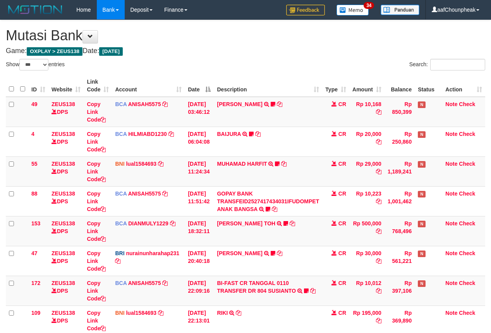
select select "***"
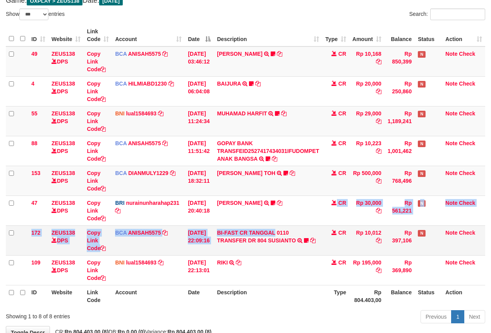
click at [278, 226] on tbody "49 ZEUS138 DPS Copy Link Code BCA ANISAH5575 DPS ANISAH mutasi_20251001_3827 | …" at bounding box center [245, 165] width 479 height 239
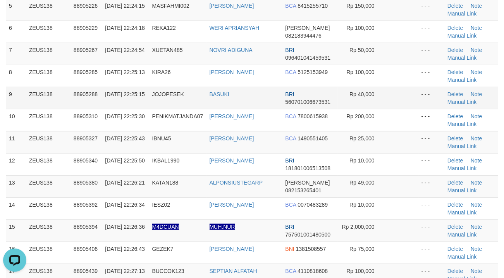
click at [84, 87] on td "88905288" at bounding box center [85, 98] width 31 height 22
drag, startPoint x: 148, startPoint y: 64, endPoint x: 1, endPoint y: 93, distance: 149.6
click at [134, 64] on td "[DATE] 22:24:54" at bounding box center [125, 54] width 47 height 22
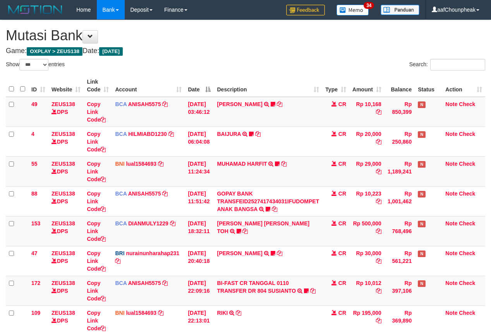
select select "***"
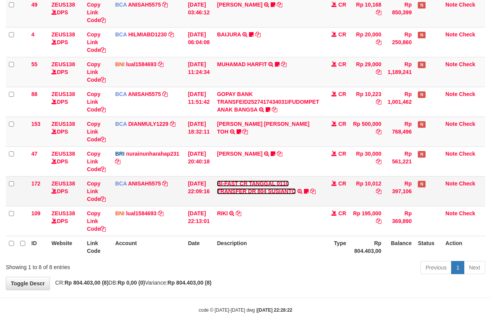
click at [253, 187] on link "BI-FAST CR TANGGAL 0110 TRANSFER DR 804 SUSIANTO" at bounding box center [256, 187] width 79 height 14
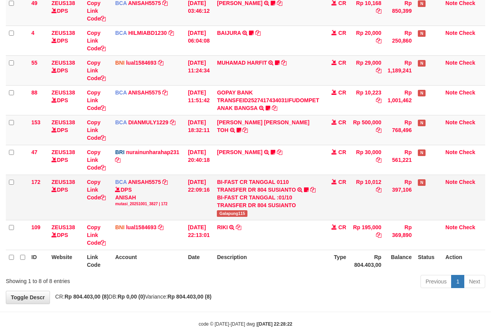
click at [235, 211] on span "Galapung115" at bounding box center [232, 213] width 31 height 7
copy span "Galapung115"
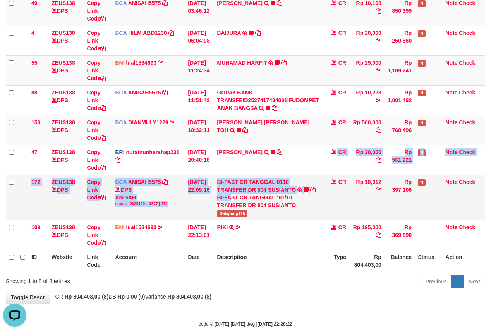
click at [234, 196] on tbody "49 ZEUS138 DPS Copy Link Code BCA ANISAH5575 DPS ANISAH mutasi_20251001_3827 | …" at bounding box center [245, 123] width 479 height 254
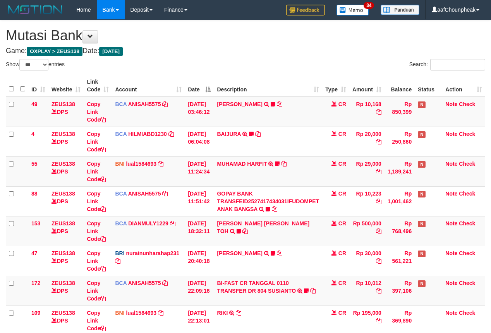
select select "***"
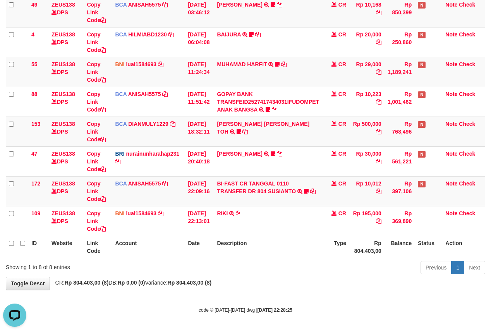
click at [266, 270] on div "Previous 1 Next" at bounding box center [347, 268] width 275 height 17
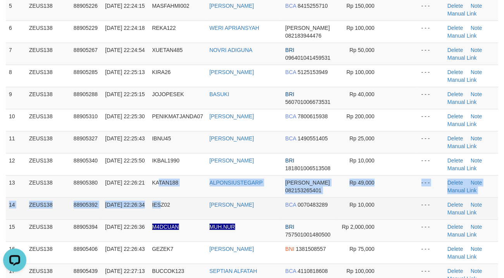
drag, startPoint x: 159, startPoint y: 197, endPoint x: 163, endPoint y: 199, distance: 4.5
click at [163, 199] on tbody "1 ZEUS138 88904942 [DATE] 22:20:12 [GEOGRAPHIC_DATA] [PERSON_NAME] JAGO 5000072…" at bounding box center [252, 164] width 492 height 508
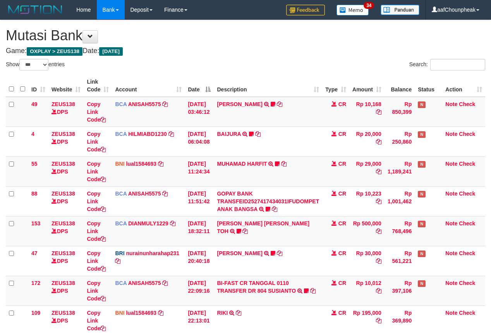
select select "***"
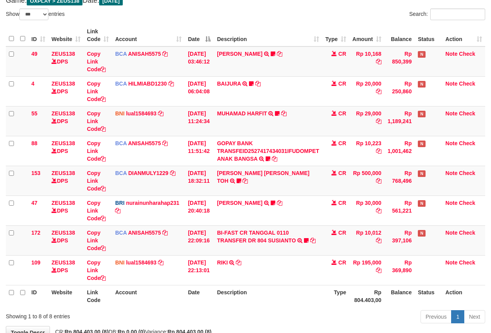
scroll to position [101, 0]
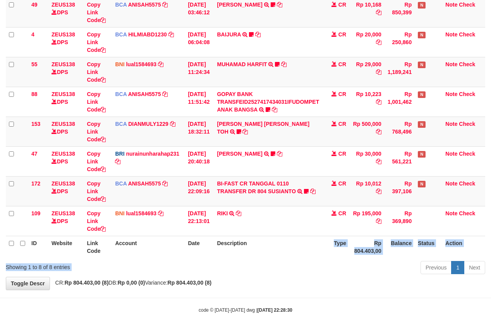
drag, startPoint x: 312, startPoint y: 242, endPoint x: 304, endPoint y: 265, distance: 24.4
click at [304, 265] on div "Show ** ** ** *** entries Search: ID Website Link Code Account Date Description…" at bounding box center [245, 118] width 479 height 318
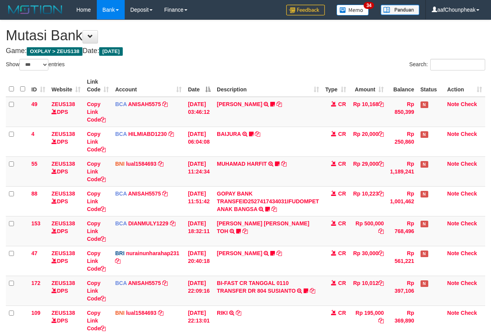
select select "***"
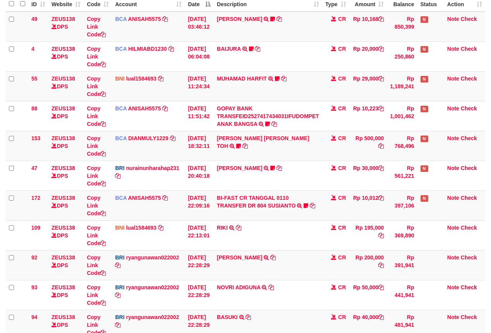
scroll to position [101, 0]
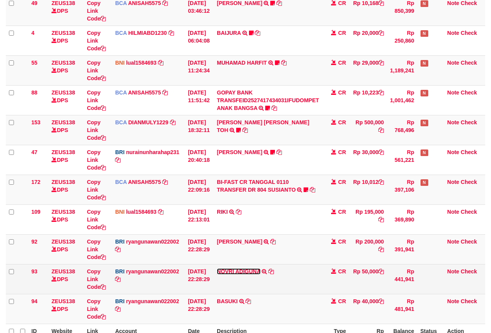
click at [233, 270] on link "NOVRI ADIGUNA" at bounding box center [239, 271] width 44 height 6
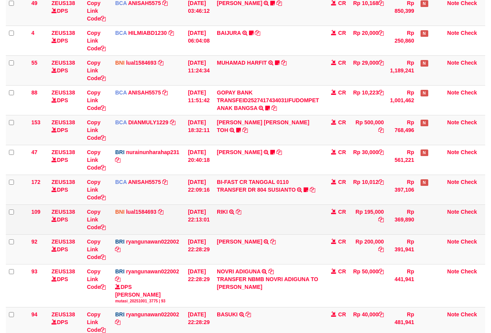
click at [247, 230] on td "RIKI TRANSFER DARI SDR RIKI" at bounding box center [268, 219] width 108 height 30
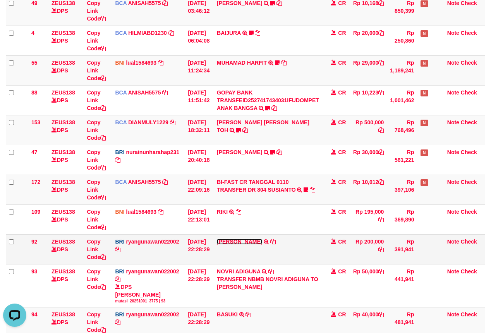
click at [242, 239] on link "[PERSON_NAME]" at bounding box center [239, 242] width 45 height 6
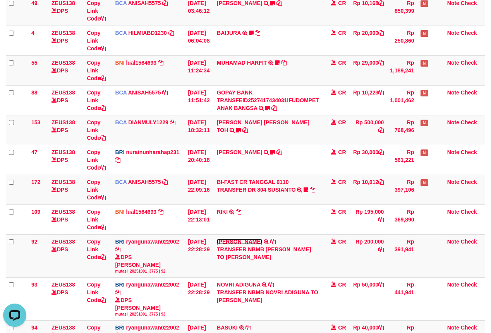
scroll to position [217, 0]
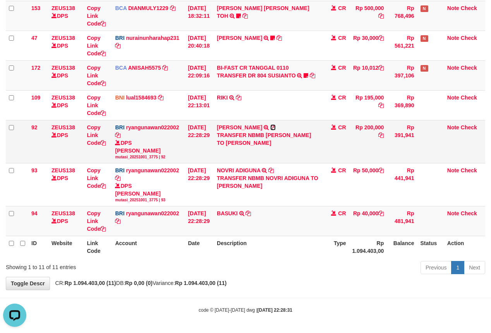
click at [276, 127] on icon at bounding box center [272, 127] width 5 height 5
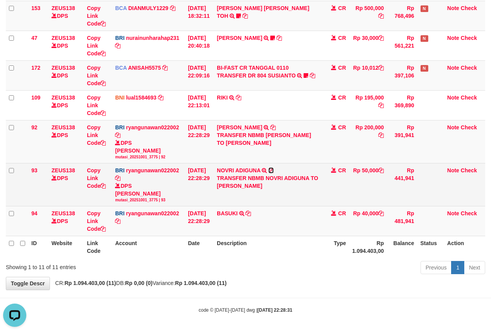
click at [274, 170] on icon at bounding box center [270, 170] width 5 height 5
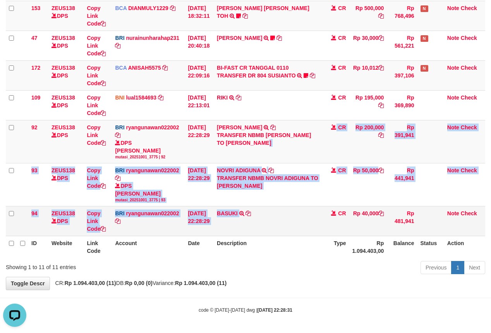
drag, startPoint x: 242, startPoint y: 214, endPoint x: 243, endPoint y: 218, distance: 4.4
click at [243, 218] on tbody "49 ZEUS138 DPS Copy Link Code BCA ANISAH5575 DPS ANISAH mutasi_20251001_3827 | …" at bounding box center [245, 58] width 479 height 355
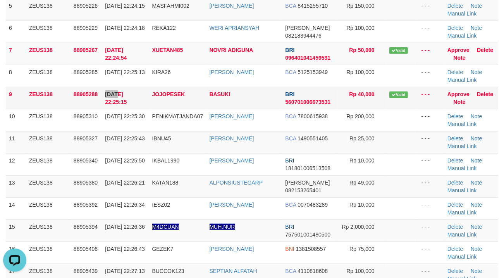
click at [116, 96] on tr "9 ZEUS138 88905288 [DATE] 22:25:15 JOJOPESEK [GEOGRAPHIC_DATA] BRI 560701006673…" at bounding box center [252, 98] width 492 height 22
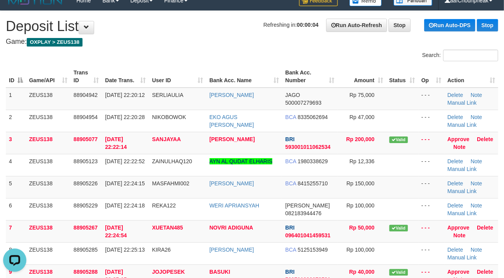
click at [155, 44] on h4 "Game: OXPLAY > ZEUS138" at bounding box center [252, 42] width 492 height 8
drag, startPoint x: 155, startPoint y: 44, endPoint x: 0, endPoint y: 82, distance: 160.0
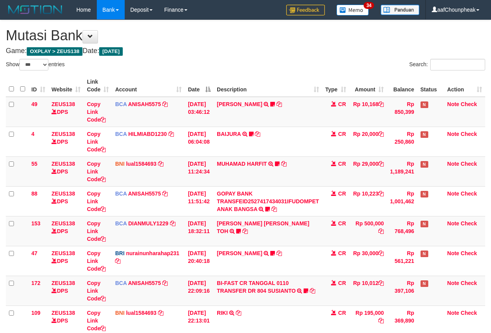
select select "***"
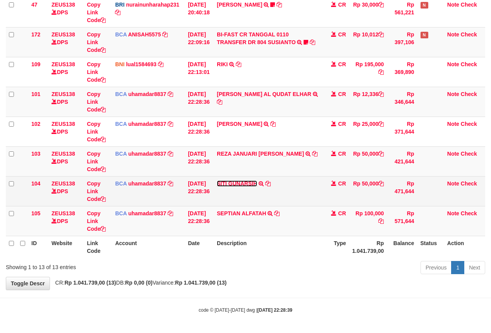
click at [243, 180] on link "SITI GUNARSIH" at bounding box center [237, 183] width 40 height 6
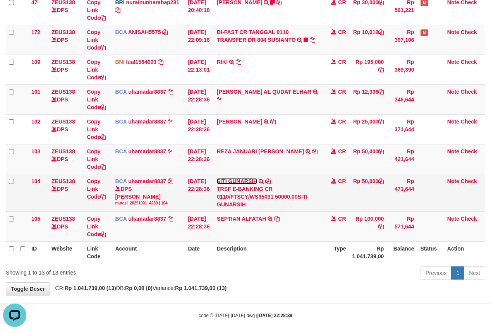
scroll to position [0, 0]
click at [270, 182] on icon at bounding box center [267, 181] width 5 height 5
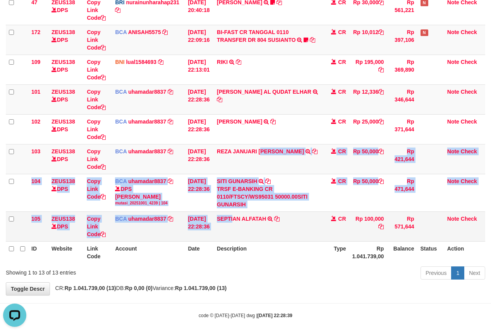
drag, startPoint x: 239, startPoint y: 220, endPoint x: 237, endPoint y: 230, distance: 9.8
click at [237, 230] on tbody "49 ZEUS138 DPS Copy Link Code BCA ANISAH5575 DPS ANISAH mutasi_20251001_3827 | …" at bounding box center [245, 44] width 479 height 396
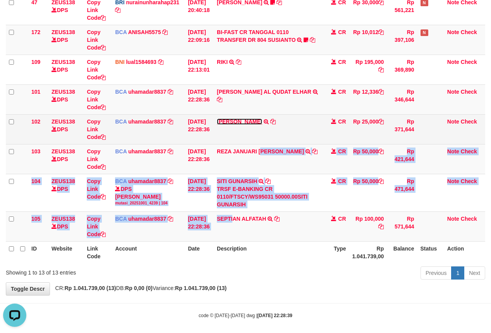
click at [235, 123] on link "IBNU RIDWAN" at bounding box center [239, 122] width 45 height 6
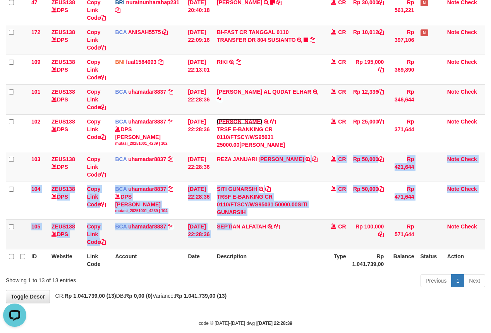
scroll to position [277, 0]
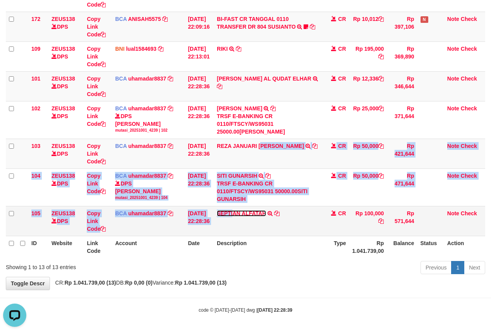
click at [244, 213] on link "SEPTIAN ALFATAH" at bounding box center [241, 213] width 49 height 6
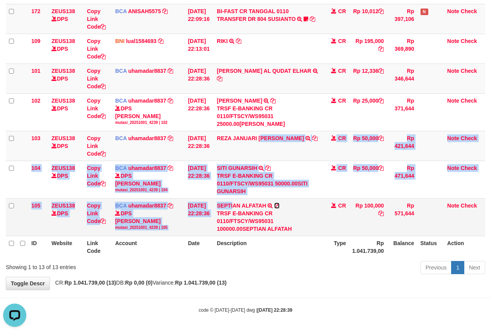
click at [280, 208] on icon at bounding box center [276, 205] width 5 height 5
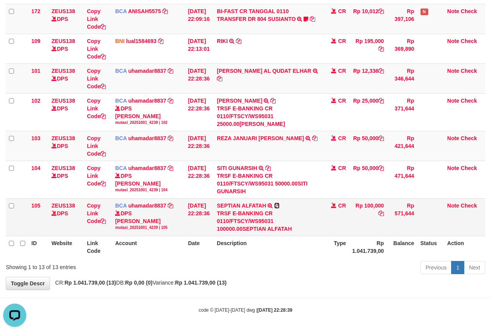
click at [280, 208] on icon at bounding box center [276, 205] width 5 height 5
drag, startPoint x: 320, startPoint y: 222, endPoint x: 318, endPoint y: 244, distance: 22.5
click at [318, 236] on tr "105 ZEUS138 DPS Copy Link Code BCA uhamadar8837 DPS MUHAMAD ARYA MAFIUDIN mutas…" at bounding box center [245, 217] width 479 height 38
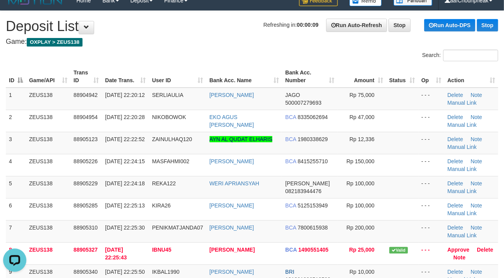
click at [280, 44] on h4 "Game: OXPLAY > ZEUS138" at bounding box center [252, 42] width 492 height 8
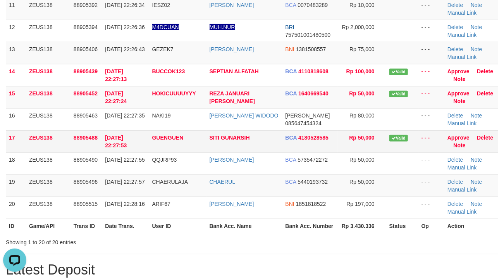
click at [287, 149] on tr "17 ZEUS138 88905488 01/10/2025 22:27:53 GUENGUEN SITI GUNARSIH BCA 4180528585 R…" at bounding box center [252, 141] width 492 height 22
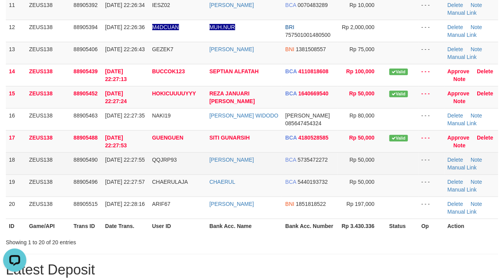
drag, startPoint x: 277, startPoint y: 148, endPoint x: 17, endPoint y: 173, distance: 261.1
click at [275, 148] on td "SITI GUNARSIH" at bounding box center [244, 141] width 76 height 22
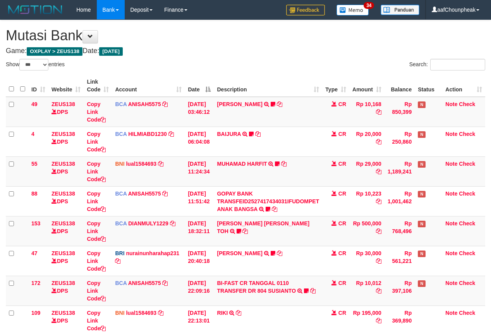
select select "***"
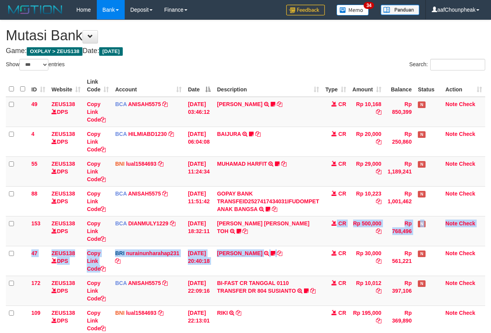
drag, startPoint x: 310, startPoint y: 246, endPoint x: 313, endPoint y: 239, distance: 7.3
click at [313, 246] on table "ID Website Link Code Account Date Description Type Amount Balance Status Action…" at bounding box center [245, 231] width 479 height 313
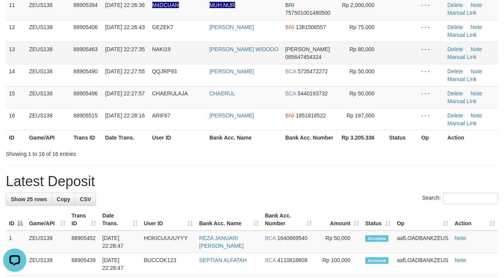
click at [158, 43] on td "NAKI19" at bounding box center [177, 53] width 57 height 22
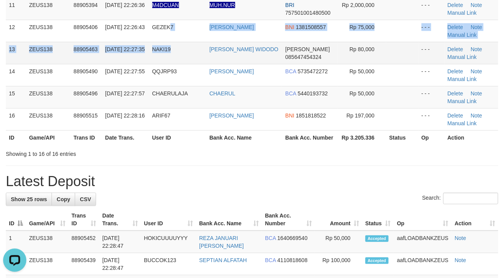
drag, startPoint x: 169, startPoint y: 41, endPoint x: 177, endPoint y: 46, distance: 9.4
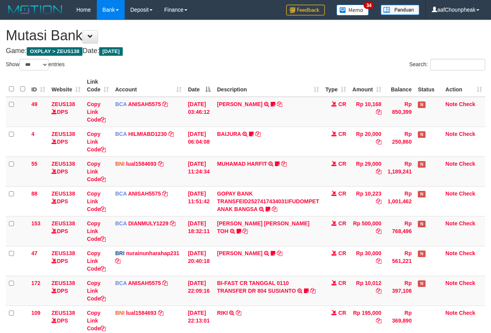
select select "***"
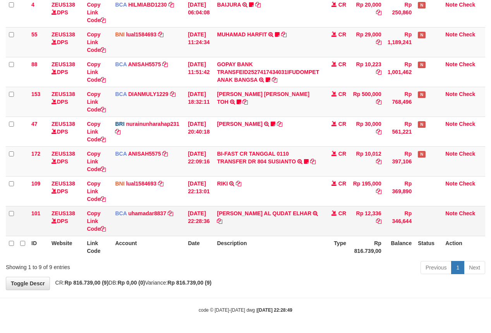
drag, startPoint x: 0, startPoint y: 0, endPoint x: 323, endPoint y: 225, distance: 393.1
click at [322, 225] on td "AYN AL QUDAT ELHAR TRSF E-BANKING CR 0110/FTSCY/WS95031 12336.00AYN AL QUDAT EL…" at bounding box center [268, 221] width 108 height 30
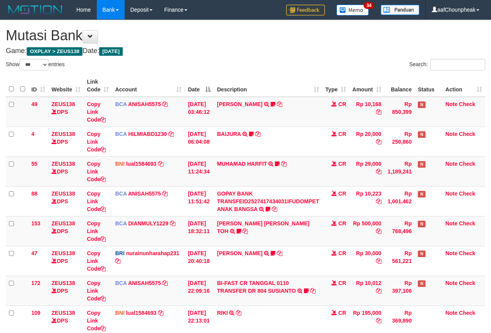
select select "***"
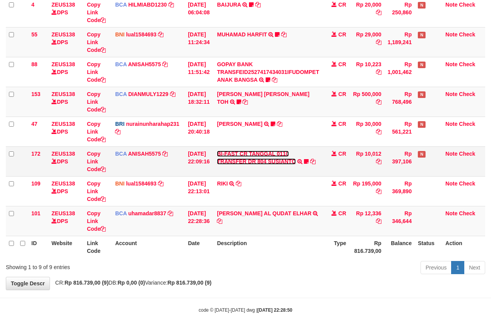
click at [256, 160] on link "BI-FAST CR TANGGAL 0110 TRANSFER DR 804 SUSIANTO" at bounding box center [256, 158] width 79 height 14
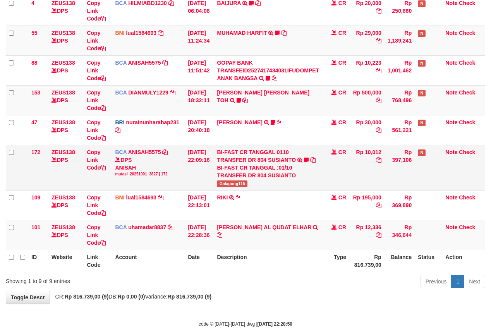
click at [234, 186] on span "Galapung115" at bounding box center [232, 183] width 31 height 7
copy span "Galapung115"
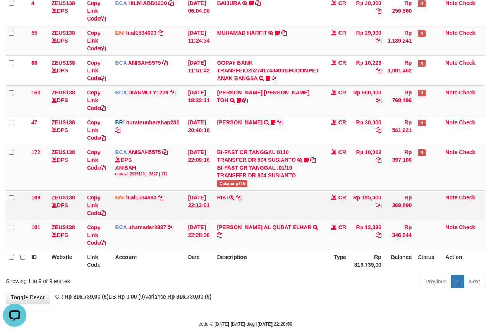
drag, startPoint x: 283, startPoint y: 201, endPoint x: 291, endPoint y: 208, distance: 11.0
click at [291, 208] on td "RIKI TRANSFER DARI SDR RIKI" at bounding box center [268, 205] width 108 height 30
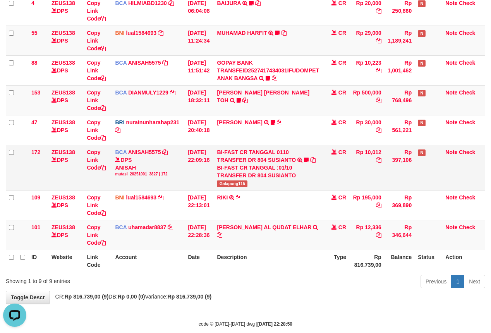
click at [236, 186] on span "Galapung115" at bounding box center [232, 183] width 31 height 7
copy span "Galapung115"
click at [276, 182] on td "BI-FAST CR TANGGAL 0110 TRANSFER DR 804 SUSIANTO BI-FAST CR TANGGAL :01/10 TRAN…" at bounding box center [268, 167] width 108 height 45
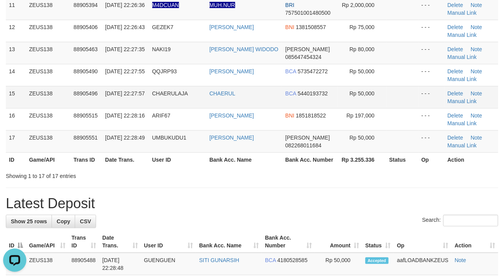
click at [174, 89] on td "CHAERULAJA" at bounding box center [177, 97] width 57 height 22
drag, startPoint x: 176, startPoint y: 88, endPoint x: 0, endPoint y: 116, distance: 178.0
click at [174, 88] on td "CHAERULAJA" at bounding box center [177, 97] width 57 height 22
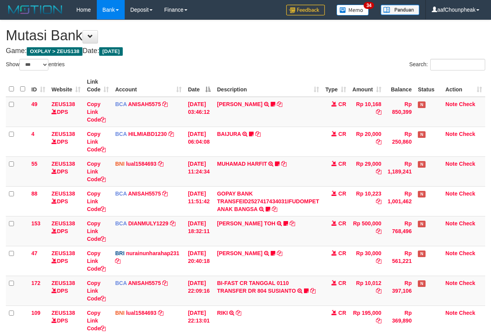
select select "***"
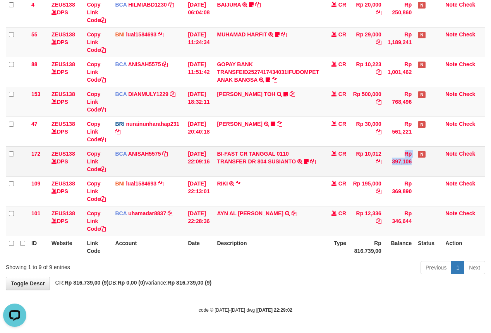
drag, startPoint x: 379, startPoint y: 172, endPoint x: 496, endPoint y: 154, distance: 118.3
click at [383, 171] on tr "172 ZEUS138 DPS Copy Link Code BCA ANISAH5575 DPS ANISAH mutasi_20251001_3827 |…" at bounding box center [245, 161] width 479 height 30
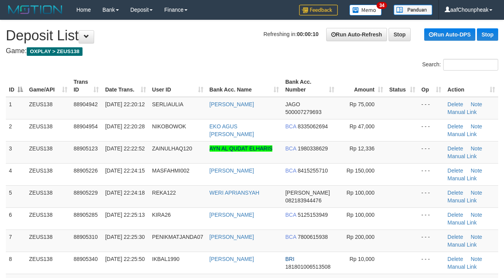
scroll to position [349, 0]
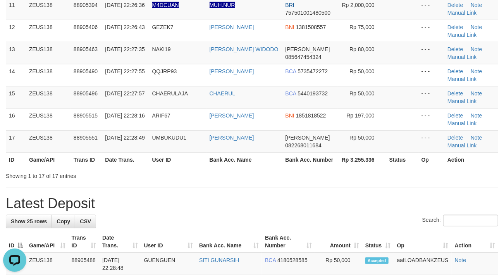
click at [236, 183] on div "**********" at bounding box center [252, 278] width 504 height 1156
drag, startPoint x: 236, startPoint y: 183, endPoint x: 93, endPoint y: 160, distance: 144.3
click at [235, 183] on div "**********" at bounding box center [252, 278] width 504 height 1156
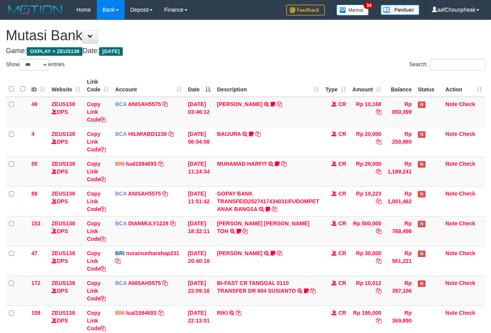
select select "***"
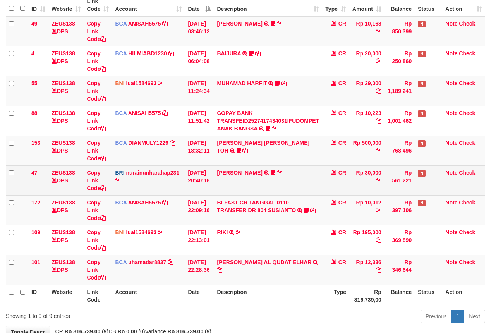
drag, startPoint x: 412, startPoint y: 191, endPoint x: 418, endPoint y: 185, distance: 8.2
click at [414, 189] on td "Rp 561,221" at bounding box center [400, 180] width 30 height 30
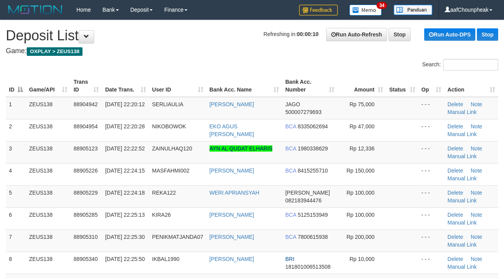
scroll to position [349, 0]
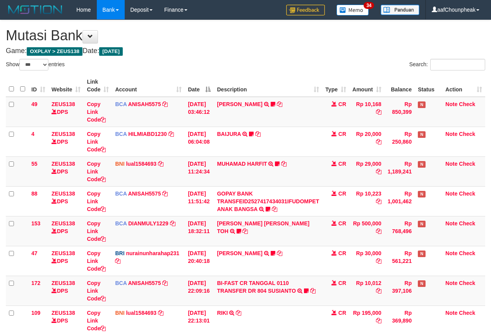
select select "***"
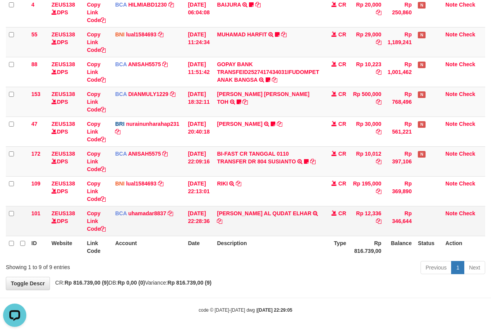
click at [318, 220] on td "[PERSON_NAME] AL QUDAT ELHAR TRSF E-BANKING CR 0110/FTSCY/WS95031 12336.00[PERS…" at bounding box center [268, 221] width 108 height 30
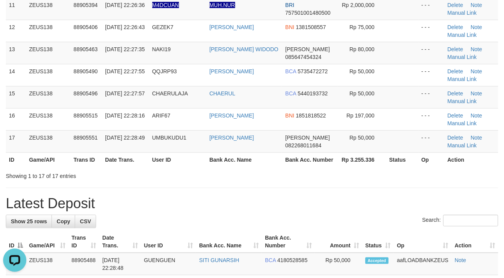
click at [213, 187] on div "**********" at bounding box center [252, 278] width 504 height 1156
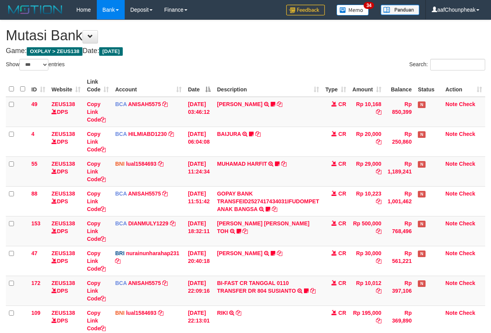
select select "***"
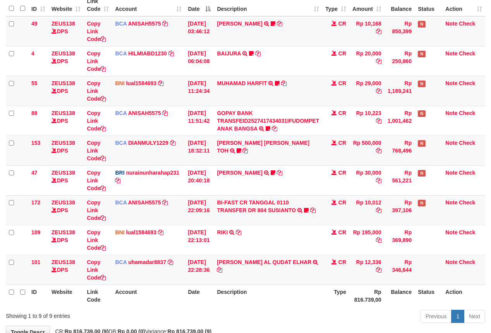
scroll to position [131, 0]
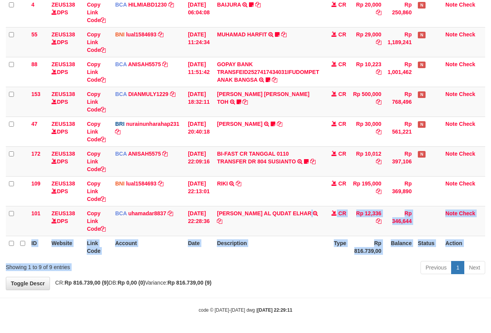
drag, startPoint x: 281, startPoint y: 267, endPoint x: 281, endPoint y: 271, distance: 4.3
click at [281, 271] on div "Show ** ** ** *** entries Search: ID Website Link Code Account Date Description…" at bounding box center [245, 103] width 479 height 347
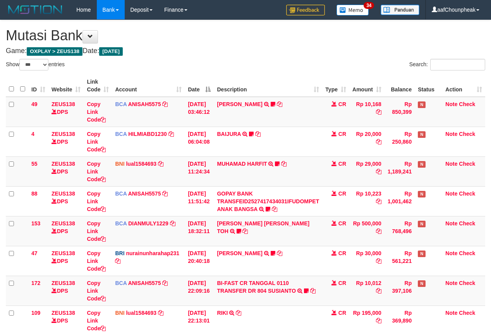
select select "***"
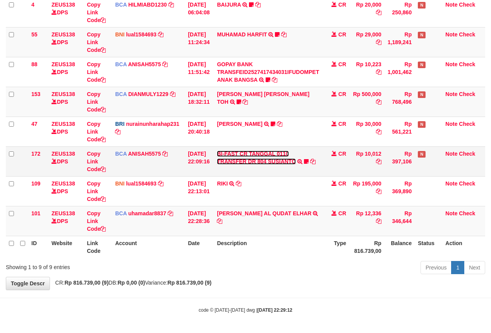
click at [273, 159] on link "BI-FAST CR TANGGAL 0110 TRANSFER DR 804 SUSIANTO" at bounding box center [256, 158] width 79 height 14
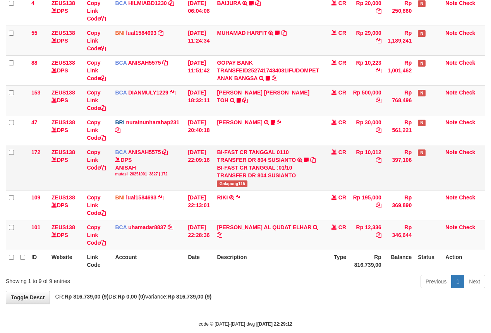
click at [231, 186] on span "Galapung115" at bounding box center [232, 183] width 31 height 7
copy span "Galapung115"
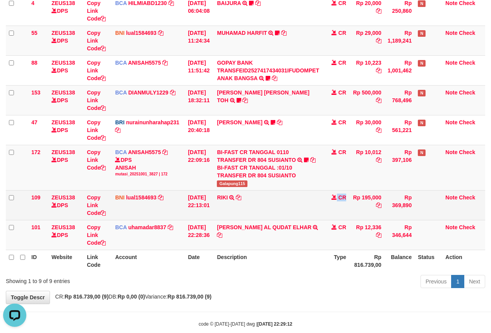
click at [349, 200] on td "CR" at bounding box center [335, 205] width 27 height 30
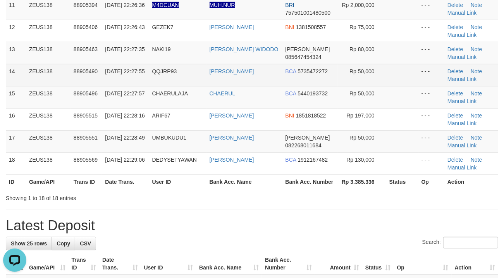
click at [203, 70] on td "QQJRP93" at bounding box center [177, 75] width 57 height 22
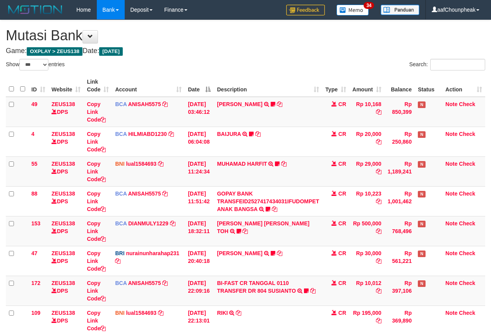
select select "***"
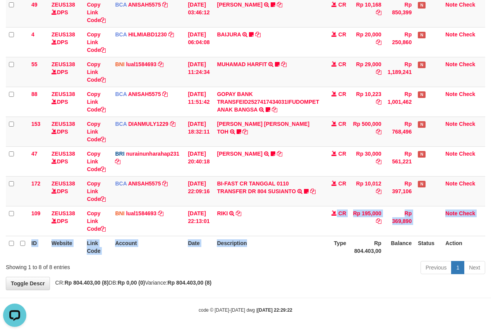
click at [283, 237] on table "ID Website Link Code Account Date Description Type Amount Balance Status Action…" at bounding box center [245, 116] width 479 height 283
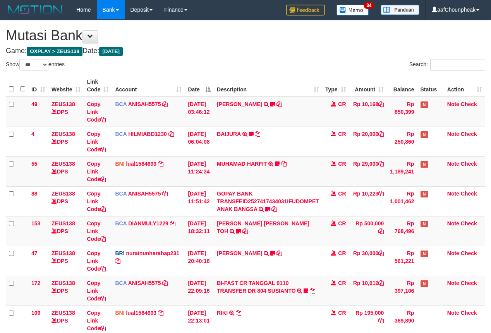
select select "***"
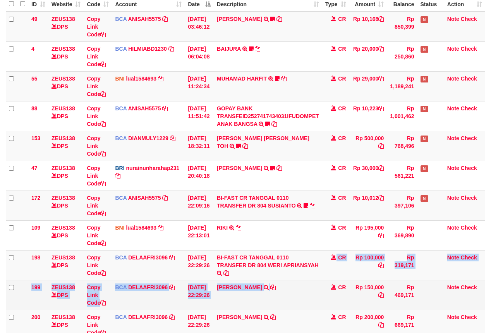
click at [320, 284] on tbody "49 ZEUS138 DPS Copy Link Code BCA ANISAH5575 DPS [PERSON_NAME] mutasi_20251001_…" at bounding box center [245, 176] width 479 height 328
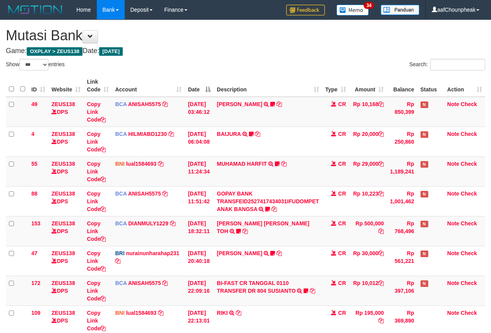
select select "***"
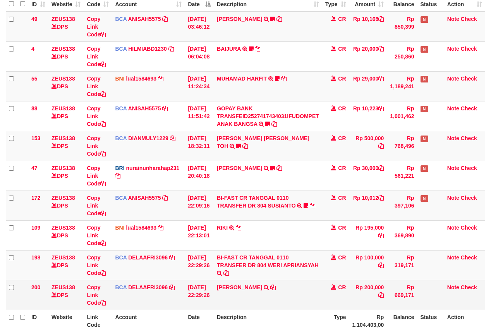
scroll to position [101, 0]
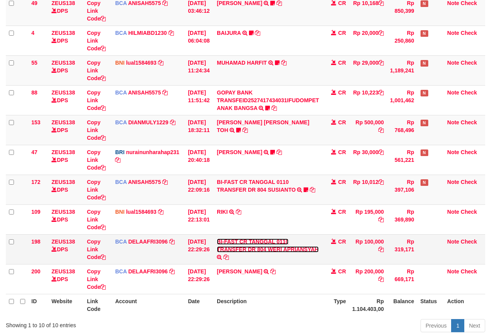
click at [284, 249] on link "BI-FAST CR TANGGAL 0110 TRANSFER DR 804 WERI APRIANSYAH" at bounding box center [268, 246] width 102 height 14
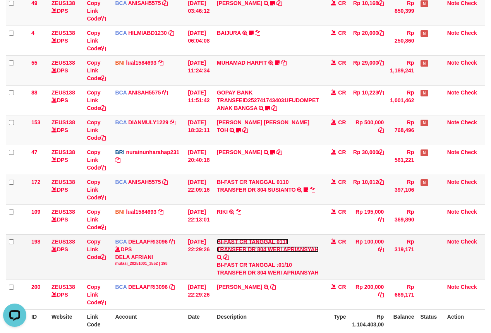
scroll to position [0, 0]
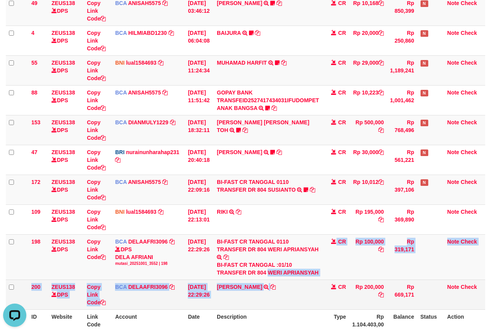
copy tbody "WERI APRIANSYAH CR Rp 100,000 Rp 319,171 Note Check 200 ZEUS138 DPS Copy Link C…"
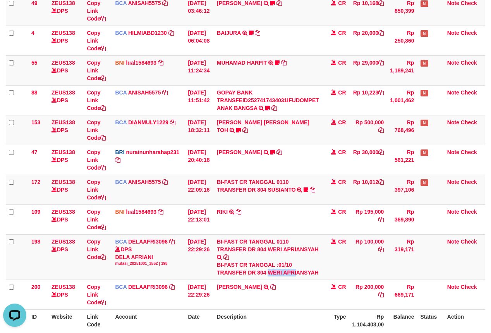
drag, startPoint x: 273, startPoint y: 271, endPoint x: 497, endPoint y: 178, distance: 242.4
click at [301, 277] on div "BI-FAST CR TANGGAL :01/10 TRANSFER DR 804 WERI APRIANSYAH" at bounding box center [268, 268] width 102 height 15
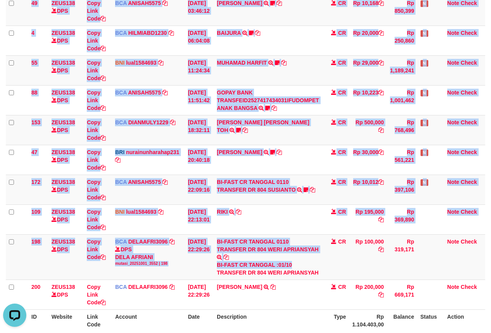
scroll to position [177, 0]
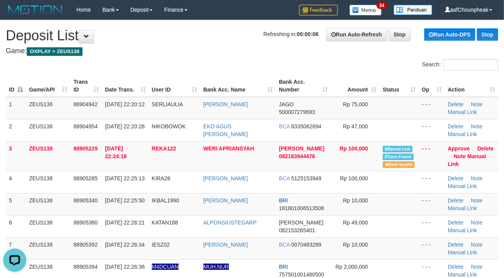
click at [244, 20] on nav "Toggle navigation Home Bank Account List Mutasi Bank Search Note Mutasi Deposit…" at bounding box center [252, 10] width 504 height 20
click at [455, 166] on link "Manual Link" at bounding box center [467, 160] width 38 height 14
click at [220, 96] on th "Bank Acc. Name" at bounding box center [238, 86] width 76 height 22
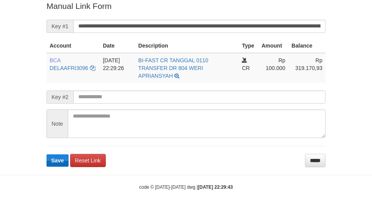
click at [64, 168] on body "Deposit Detail Game/API Trans ID Date Trans. User ID Bank Acc. Name Bank Acc. N…" at bounding box center [186, 25] width 372 height 371
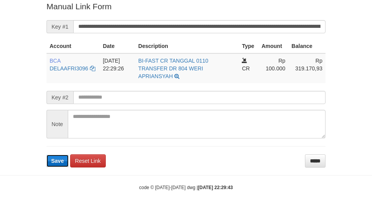
click at [62, 166] on button "Save" at bounding box center [57, 161] width 22 height 12
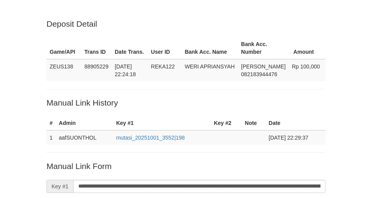
scroll to position [160, 0]
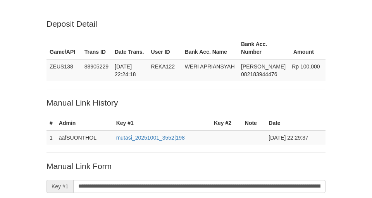
scroll to position [160, 0]
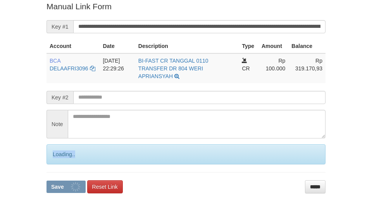
click at [59, 162] on div "Loading.." at bounding box center [185, 154] width 279 height 20
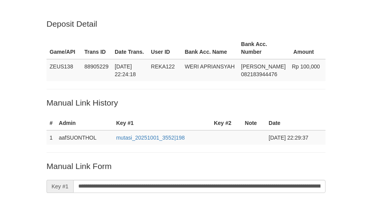
scroll to position [160, 0]
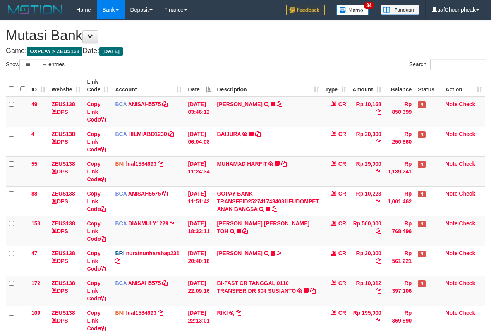
select select "***"
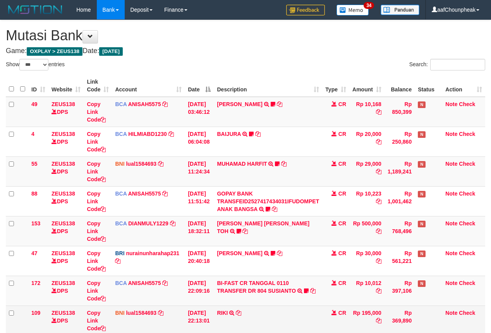
scroll to position [101, 0]
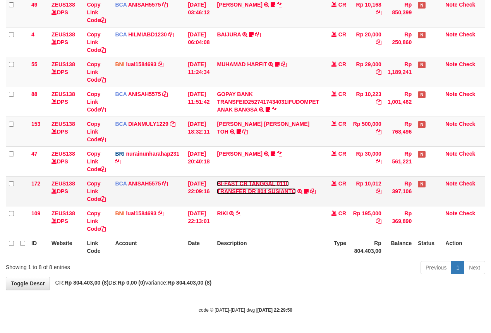
click at [249, 190] on link "BI-FAST CR TANGGAL 0110 TRANSFER DR 804 SUSIANTO" at bounding box center [256, 187] width 79 height 14
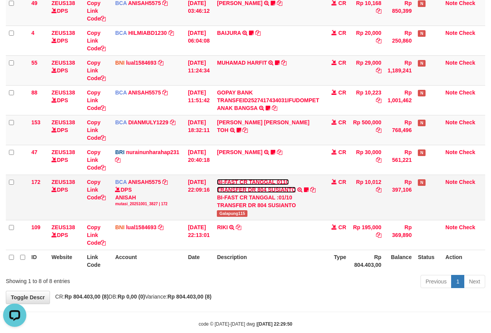
scroll to position [0, 0]
click at [233, 220] on td "BI-FAST CR TANGGAL 0110 TRANSFER DR 804 SUSIANTO BI-FAST CR TANGGAL :01/10 TRAN…" at bounding box center [268, 197] width 108 height 45
copy span "Galapung115"
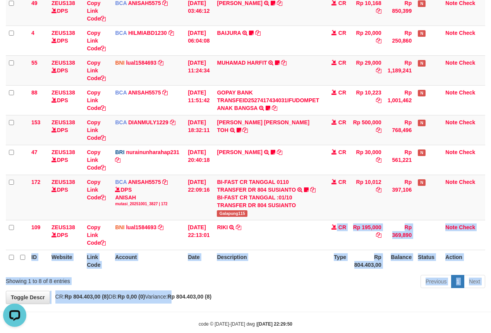
drag, startPoint x: 194, startPoint y: 297, endPoint x: 190, endPoint y: 299, distance: 4.7
click at [190, 299] on div "**********" at bounding box center [245, 111] width 491 height 385
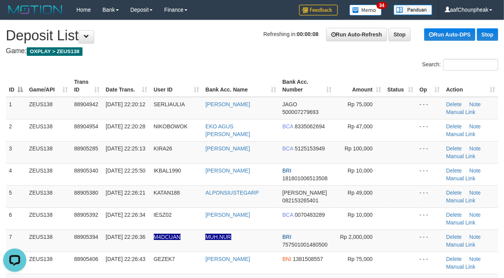
click at [156, 78] on th "User ID" at bounding box center [177, 86] width 52 height 22
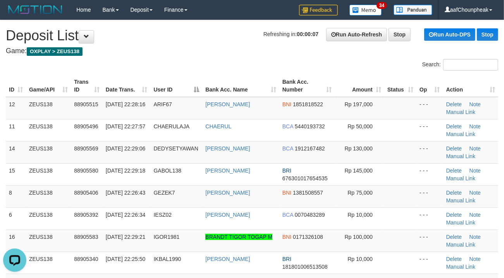
click at [199, 59] on div at bounding box center [126, 59] width 252 height 0
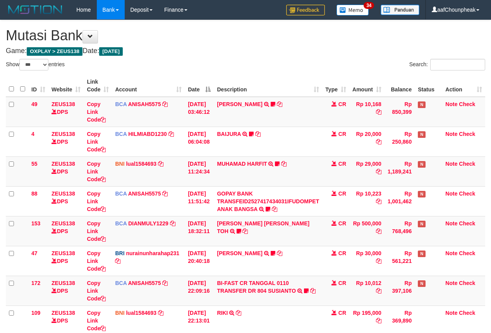
select select "***"
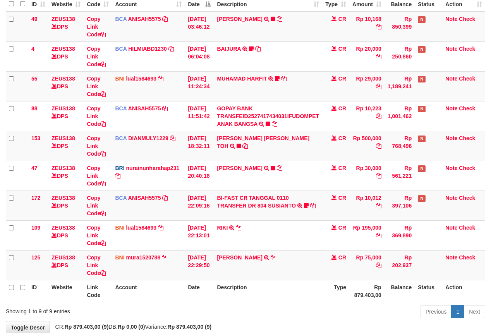
click at [322, 244] on td "RIKI TRANSFER DARI SDR RIKI" at bounding box center [268, 235] width 108 height 30
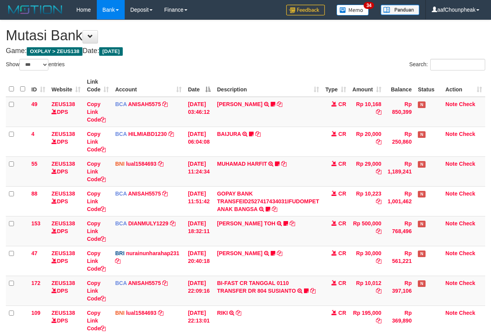
select select "***"
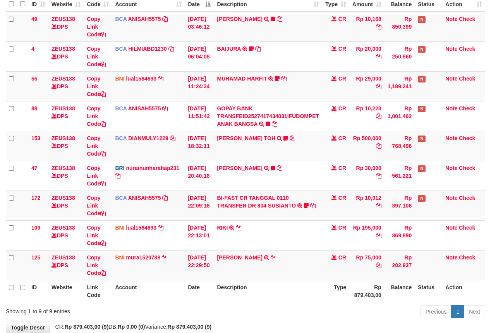
scroll to position [101, 0]
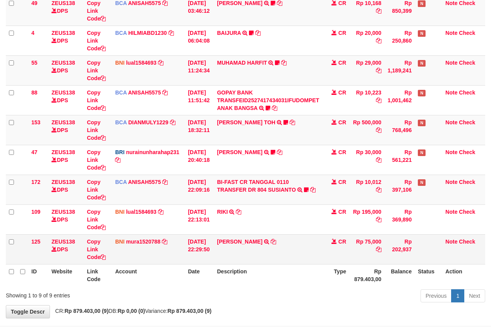
click at [404, 239] on tbody "49 ZEUS138 DPS Copy Link Code BCA ANISAH5575 DPS ANISAH mutasi_20251001_3827 | …" at bounding box center [245, 130] width 479 height 269
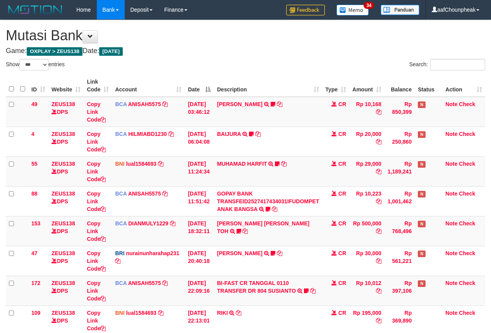
select select "***"
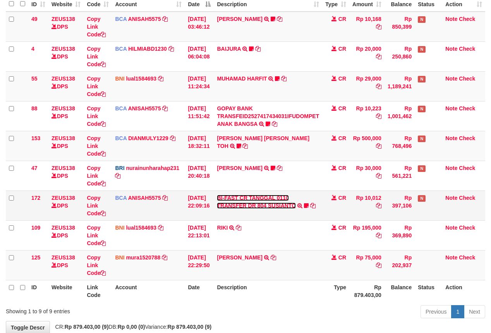
click at [250, 199] on link "BI-FAST CR TANGGAL 0110 TRANSFER DR 804 SUSIANTO" at bounding box center [256, 202] width 79 height 14
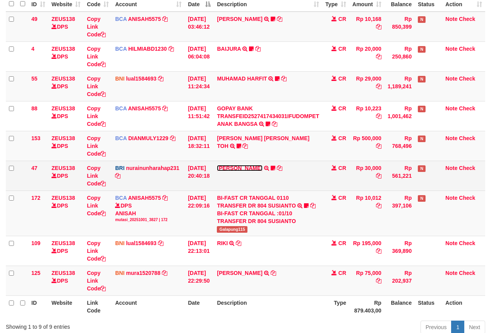
scroll to position [101, 0]
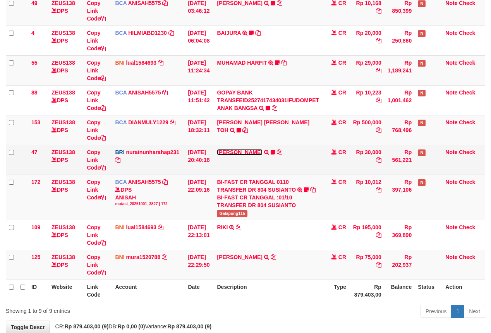
click at [245, 169] on td "RISAL WAHYUDI TRANSFER NBMB RISAL WAHYUDI TO NURAINUN HARAHAP KENNONG09" at bounding box center [268, 160] width 108 height 30
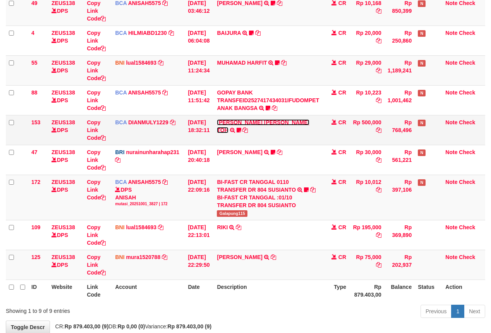
click at [239, 122] on link "[PERSON_NAME] TOH" at bounding box center [263, 126] width 93 height 14
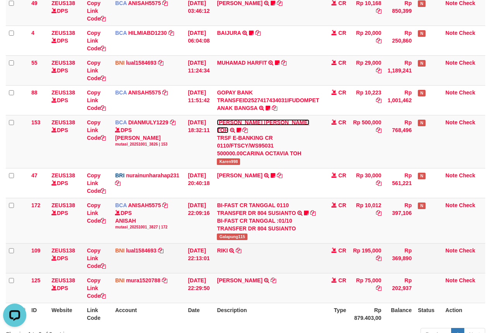
scroll to position [0, 0]
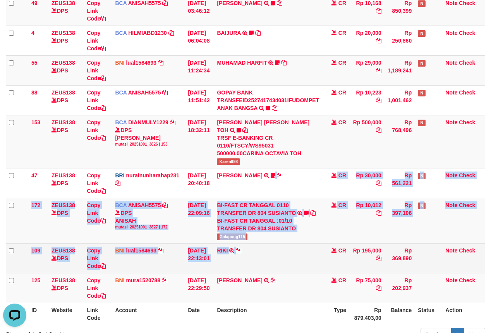
click at [273, 253] on tbody "49 ZEUS138 DPS Copy Link Code BCA ANISAH5575 DPS ANISAH mutasi_20251001_3827 | …" at bounding box center [245, 150] width 479 height 308
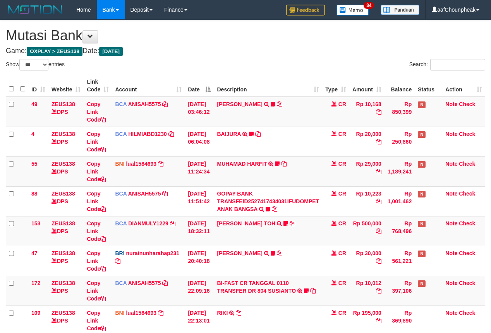
select select "***"
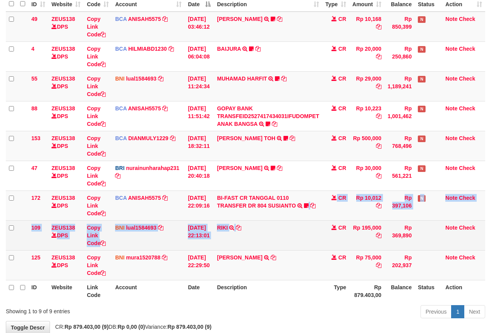
scroll to position [101, 0]
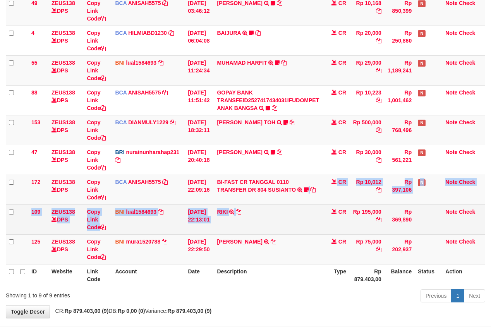
click at [291, 226] on tbody "49 ZEUS138 DPS Copy Link Code BCA ANISAH5575 DPS ANISAH mutasi_20251001_3827 | …" at bounding box center [245, 130] width 479 height 269
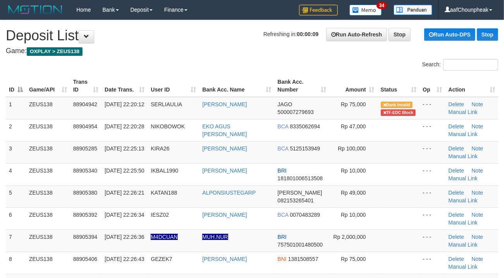
click at [174, 72] on div "Search:" at bounding box center [252, 66] width 504 height 14
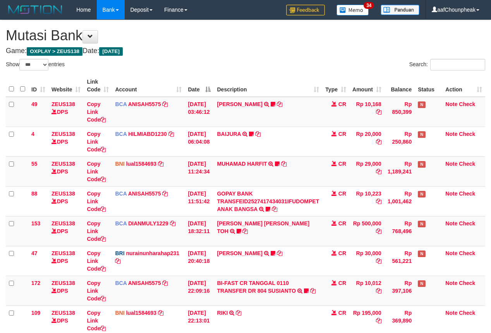
select select "***"
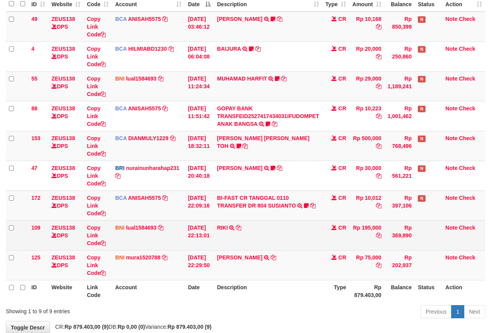
drag, startPoint x: 0, startPoint y: 0, endPoint x: 282, endPoint y: 227, distance: 362.0
click at [281, 229] on td "RIKI TRANSFER DARI SDR RIKI" at bounding box center [268, 235] width 108 height 30
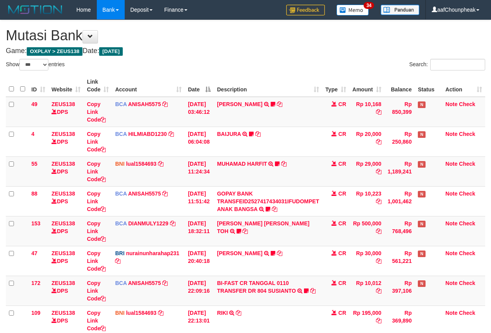
select select "***"
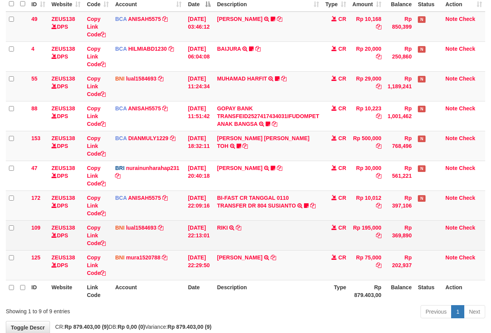
click at [259, 236] on td "RIKI TRANSFER DARI SDR RIKI" at bounding box center [268, 235] width 108 height 30
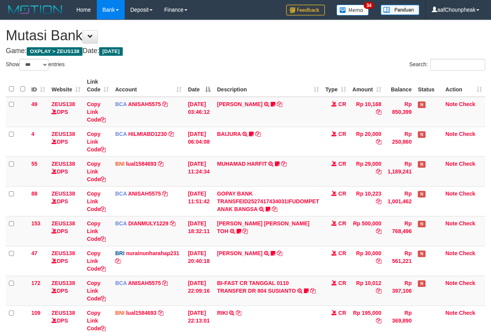
select select "***"
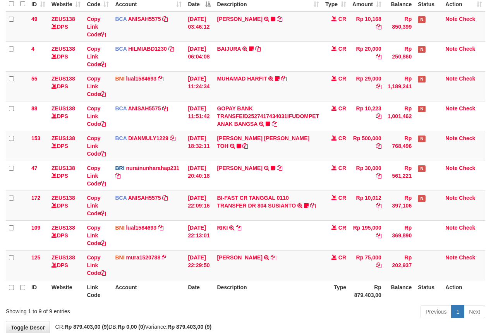
click at [257, 235] on td "RIKI TRANSFER DARI SDR RIKI" at bounding box center [268, 235] width 108 height 30
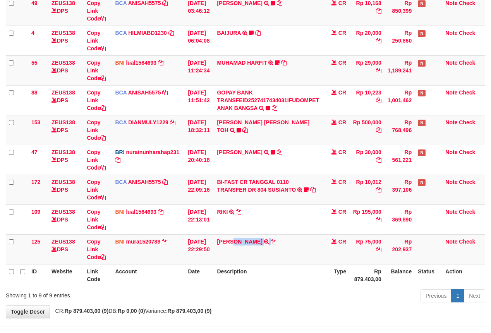
click at [257, 235] on td "SITI KHOTIMAH TRF/PAY/TOP-UP ECHANNEL SITI KHOTIMAH" at bounding box center [268, 249] width 108 height 30
click at [257, 238] on td "SITI KHOTIMAH TRF/PAY/TOP-UP ECHANNEL SITI KHOTIMAH" at bounding box center [268, 249] width 108 height 30
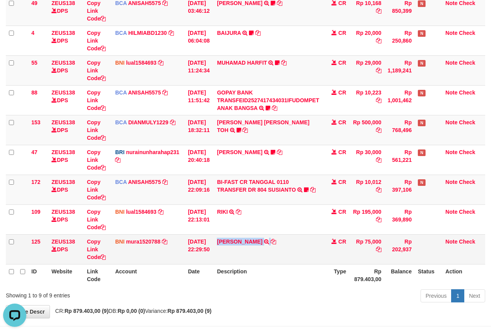
click at [257, 238] on td "SITI KHOTIMAH TRF/PAY/TOP-UP ECHANNEL SITI KHOTIMAH" at bounding box center [268, 249] width 108 height 30
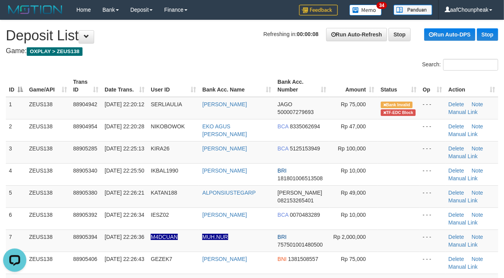
drag, startPoint x: 247, startPoint y: 64, endPoint x: 0, endPoint y: 166, distance: 266.6
click at [242, 67] on div "Search:" at bounding box center [252, 66] width 504 height 14
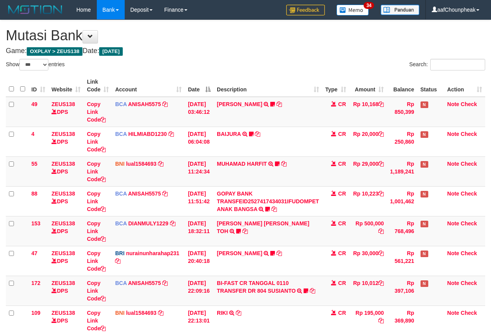
select select "***"
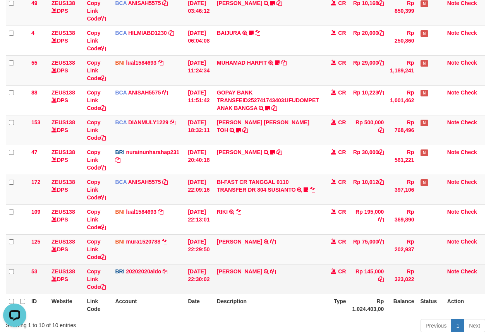
click at [278, 270] on td "LUKMANUL HAKIM TRANSFER NBMB LUKMANUL HAKIM TO REVALDO SAGITA" at bounding box center [268, 279] width 108 height 30
click at [276, 272] on icon at bounding box center [272, 271] width 5 height 5
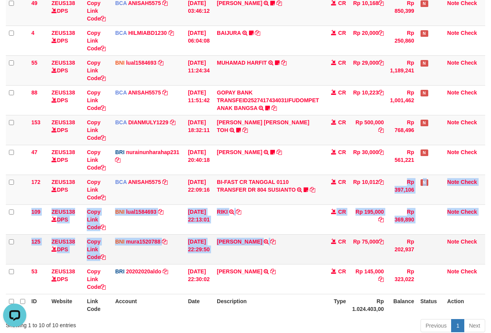
drag, startPoint x: 323, startPoint y: 230, endPoint x: 323, endPoint y: 246, distance: 16.7
click at [323, 246] on tbody "49 ZEUS138 DPS Copy Link Code BCA ANISAH5575 DPS ANISAH mutasi_20251001_3827 | …" at bounding box center [245, 145] width 479 height 299
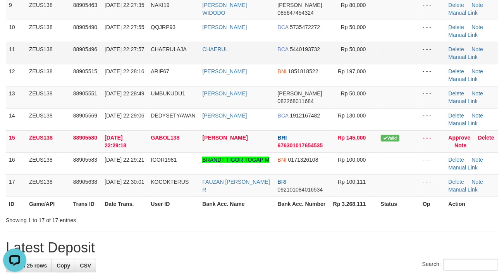
drag, startPoint x: 249, startPoint y: 55, endPoint x: 2, endPoint y: 139, distance: 260.9
click at [230, 64] on td "CHAERUL" at bounding box center [236, 53] width 75 height 22
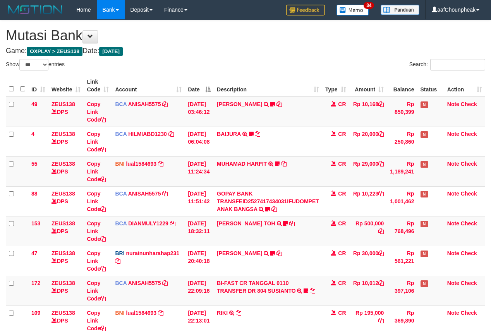
select select "***"
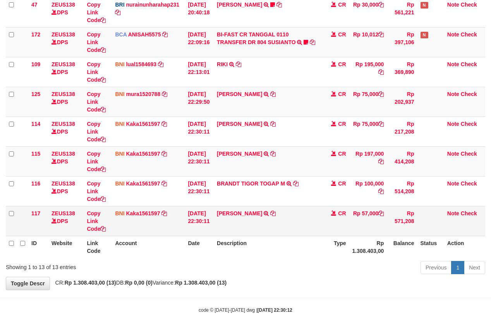
click at [246, 207] on td "[PERSON_NAME] TRANSFER DARI BPK [PERSON_NAME]" at bounding box center [268, 221] width 108 height 30
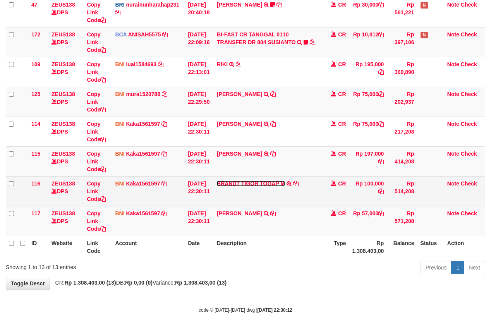
click at [249, 180] on link "BRANDT TIGOR TOGAP M" at bounding box center [251, 183] width 68 height 6
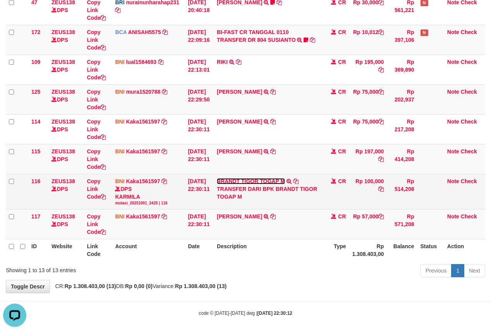
scroll to position [0, 0]
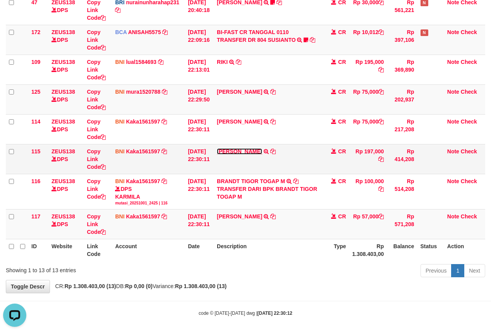
click at [243, 150] on link "[PERSON_NAME]" at bounding box center [239, 151] width 45 height 6
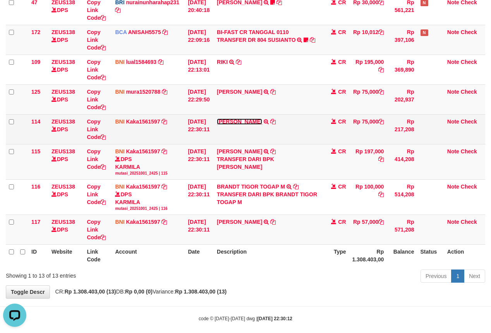
click at [243, 122] on link "[PERSON_NAME]" at bounding box center [239, 122] width 45 height 6
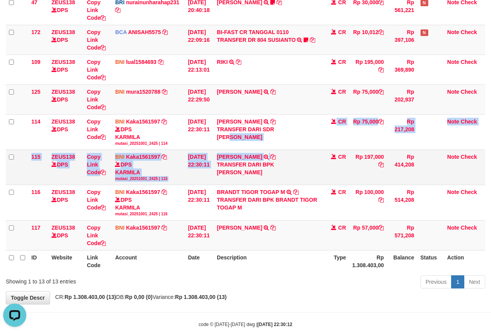
drag, startPoint x: 292, startPoint y: 142, endPoint x: 302, endPoint y: 151, distance: 13.7
click at [302, 151] on tbody "49 ZEUS138 DPS Copy Link Code BCA ANISAH5575 DPS ANISAH mutasi_20251001_3827 | …" at bounding box center [245, 48] width 479 height 404
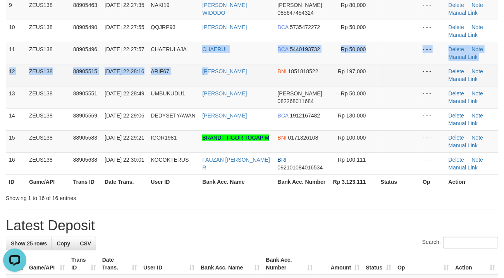
drag, startPoint x: 197, startPoint y: 61, endPoint x: 205, endPoint y: 67, distance: 10.2
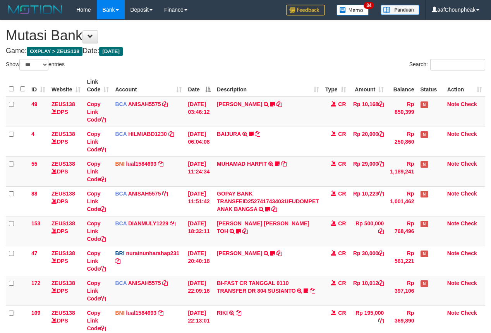
select select "***"
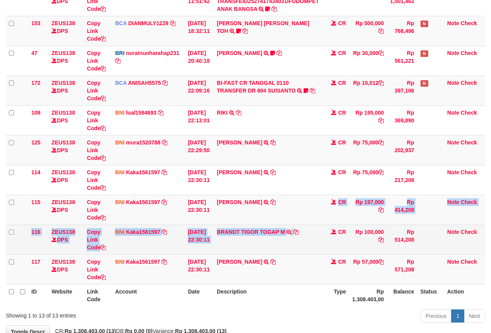
drag, startPoint x: 339, startPoint y: 218, endPoint x: 341, endPoint y: 227, distance: 8.6
click at [341, 227] on tbody "49 ZEUS138 DPS Copy Link Code BCA ANISAH5575 DPS ANISAH mutasi_20251001_3827 | …" at bounding box center [245, 91] width 479 height 388
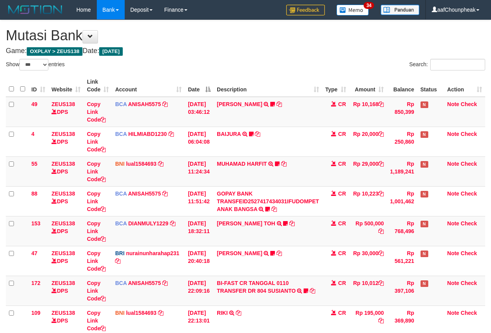
select select "***"
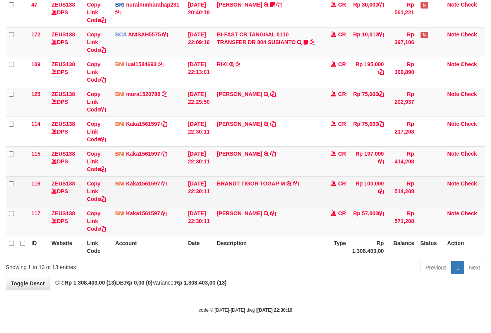
drag, startPoint x: 0, startPoint y: 0, endPoint x: 323, endPoint y: 204, distance: 382.3
click at [322, 204] on td "BRANDT TIGOR TOGAP M TRANSFER DARI BPK BRANDT TIGOR TOGAP M" at bounding box center [268, 191] width 108 height 30
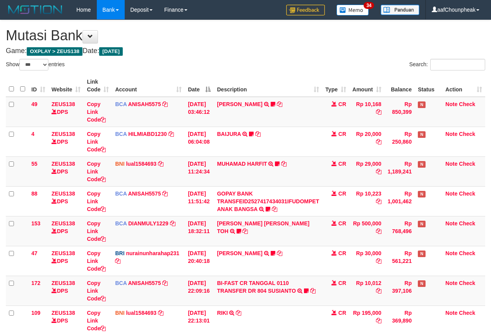
select select "***"
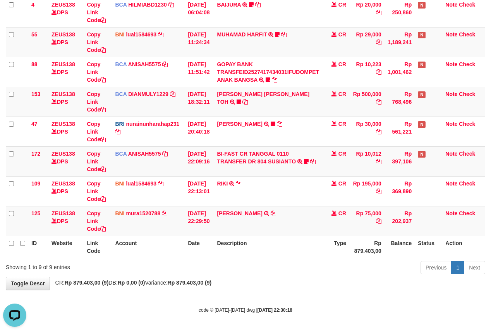
drag, startPoint x: 0, startPoint y: 0, endPoint x: 357, endPoint y: 254, distance: 437.9
click at [357, 254] on th "Rp 879.403,00" at bounding box center [366, 247] width 35 height 22
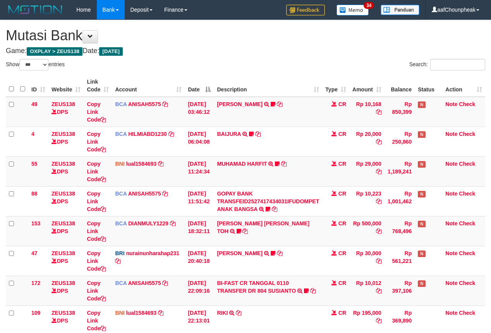
select select "***"
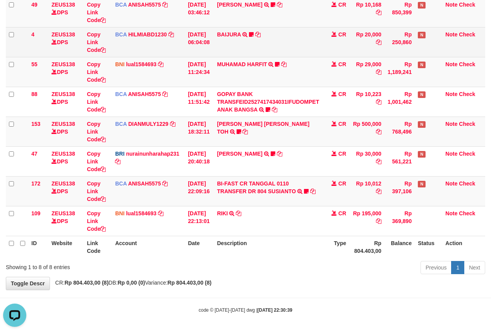
click at [292, 50] on td "BAIJURA TRSF E-BANKING CR 0110/FTSCY/WS95051 20000.002025100191215388 TRFDN-BAI…" at bounding box center [268, 42] width 108 height 30
click at [292, 52] on td "BAIJURA TRSF E-BANKING CR 0110/FTSCY/WS95051 20000.002025100191215388 TRFDN-BAI…" at bounding box center [268, 42] width 108 height 30
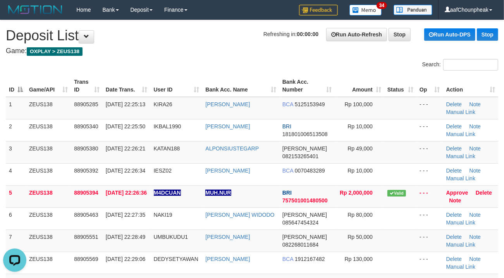
drag, startPoint x: 218, startPoint y: 62, endPoint x: 3, endPoint y: 132, distance: 226.1
click at [177, 74] on div "Search: ID Game/API Trans ID Date Trans. User ID Bank Acc. Name Bank Acc. Numbe…" at bounding box center [252, 191] width 492 height 264
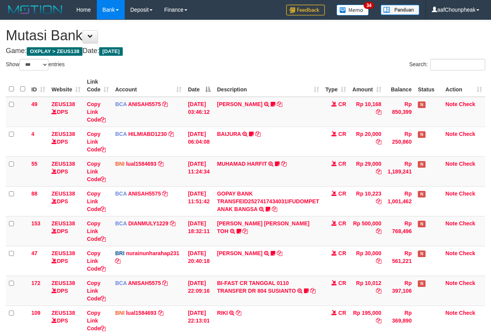
select select "***"
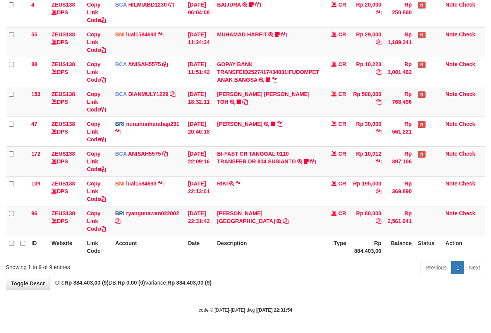
scroll to position [101, 0]
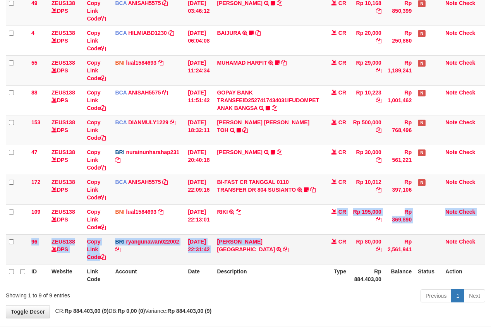
drag, startPoint x: 265, startPoint y: 255, endPoint x: 264, endPoint y: 263, distance: 8.6
click at [264, 263] on tbody "49 ZEUS138 DPS Copy Link Code BCA ANISAH5575 DPS ANISAH mutasi_20251001_3827 | …" at bounding box center [245, 130] width 479 height 269
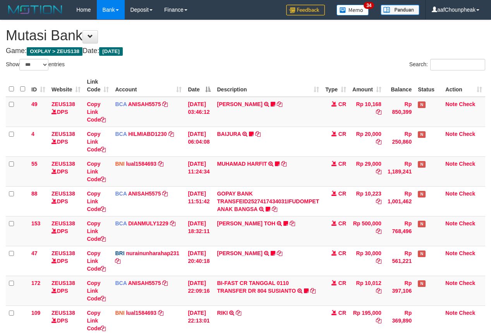
select select "***"
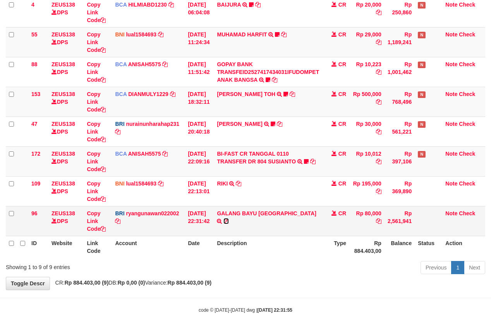
click at [229, 218] on icon at bounding box center [225, 220] width 5 height 5
drag, startPoint x: 433, startPoint y: 189, endPoint x: 401, endPoint y: 222, distance: 45.5
click at [401, 222] on tbody "49 ZEUS138 DPS Copy Link Code BCA ANISAH5575 DPS ANISAH mutasi_20251001_3827 | …" at bounding box center [245, 101] width 479 height 269
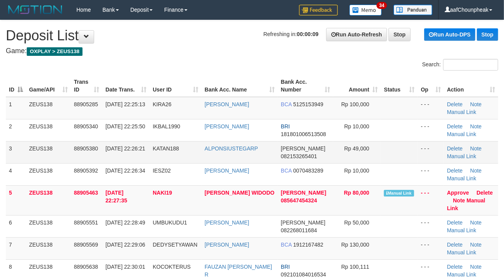
drag, startPoint x: 247, startPoint y: 79, endPoint x: 259, endPoint y: 99, distance: 23.6
click at [251, 82] on th "Bank Acc. Name" at bounding box center [239, 86] width 76 height 22
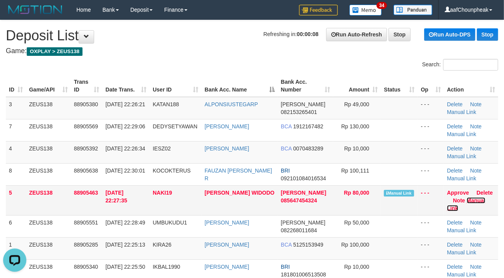
click at [477, 199] on link "Manual Link" at bounding box center [466, 204] width 38 height 14
click at [133, 88] on th "Date Trans." at bounding box center [125, 86] width 47 height 22
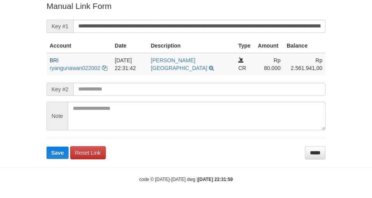
click at [66, 160] on body "Deposit Detail Game/API Trans ID Date Trans. User ID Bank Acc. Name Bank Acc. N…" at bounding box center [186, 21] width 372 height 363
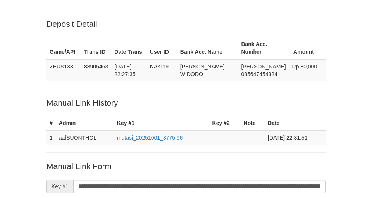
scroll to position [160, 0]
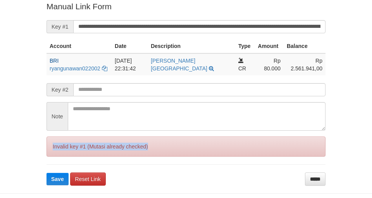
click at [64, 155] on div "Invalid key #1 (Mutasi already checked)" at bounding box center [185, 147] width 279 height 20
click at [63, 152] on div "Invalid key #1 (Mutasi already checked)" at bounding box center [185, 147] width 279 height 20
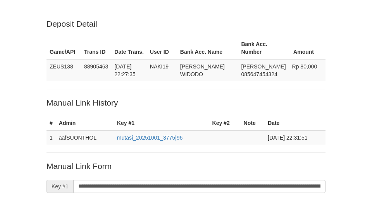
scroll to position [160, 0]
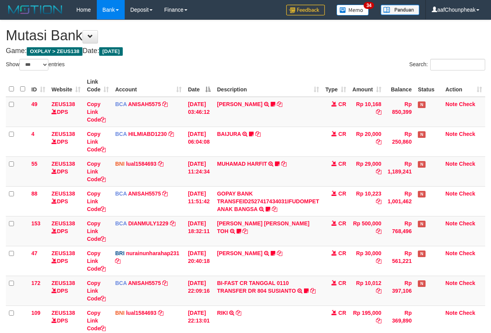
select select "***"
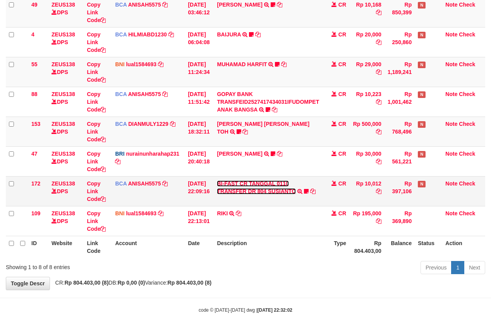
click at [233, 191] on link "BI-FAST CR TANGGAL 0110 TRANSFER DR 804 SUSIANTO" at bounding box center [256, 187] width 79 height 14
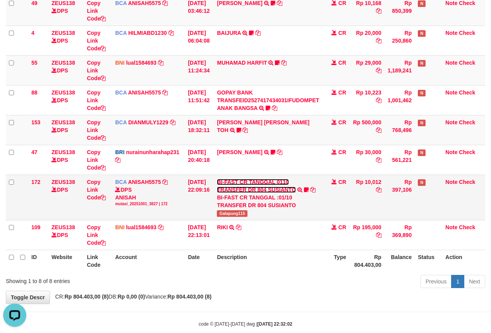
scroll to position [0, 0]
click at [227, 217] on span "Galapung115" at bounding box center [232, 213] width 31 height 7
copy span "Galapung115"
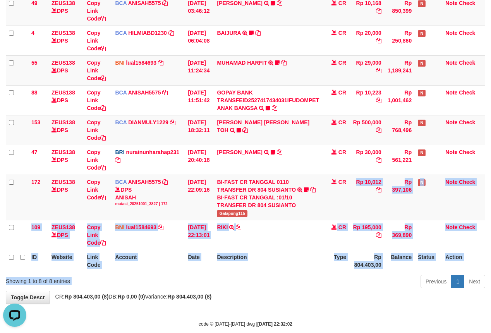
click at [312, 283] on div "Show ** ** ** *** entries Search: ID Website Link Code Account Date Description…" at bounding box center [245, 124] width 479 height 333
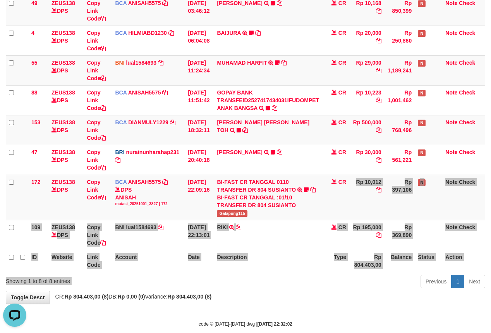
scroll to position [117, 0]
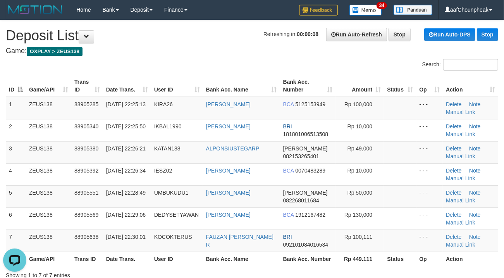
click at [160, 81] on th "User ID" at bounding box center [177, 86] width 52 height 22
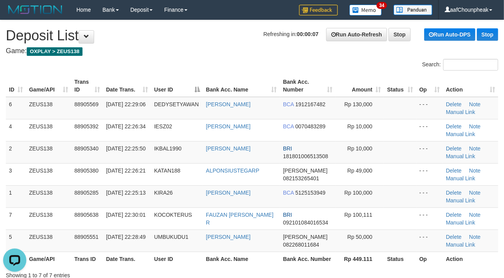
drag, startPoint x: 206, startPoint y: 50, endPoint x: 194, endPoint y: 52, distance: 12.5
click at [203, 50] on h4 "Game: OXPLAY > ZEUS138" at bounding box center [252, 51] width 492 height 8
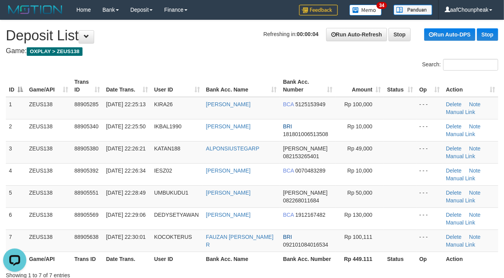
click at [261, 69] on div "Search:" at bounding box center [378, 66] width 241 height 14
drag, startPoint x: 248, startPoint y: 67, endPoint x: 166, endPoint y: 85, distance: 84.1
click at [188, 81] on div "Search: ID Game/API Trans ID Date Trans. User ID Bank Acc. Name Bank Acc. Numbe…" at bounding box center [252, 169] width 492 height 220
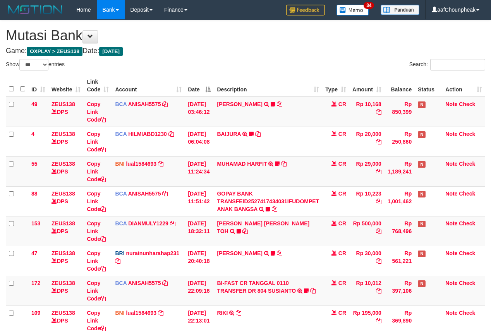
select select "***"
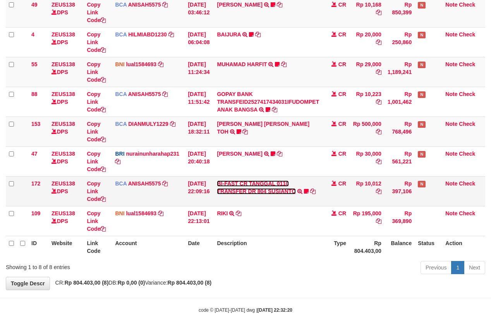
click at [262, 188] on link "BI-FAST CR TANGGAL 0110 TRANSFER DR 804 SUSIANTO" at bounding box center [256, 187] width 79 height 14
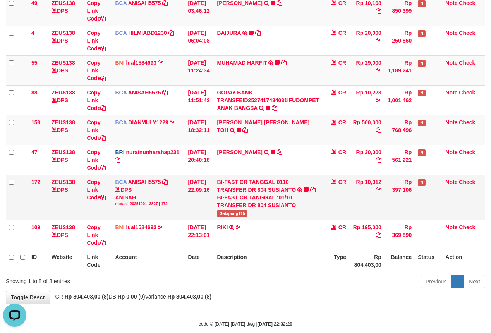
scroll to position [0, 0]
click at [236, 216] on span "Galapung115" at bounding box center [232, 213] width 31 height 7
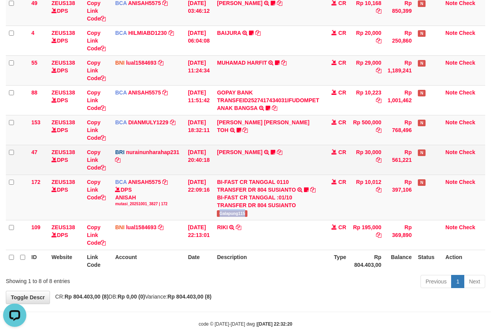
copy span "Galapung115"
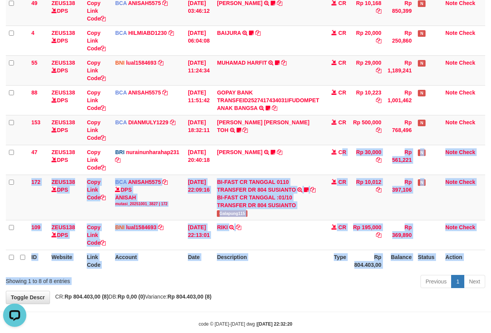
drag, startPoint x: 263, startPoint y: 237, endPoint x: 268, endPoint y: 277, distance: 40.2
click at [268, 277] on div "Show ** ** ** *** entries Search: ID Website Link Code Account Date Description…" at bounding box center [245, 124] width 479 height 333
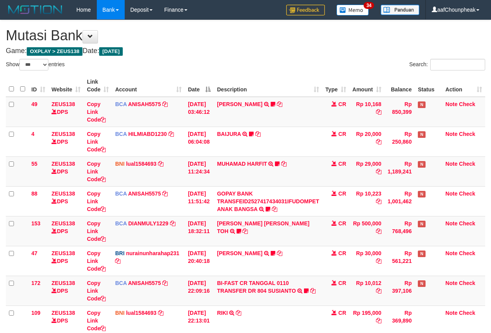
select select "***"
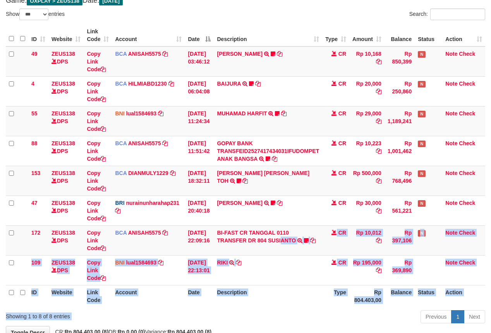
drag, startPoint x: 219, startPoint y: 301, endPoint x: 220, endPoint y: 316, distance: 15.5
click at [220, 316] on div "Show ** ** ** *** entries Search: ID Website Link Code Account Date Description…" at bounding box center [245, 168] width 479 height 318
